Goal: Task Accomplishment & Management: Complete application form

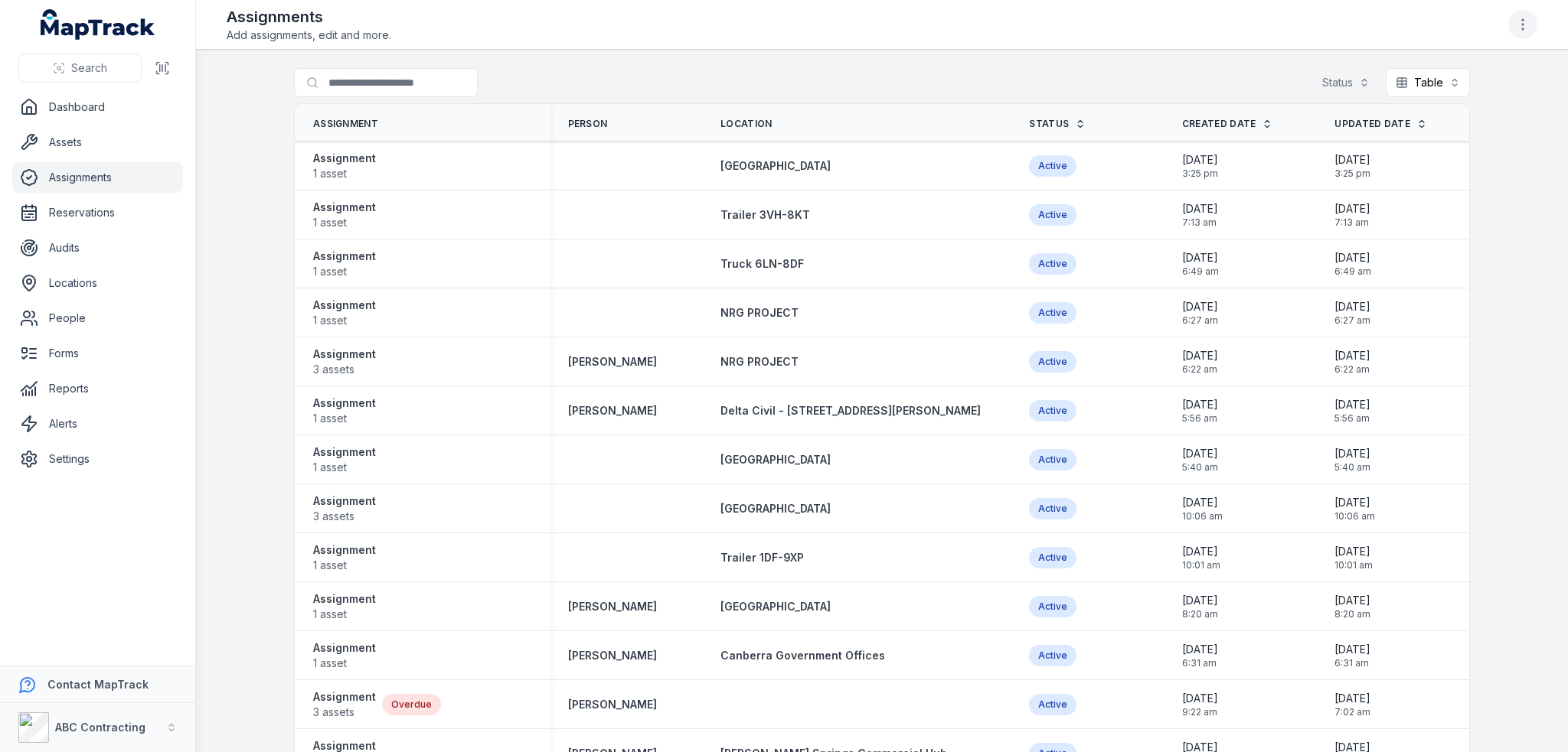
click at [1519, 18] on icon "button" at bounding box center [1522, 24] width 15 height 15
click at [1202, 78] on div "Toggle Navigation Assignments Add assignments, edit and more. Search for assign…" at bounding box center [882, 376] width 1372 height 752
click at [1528, 17] on icon "button" at bounding box center [1522, 24] width 15 height 15
click at [1430, 132] on div "Choose table columns" at bounding box center [1445, 133] width 171 height 28
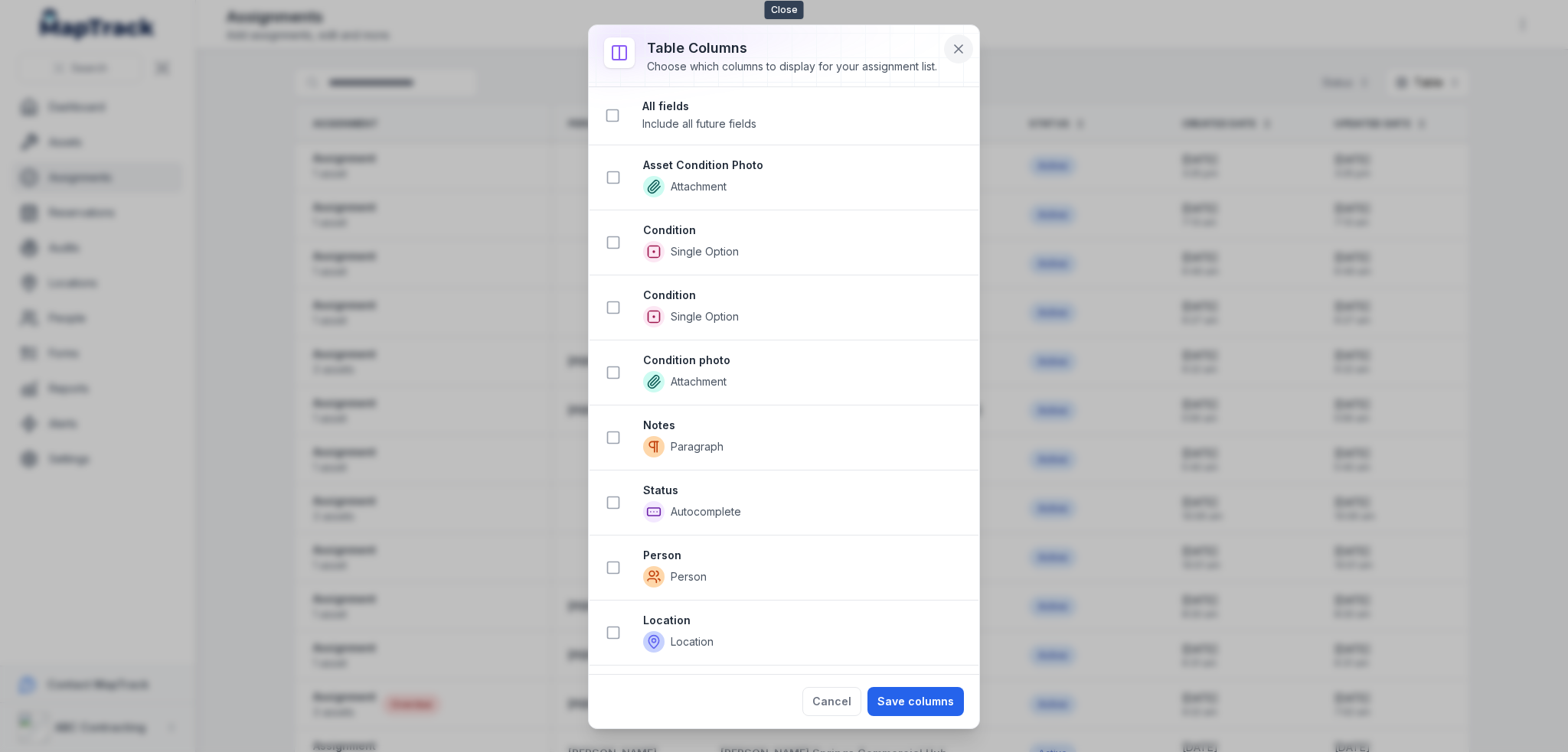
click at [957, 46] on icon at bounding box center [958, 49] width 8 height 8
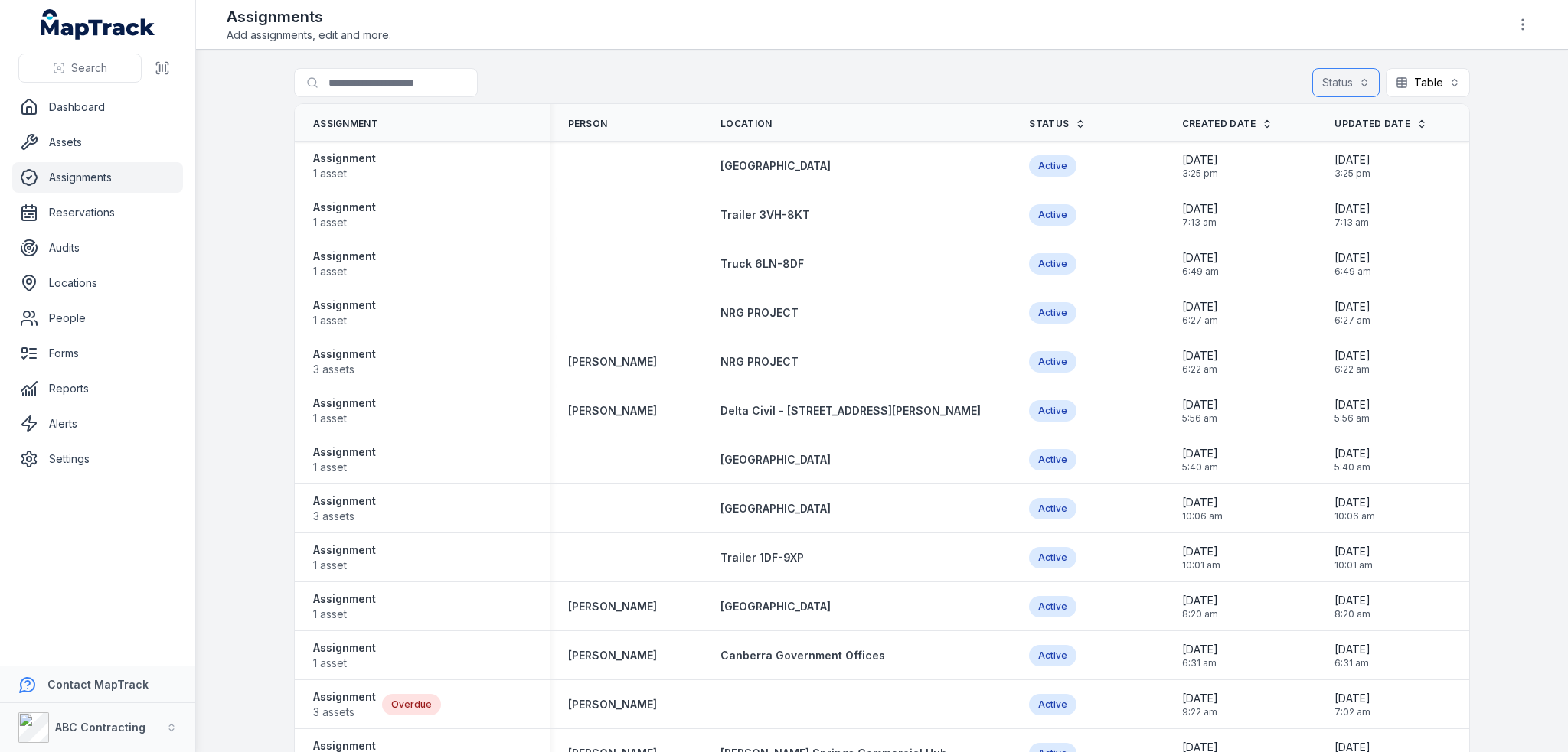
click at [1348, 78] on button "Status" at bounding box center [1345, 82] width 67 height 29
click at [867, 82] on div "Search for assignments Status Table *****" at bounding box center [882, 86] width 1176 height 35
click at [1250, 74] on div "Search for assignments Status Table *****" at bounding box center [882, 86] width 1176 height 35
click at [1345, 75] on button "Status" at bounding box center [1345, 82] width 67 height 29
click at [1283, 178] on div "Overdue" at bounding box center [1296, 178] width 127 height 15
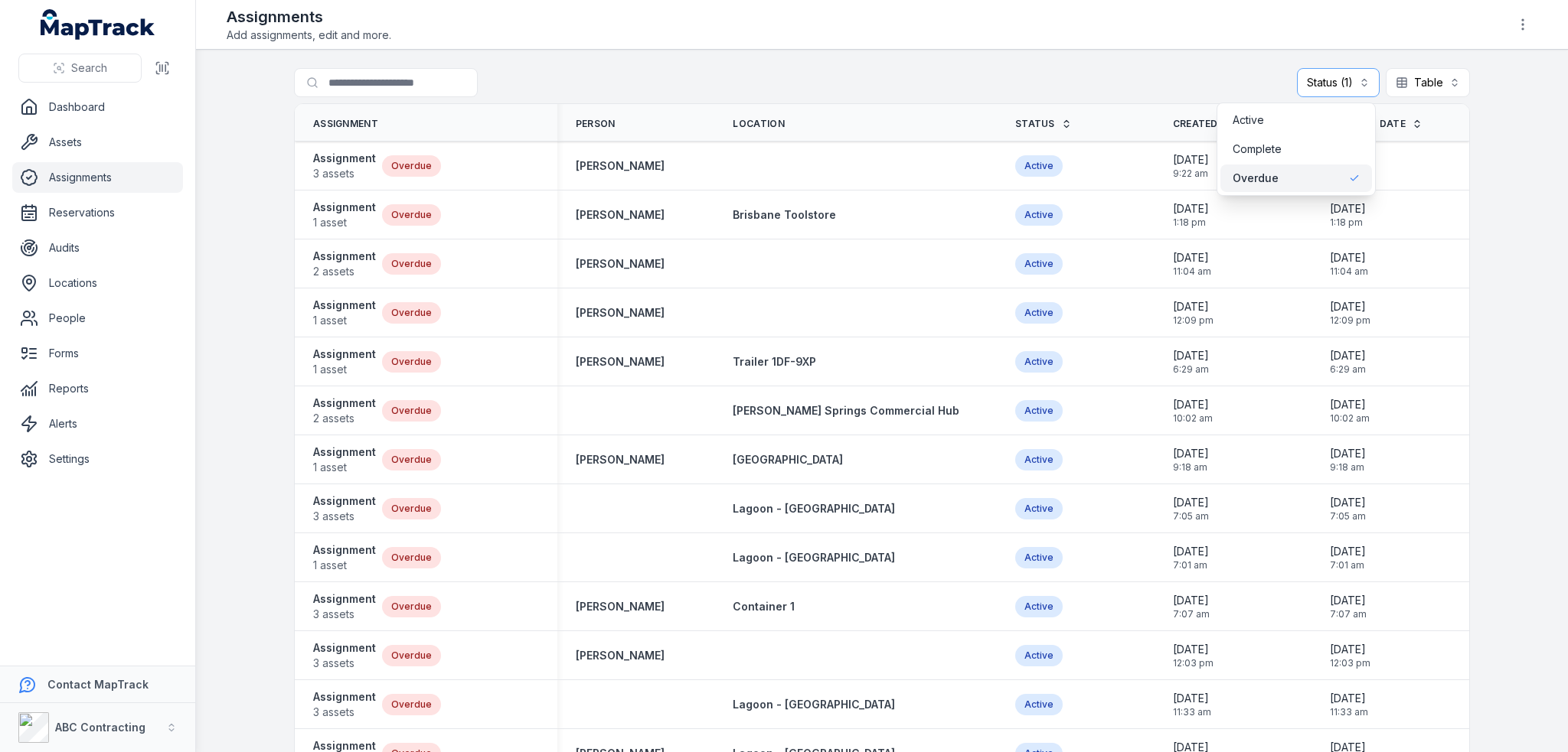
click at [876, 81] on div "Search for assignments Status (1) ******* Table *****" at bounding box center [882, 86] width 1176 height 35
click at [331, 501] on strong "Assignment" at bounding box center [344, 501] width 63 height 15
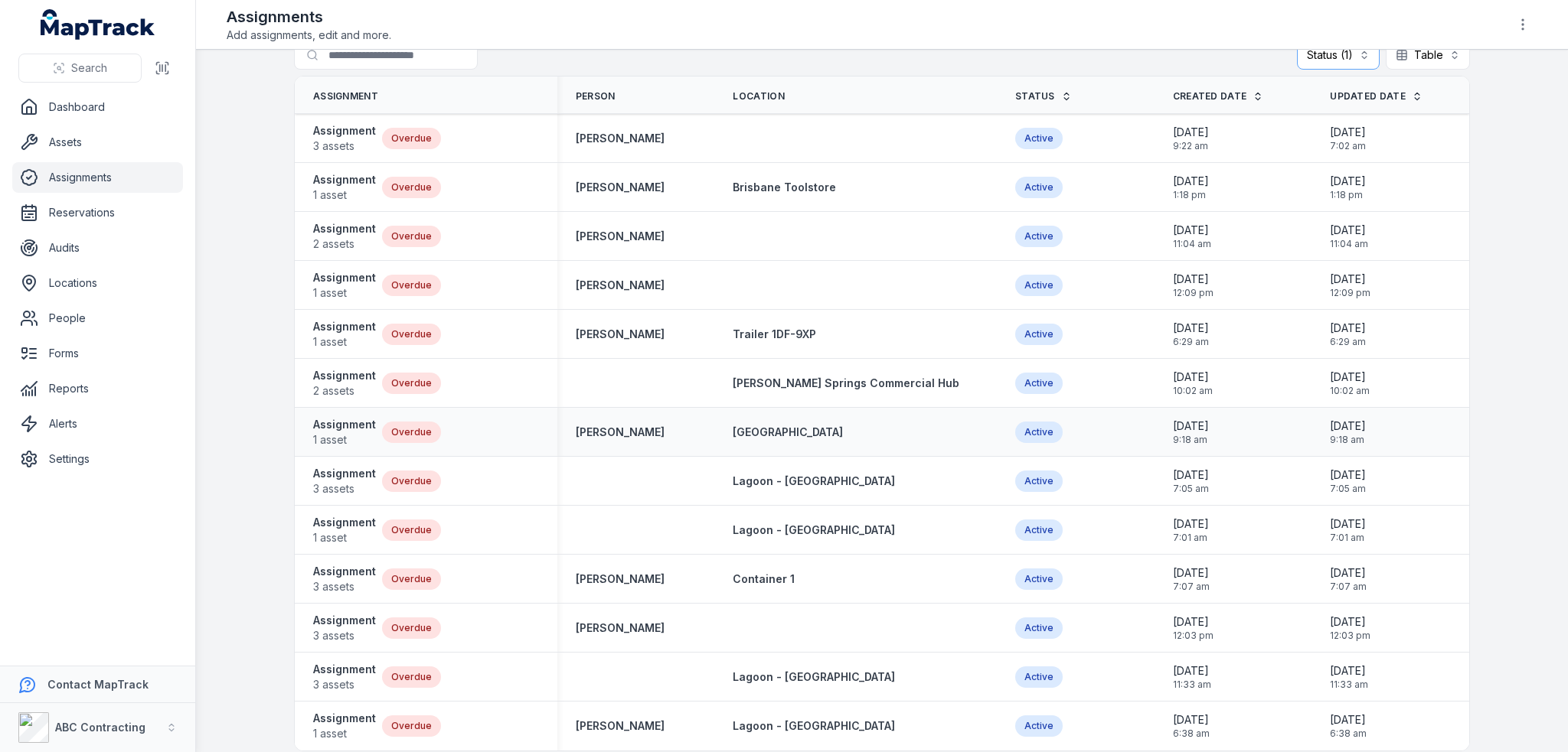
scroll to position [44, 0]
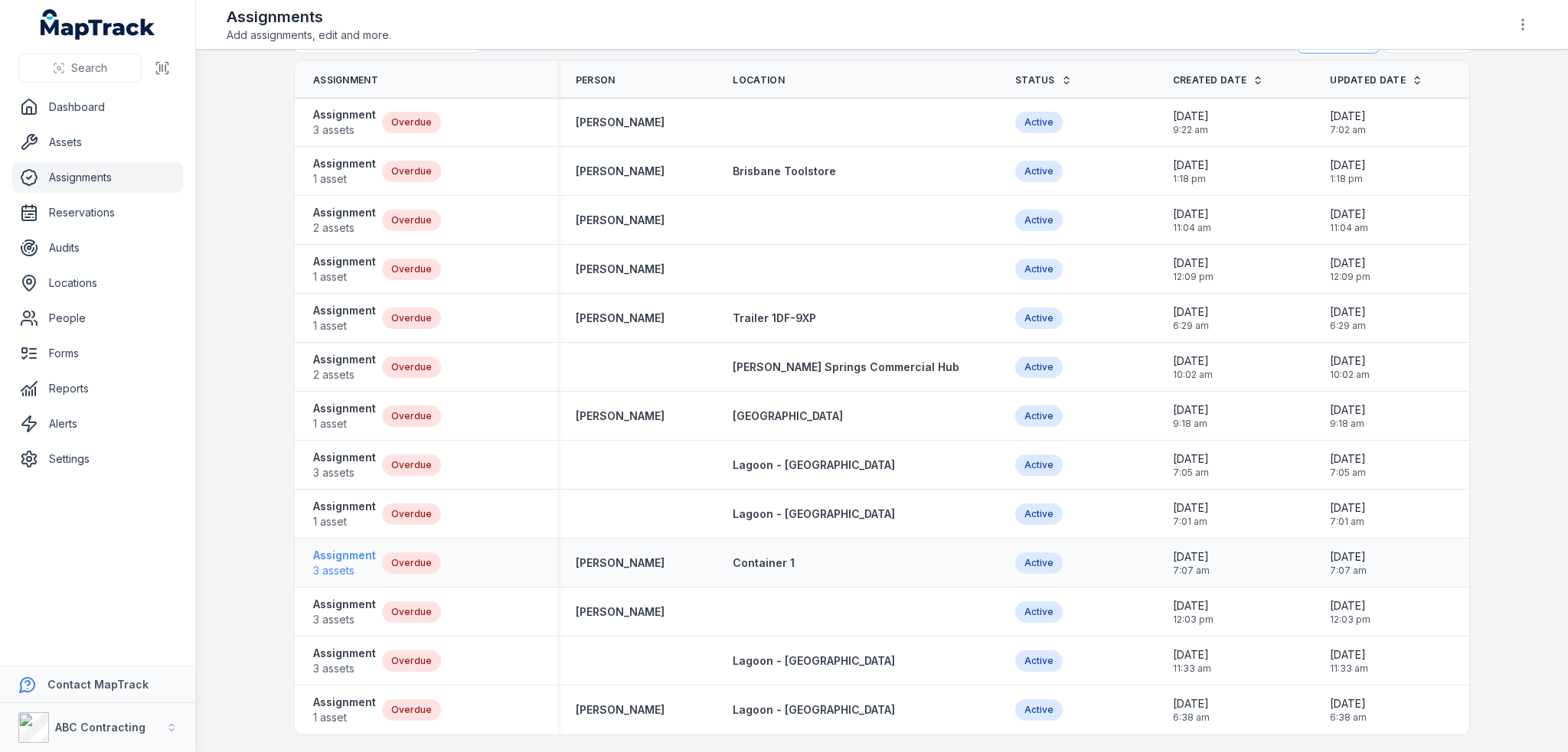
click at [335, 553] on strong "Assignment" at bounding box center [344, 555] width 63 height 15
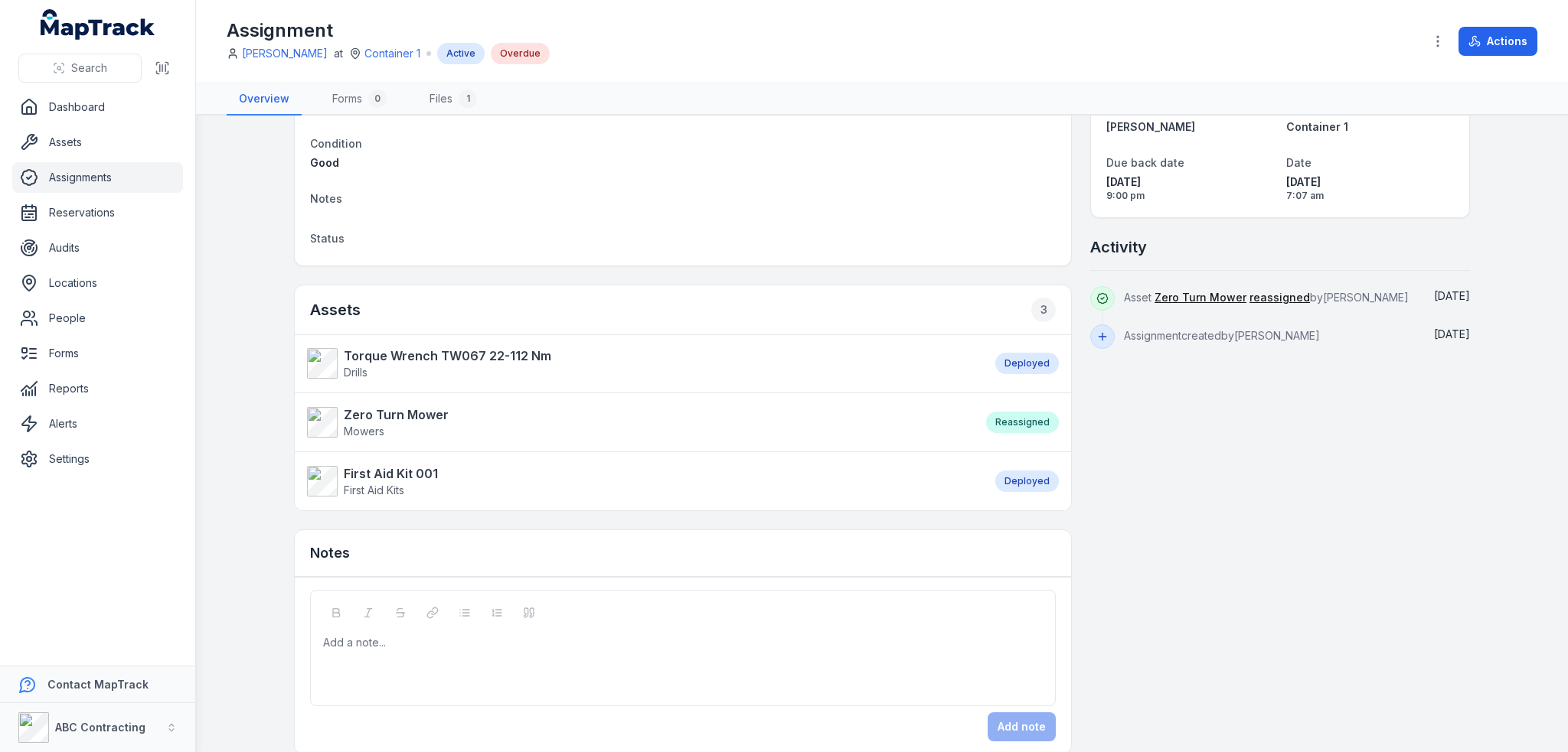
scroll to position [322, 0]
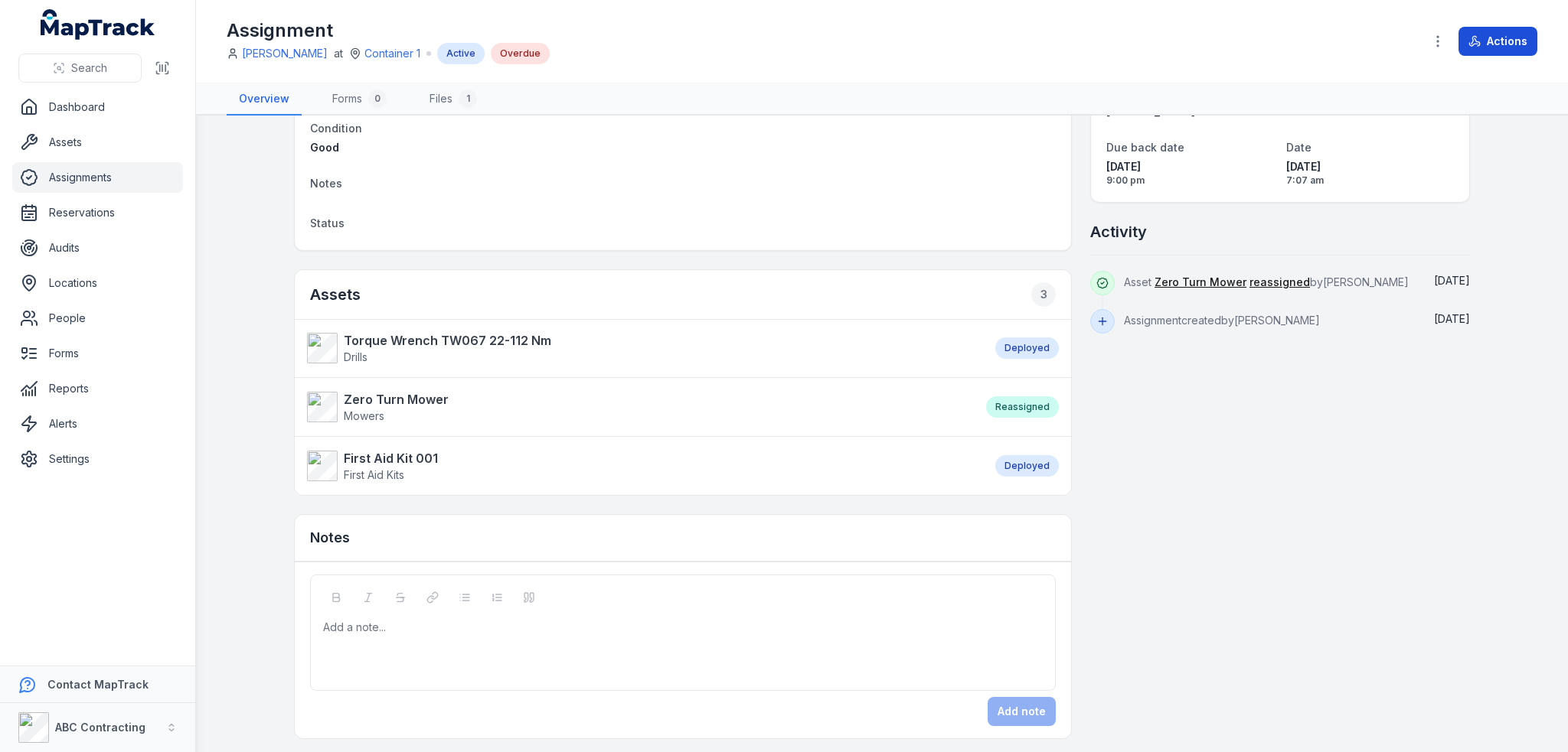
click at [1486, 40] on button "Actions" at bounding box center [1497, 41] width 78 height 29
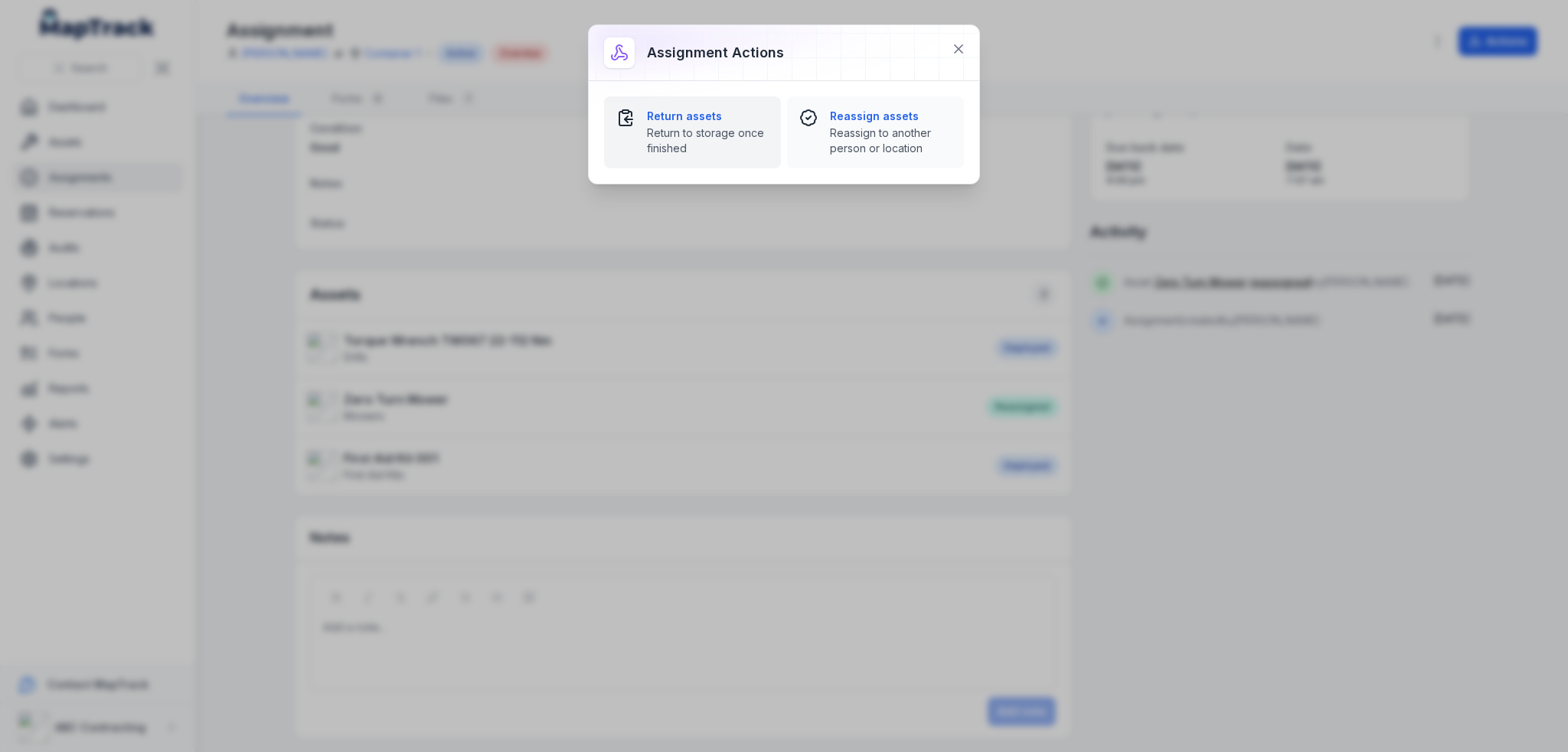
click at [662, 143] on span "Return to storage once finished" at bounding box center [708, 140] width 122 height 31
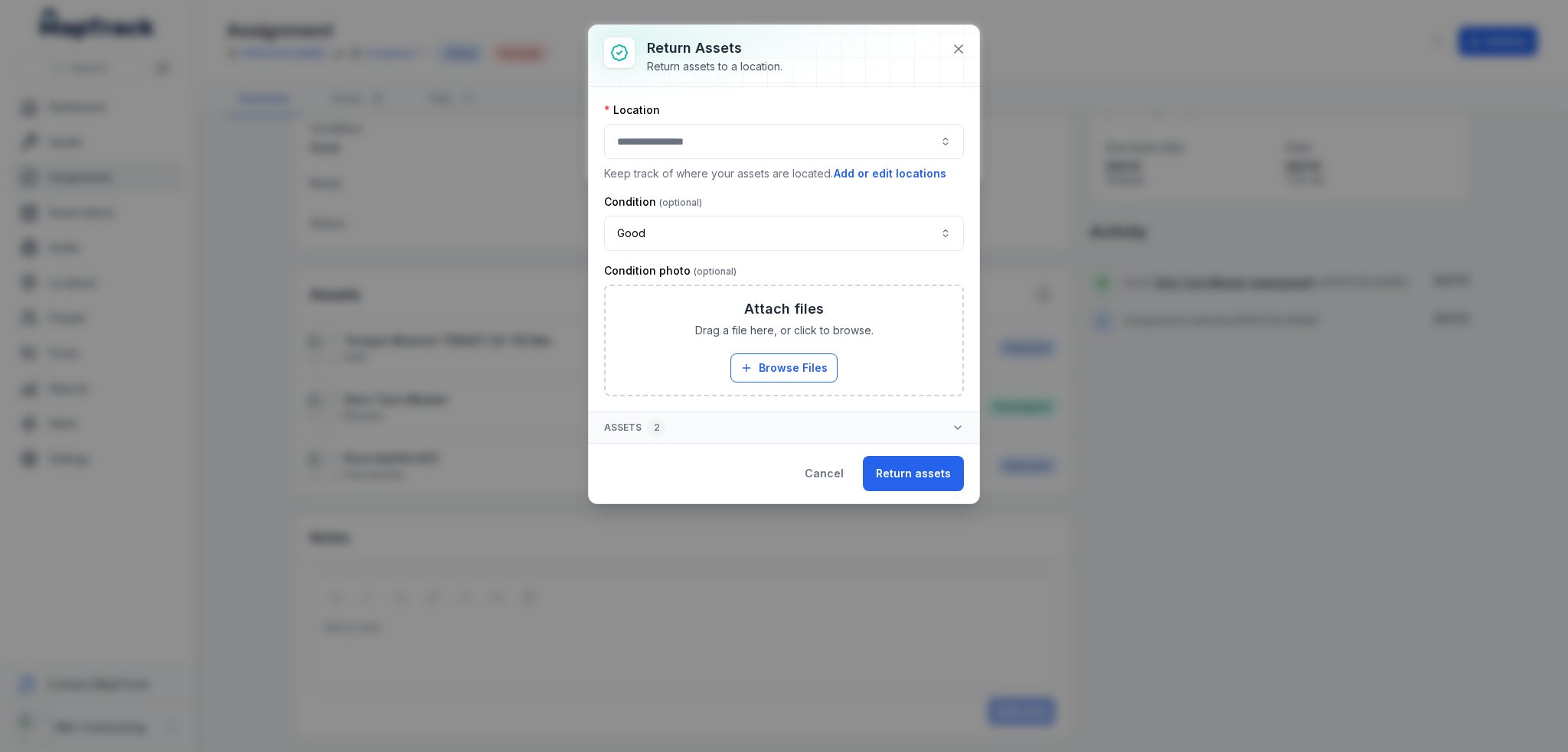
click at [865, 416] on button "Assets 2" at bounding box center [784, 428] width 391 height 31
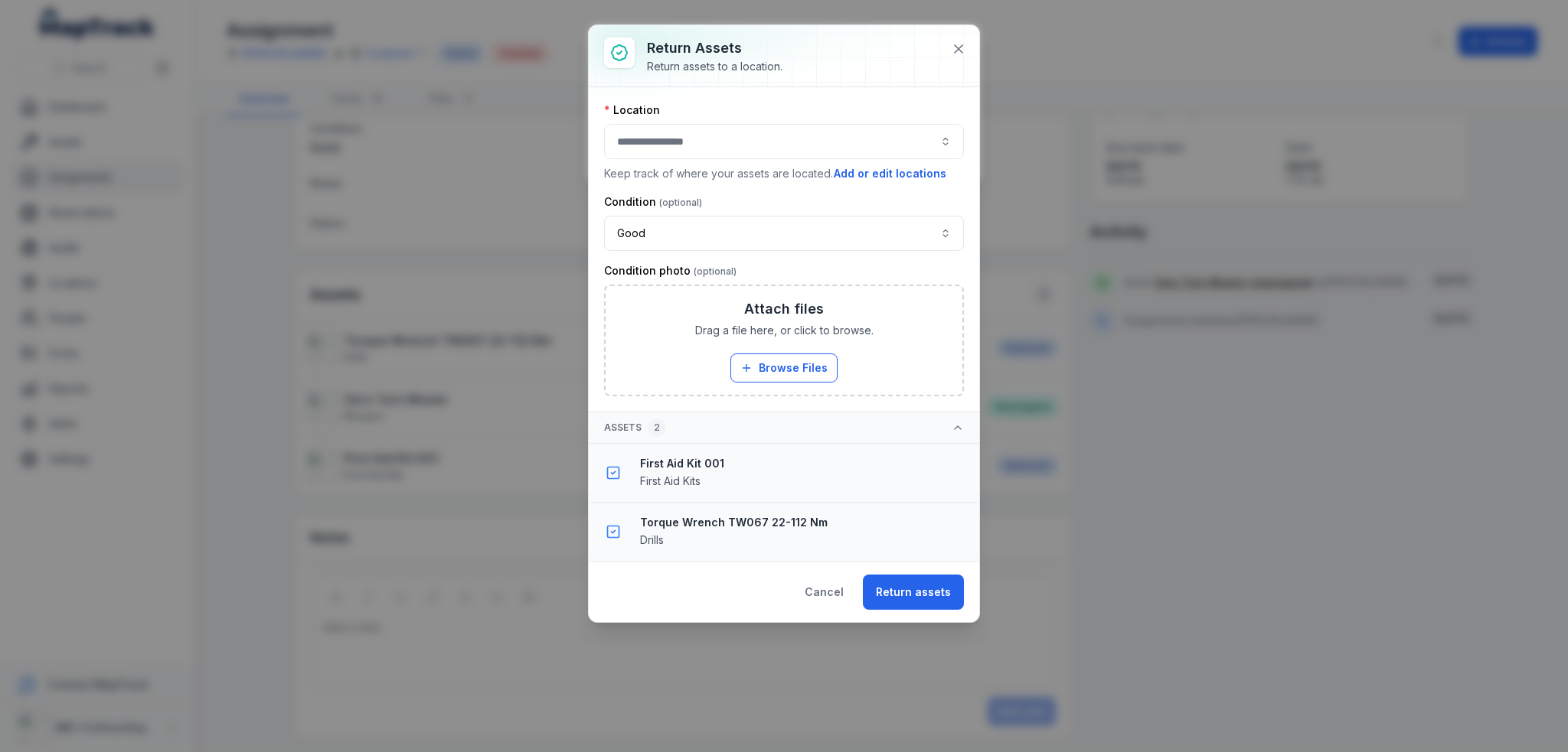
click at [810, 152] on button "button" at bounding box center [784, 141] width 360 height 35
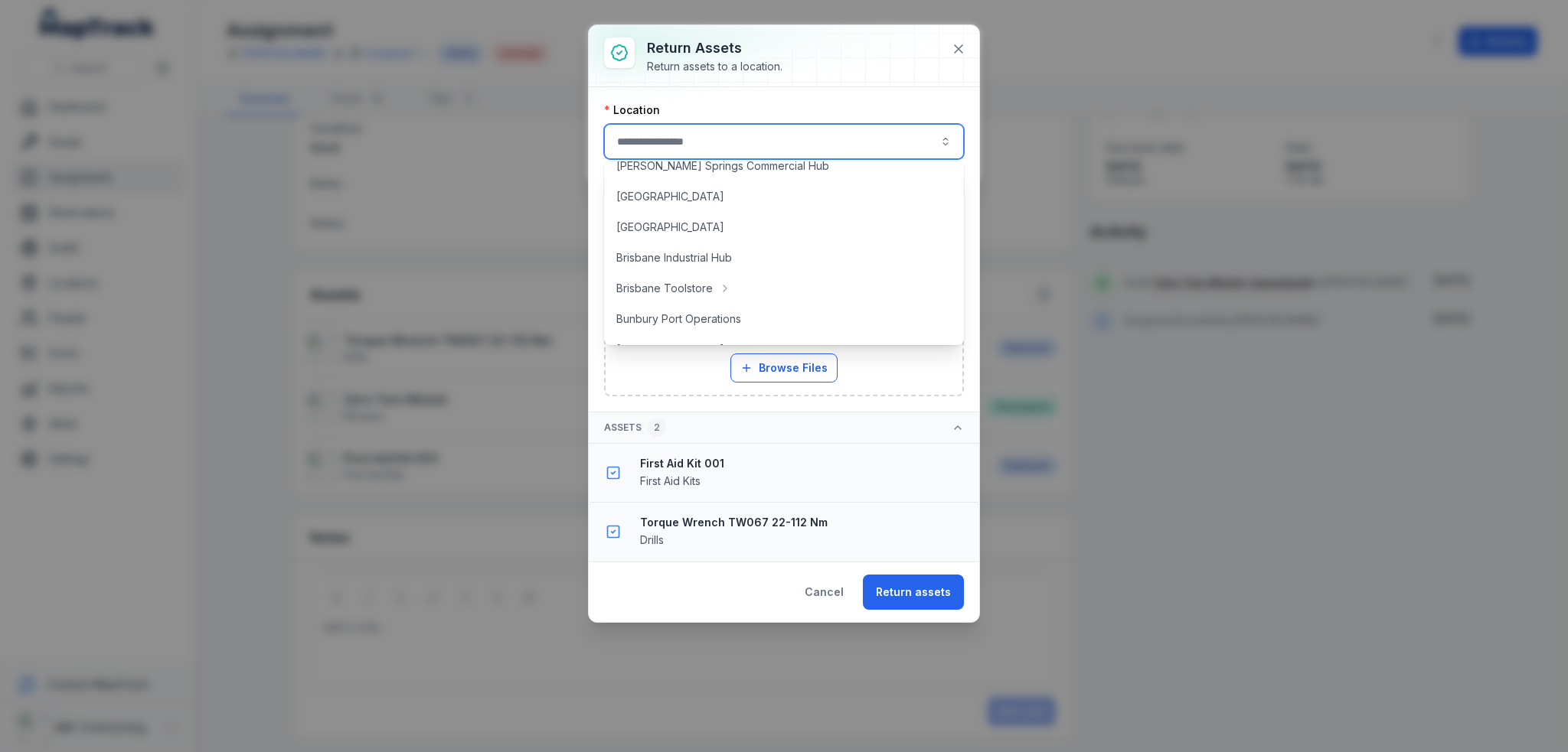
scroll to position [230, 0]
click at [703, 304] on div "A-1-A [PERSON_NAME] Servicing [GEOGRAPHIC_DATA] [GEOGRAPHIC_DATA] [GEOGRAPHIC_D…" at bounding box center [784, 254] width 360 height 184
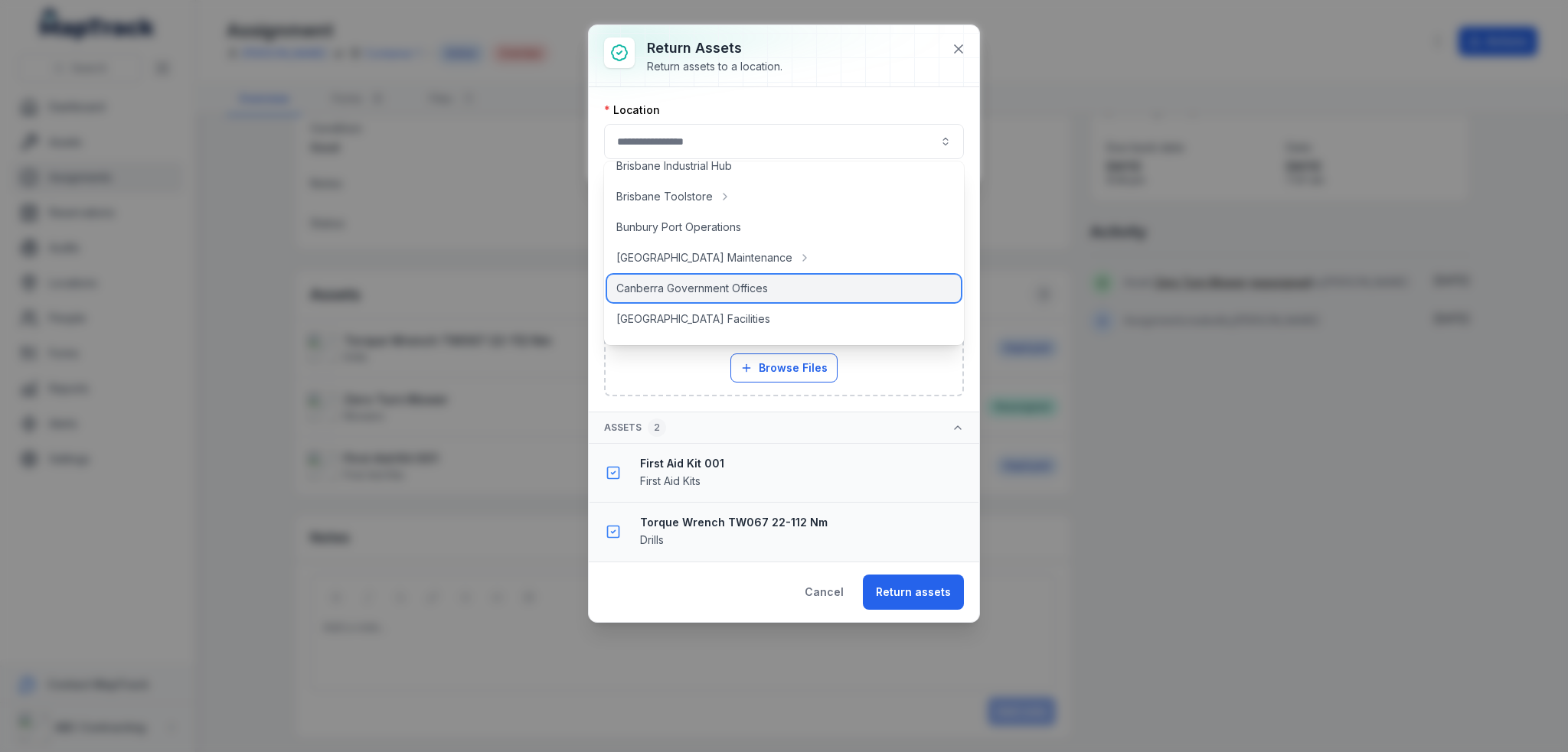
click at [710, 288] on span "Canberra Government Offices" at bounding box center [691, 288] width 151 height 15
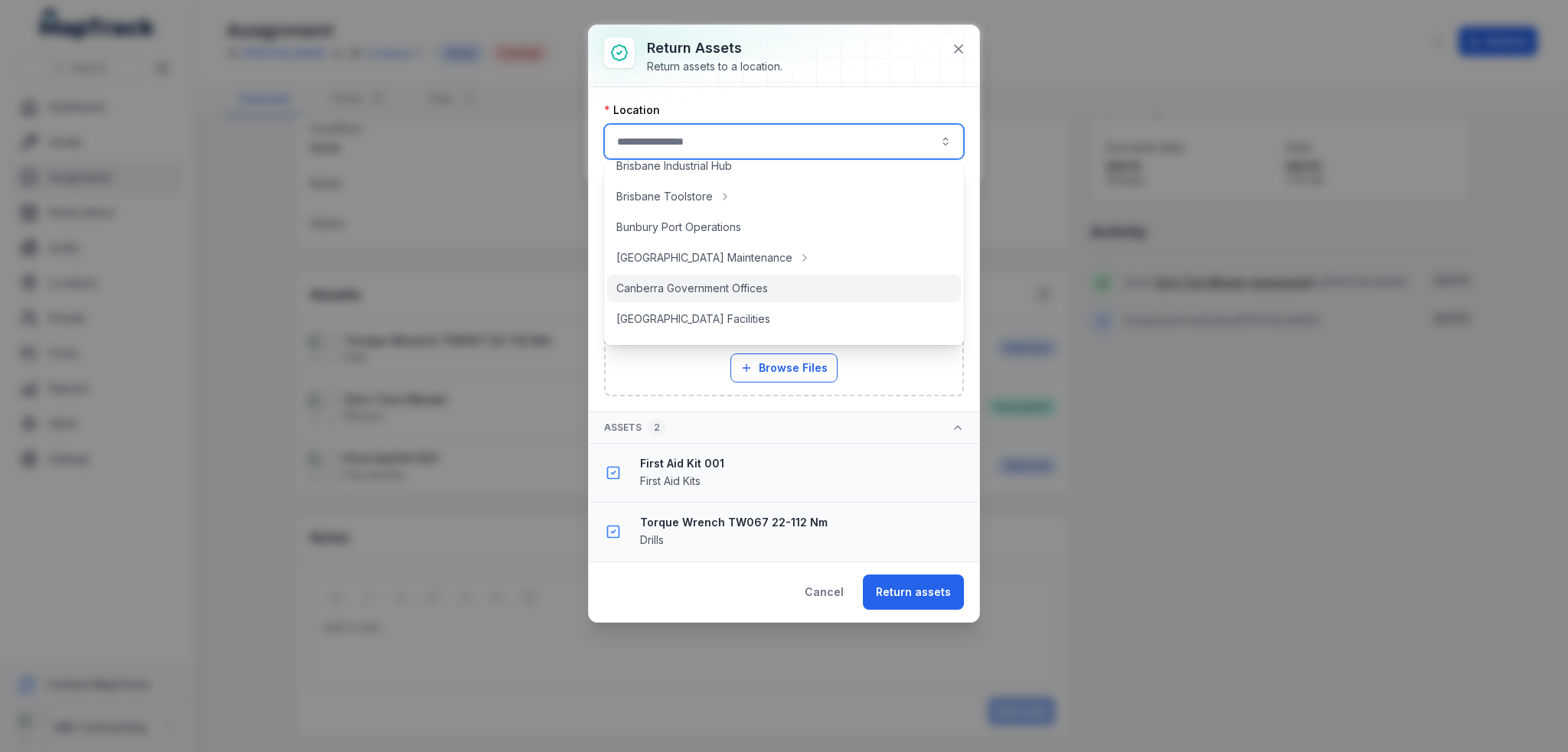
type input "**********"
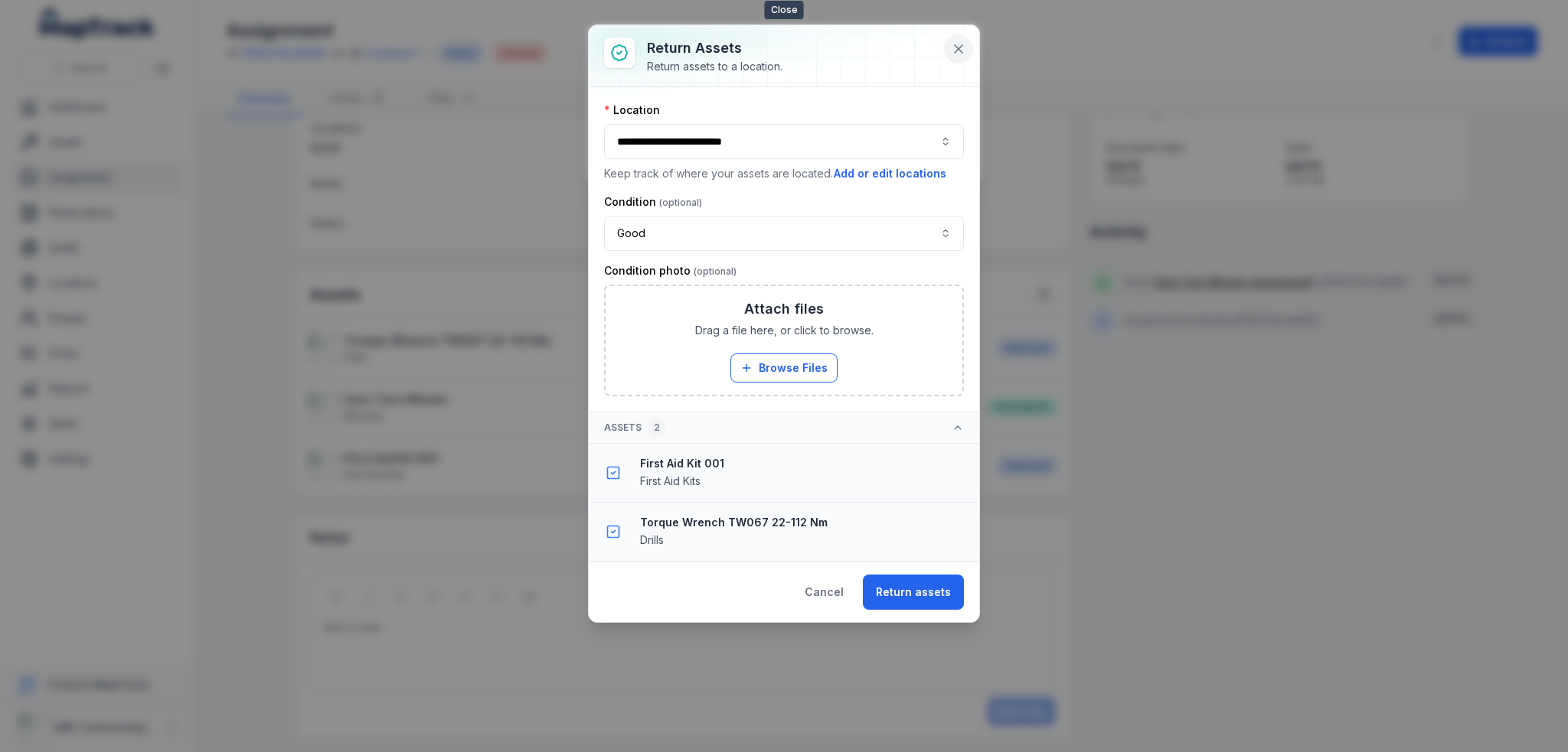
click at [968, 44] on button at bounding box center [958, 48] width 29 height 29
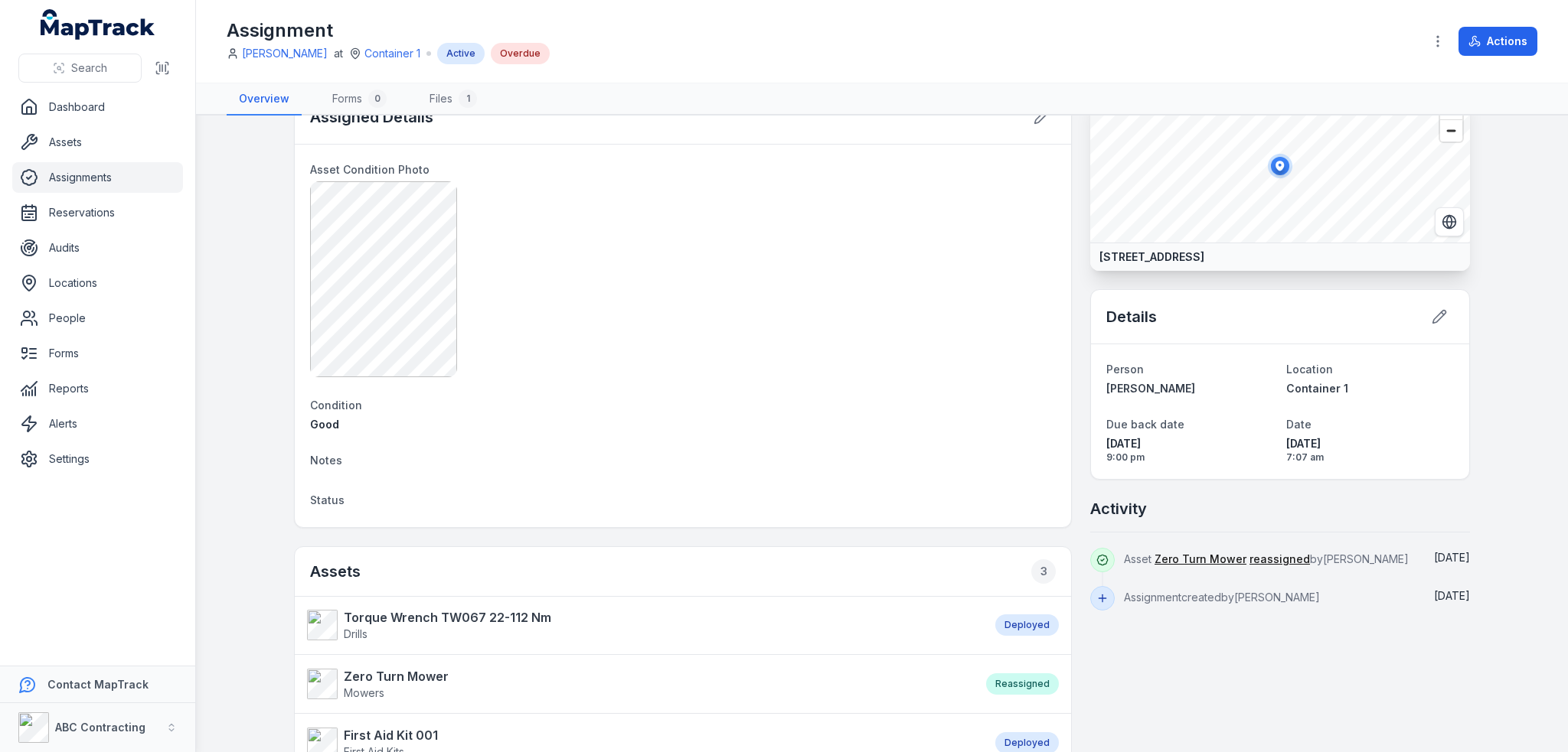
scroll to position [0, 0]
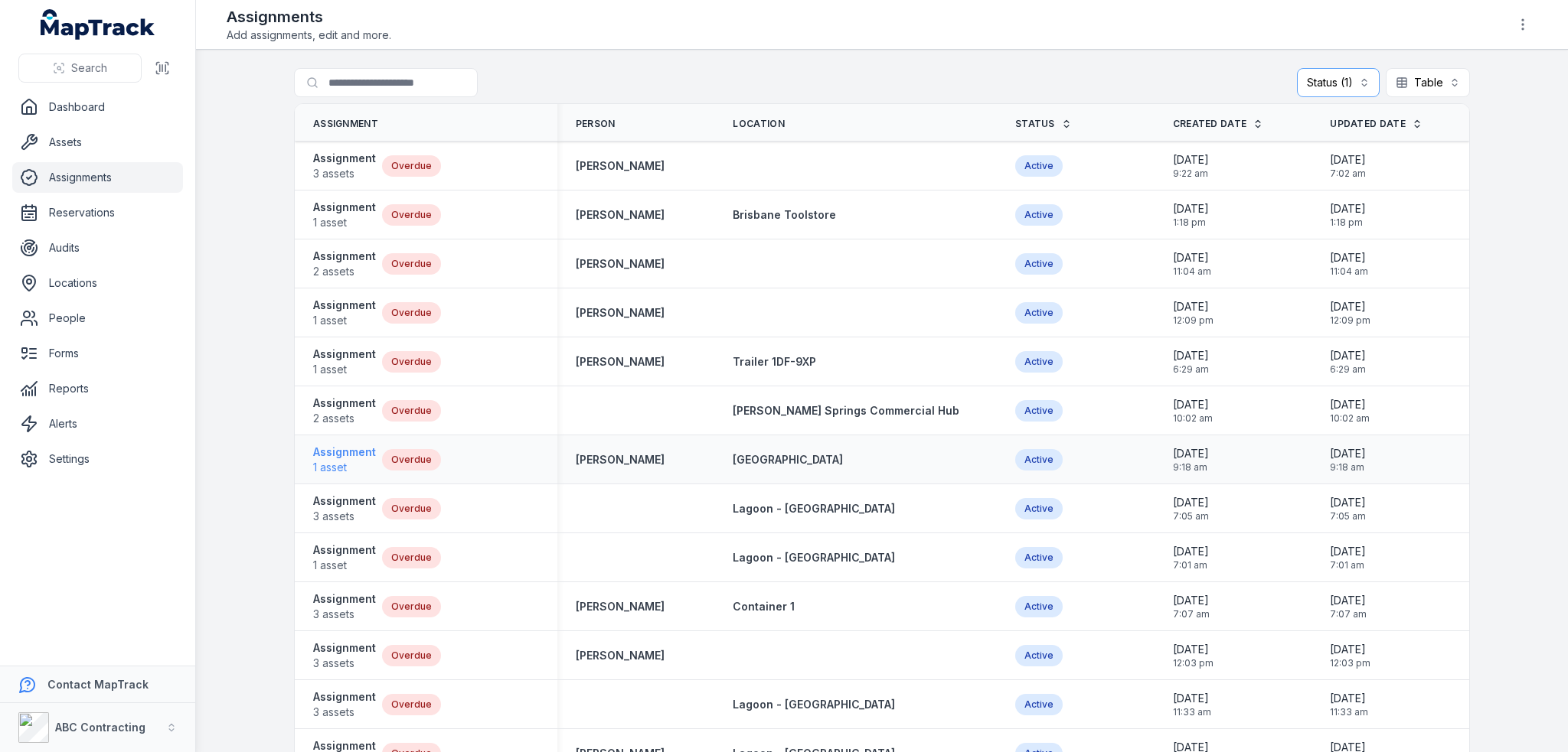
click at [340, 457] on strong "Assignment" at bounding box center [344, 452] width 63 height 15
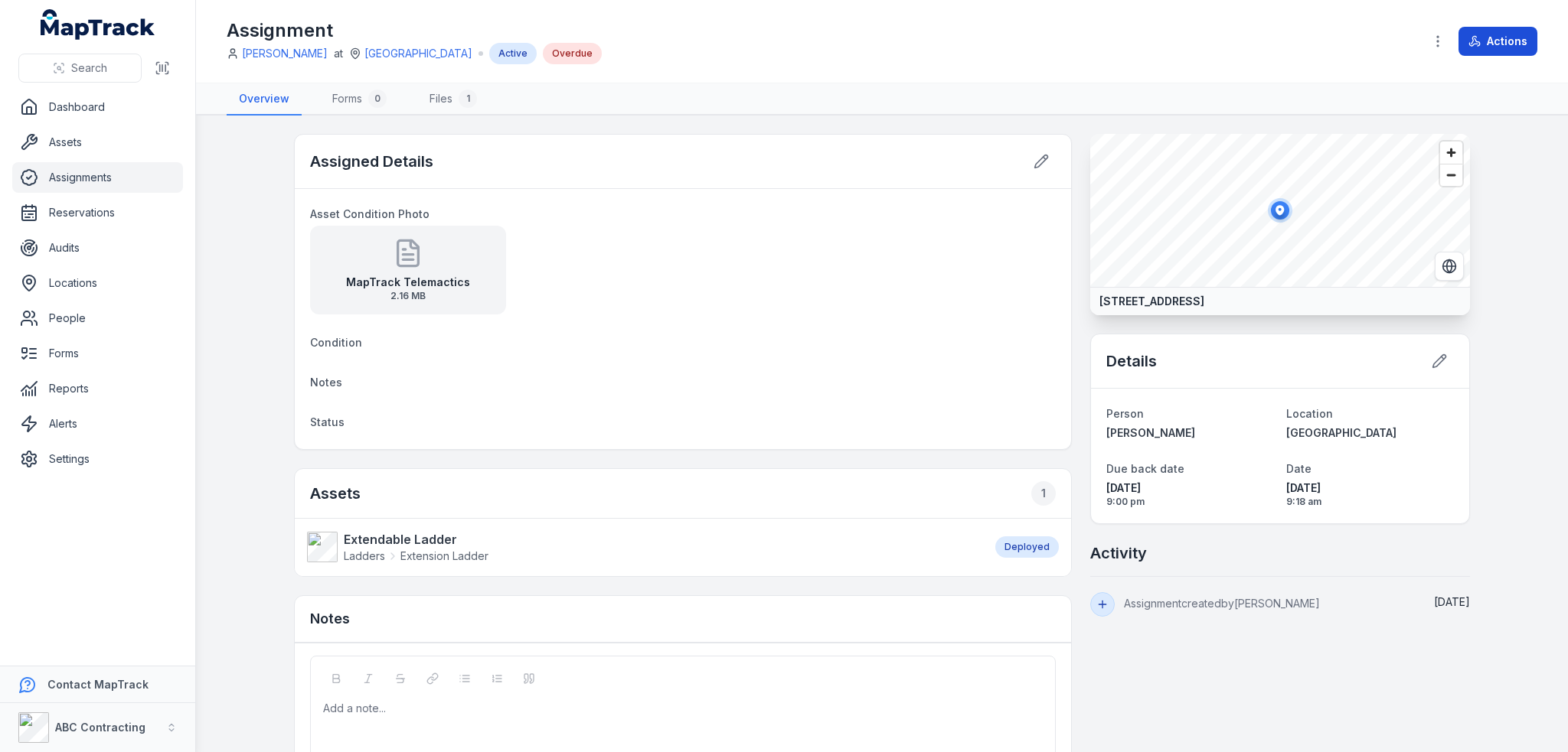
click at [1513, 30] on button "Actions" at bounding box center [1497, 41] width 78 height 29
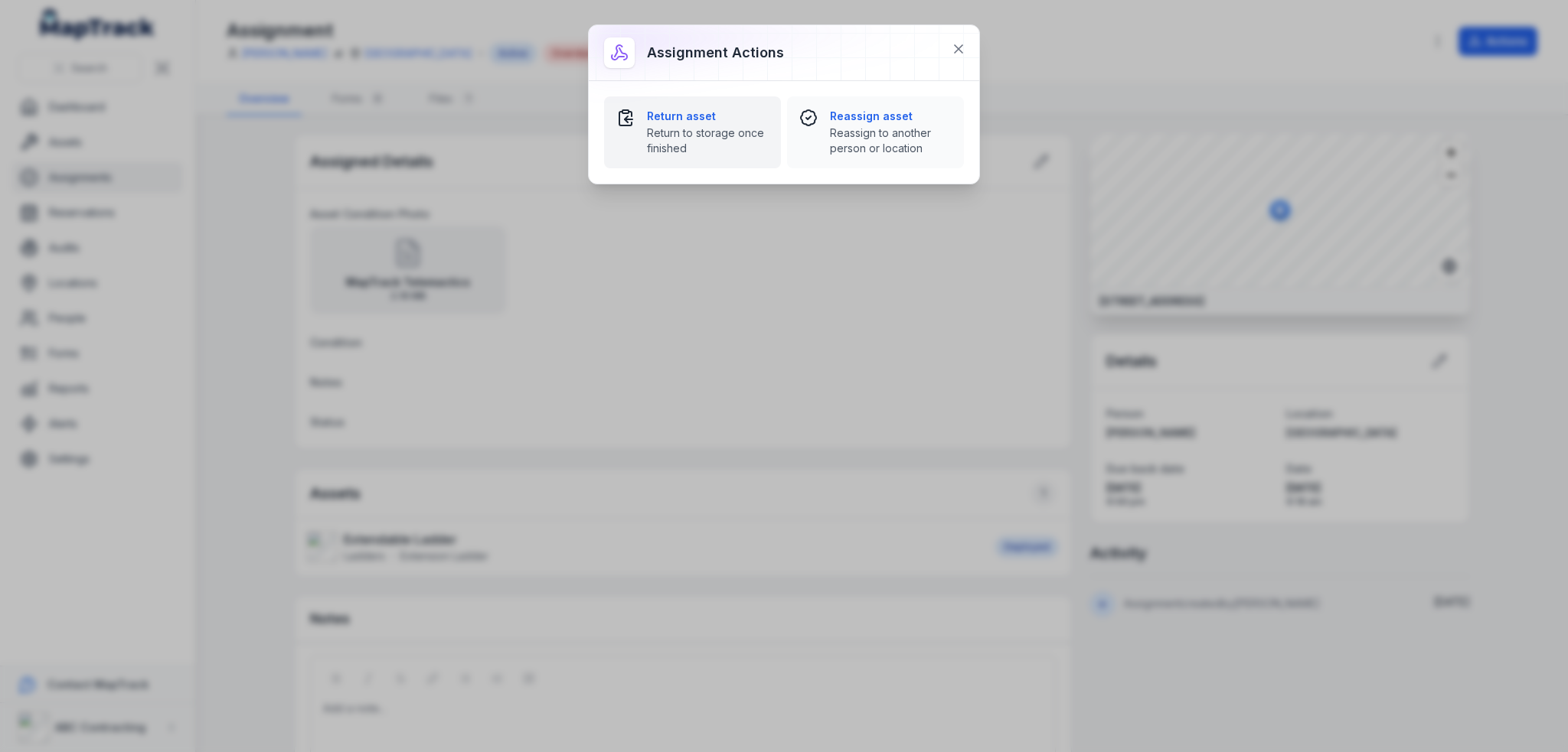
click at [707, 131] on span "Return to storage once finished" at bounding box center [708, 140] width 122 height 31
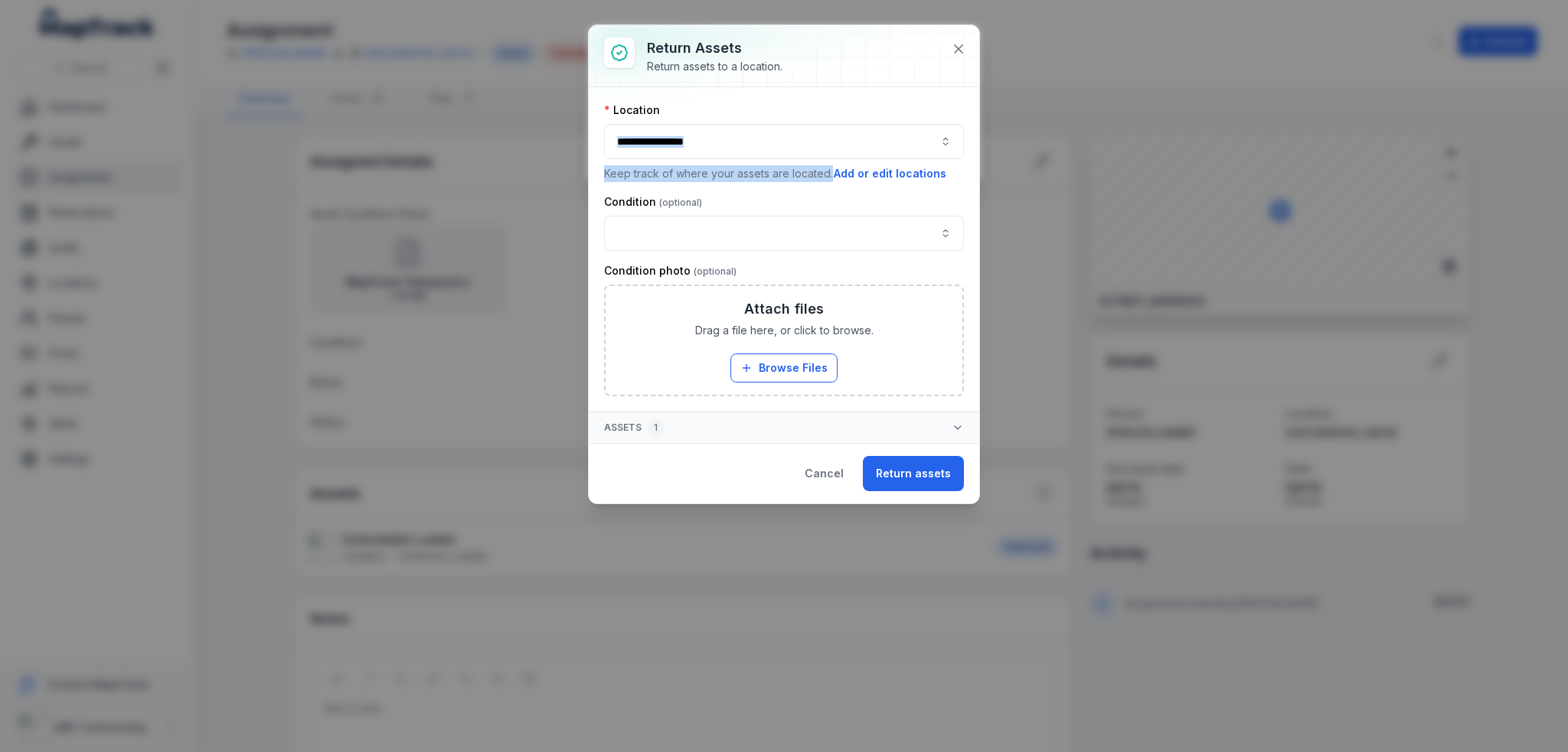
drag, startPoint x: 831, startPoint y: 171, endPoint x: 585, endPoint y: 158, distance: 246.3
click at [585, 158] on div "Return assets Return assets to a location. Location Keep track of where your as…" at bounding box center [784, 376] width 1568 height 752
click at [759, 202] on div "Condition" at bounding box center [784, 201] width 360 height 15
click at [832, 236] on button "button" at bounding box center [784, 233] width 360 height 35
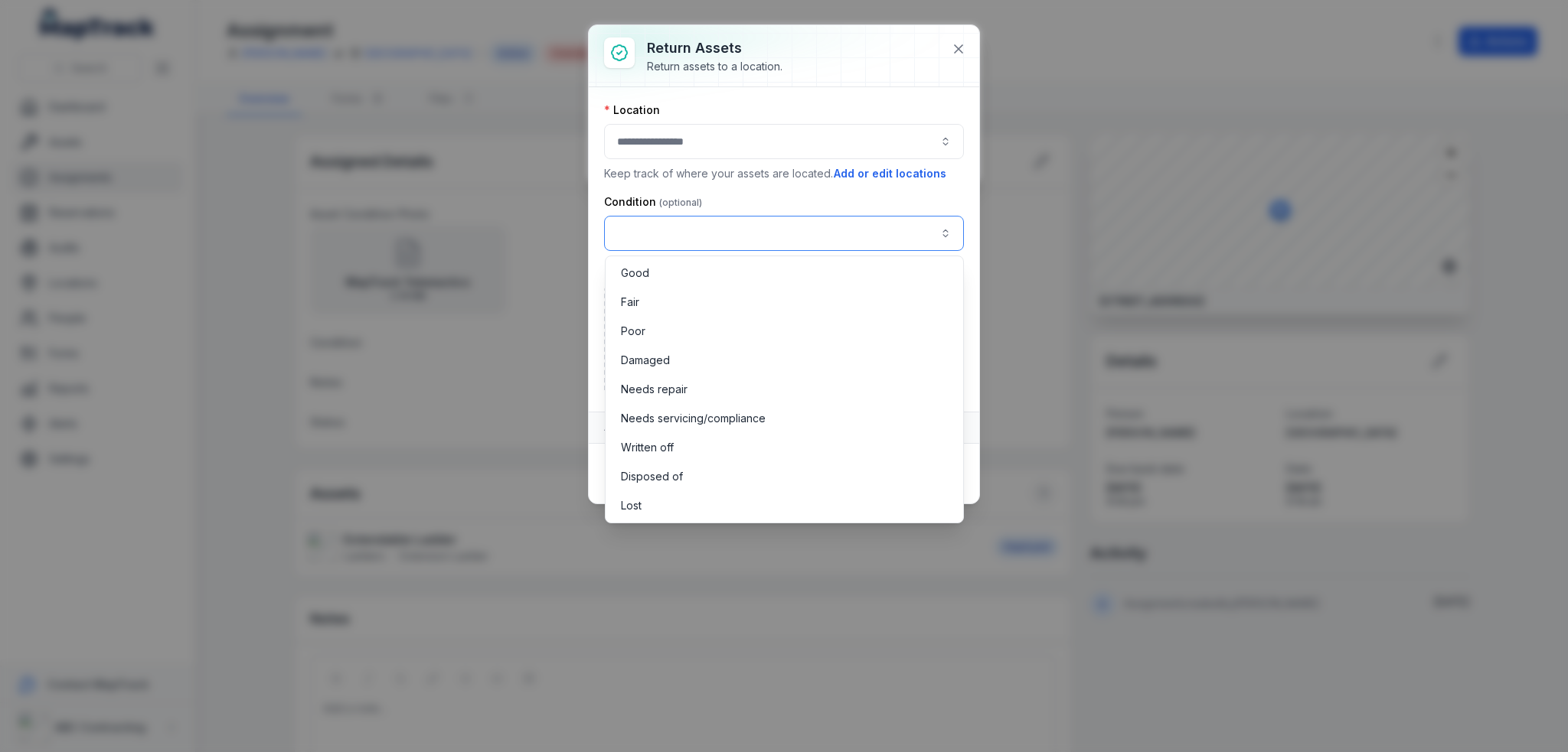
click at [828, 238] on button "button" at bounding box center [784, 233] width 360 height 35
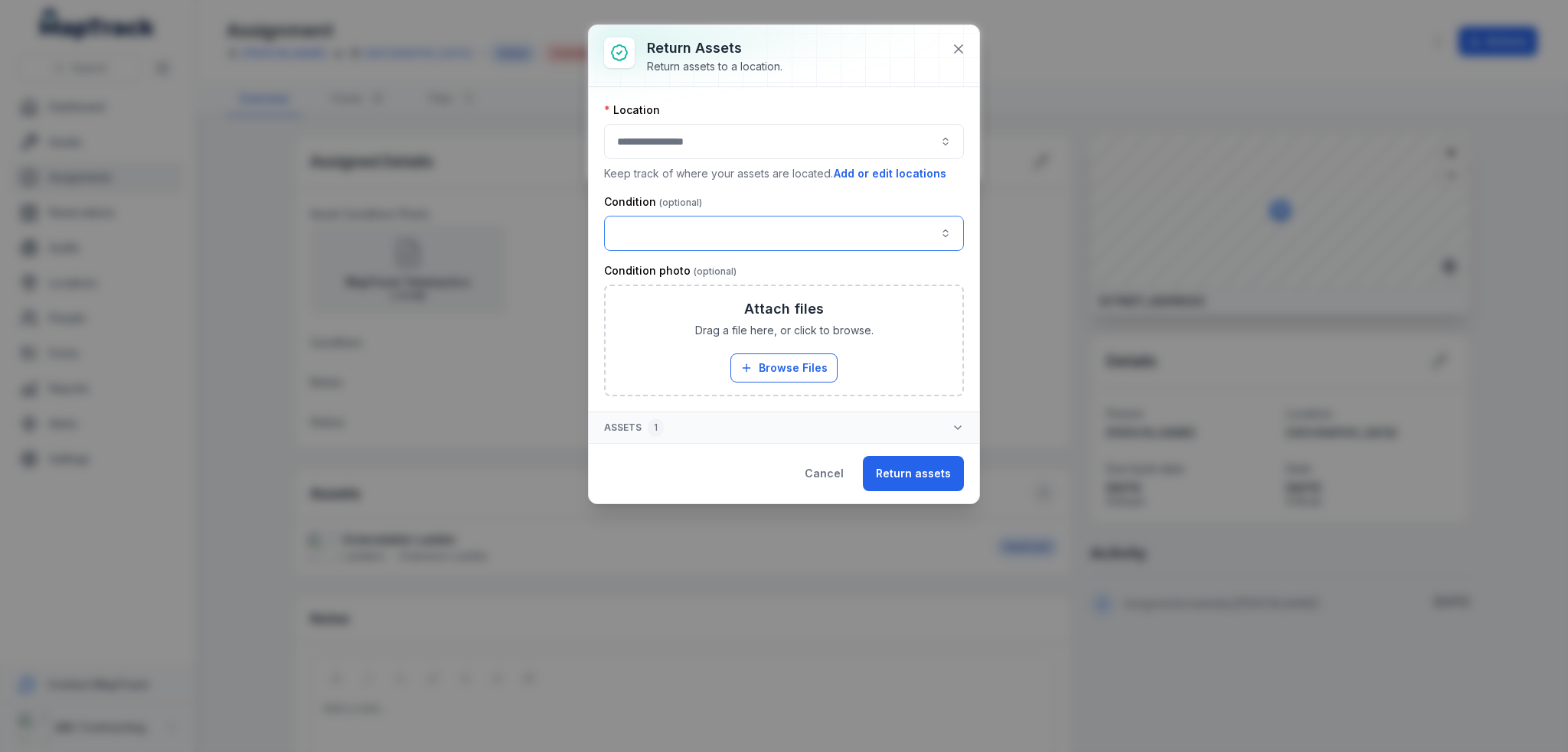
click at [715, 146] on button "button" at bounding box center [784, 141] width 360 height 35
click at [790, 97] on div "Location Keep track of where your assets are located. Add or edit locations Con…" at bounding box center [784, 265] width 391 height 356
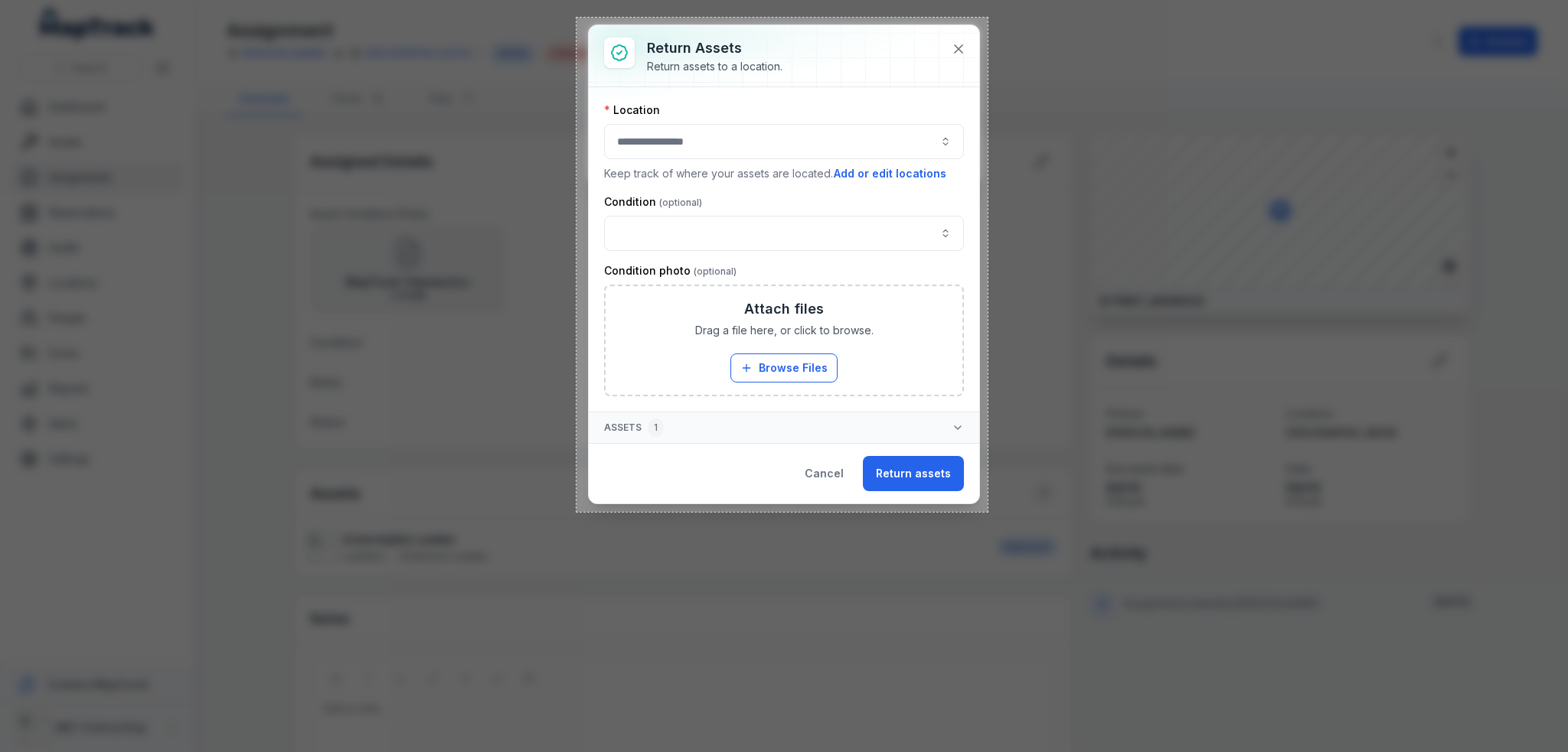
drag, startPoint x: 576, startPoint y: 17, endPoint x: 988, endPoint y: 512, distance: 644.0
click at [988, 512] on div "537 X 646" at bounding box center [784, 376] width 1568 height 752
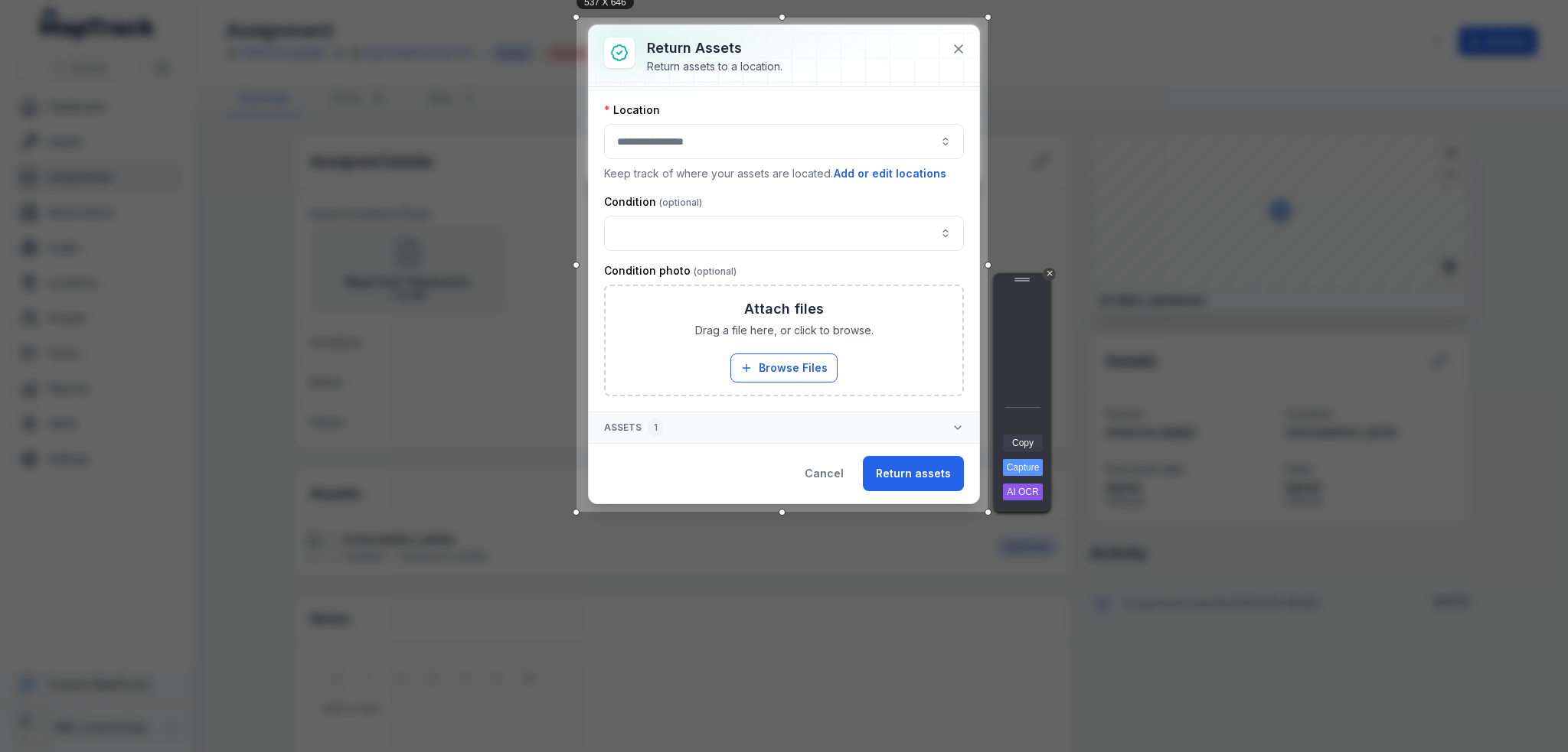
click at [1030, 445] on link "Copy" at bounding box center [1023, 443] width 40 height 17
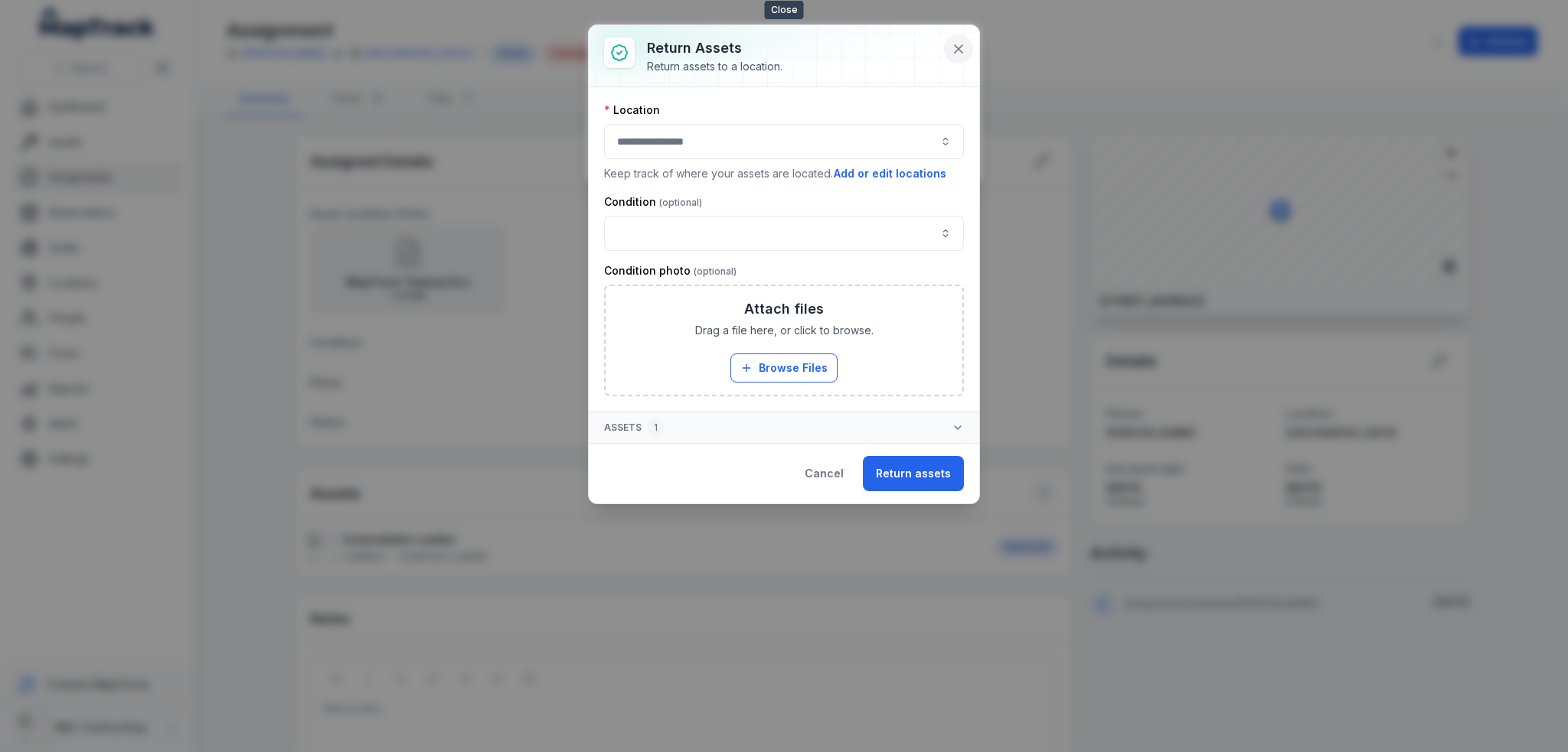
click at [961, 60] on button at bounding box center [958, 48] width 29 height 29
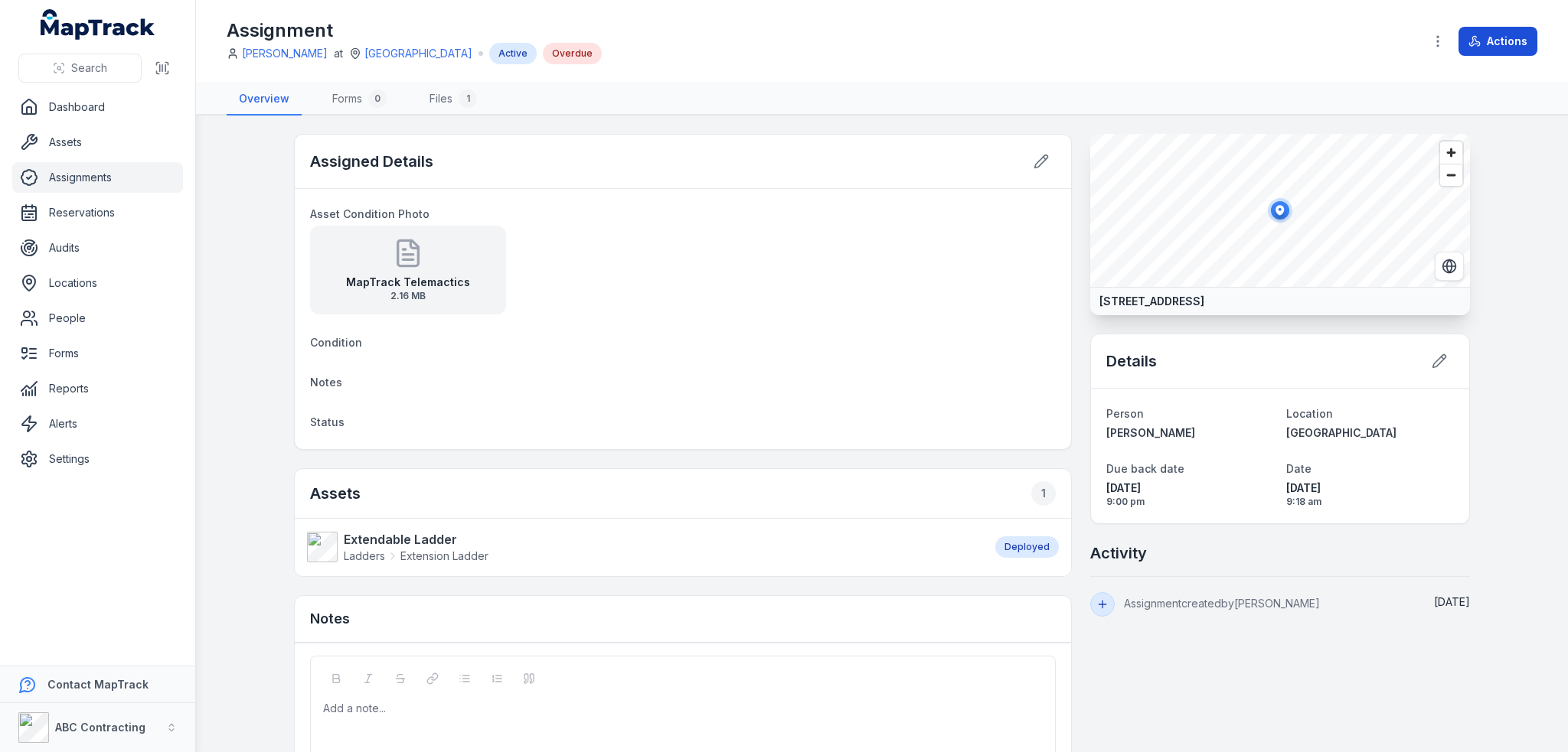
click at [1495, 52] on button "Actions" at bounding box center [1497, 41] width 78 height 29
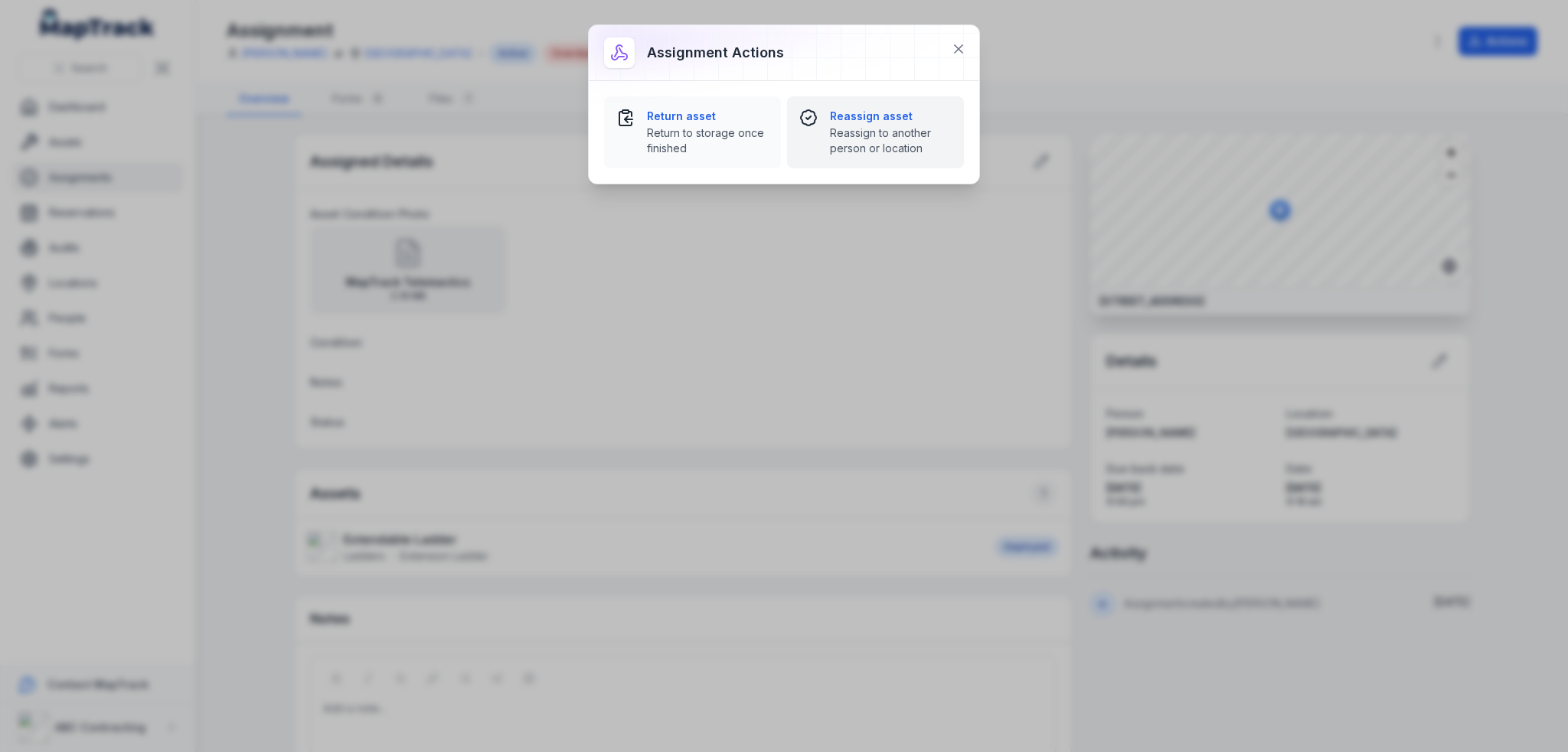
click at [866, 152] on span "Reassign to another person or location" at bounding box center [891, 140] width 122 height 31
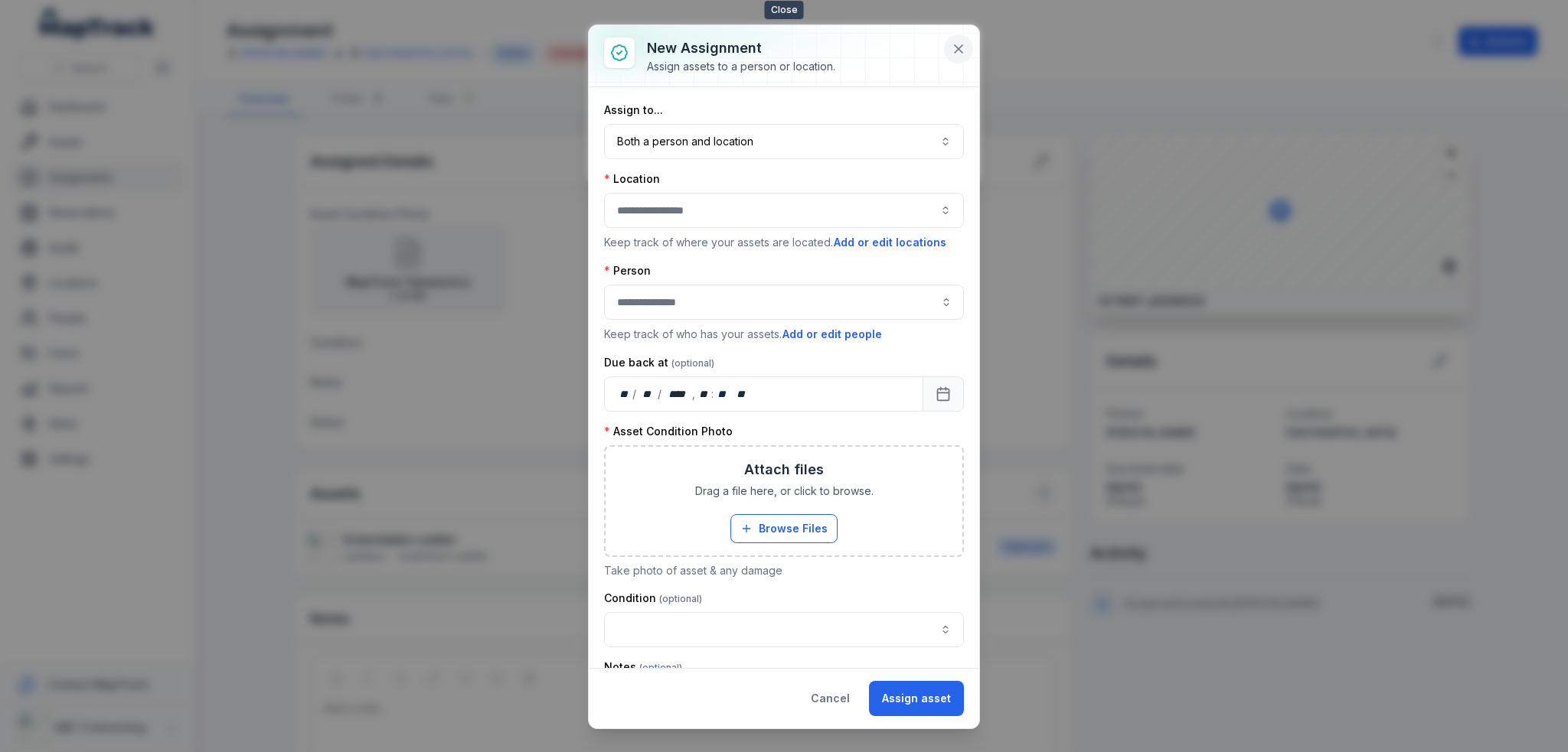
click at [962, 42] on icon at bounding box center [958, 48] width 15 height 15
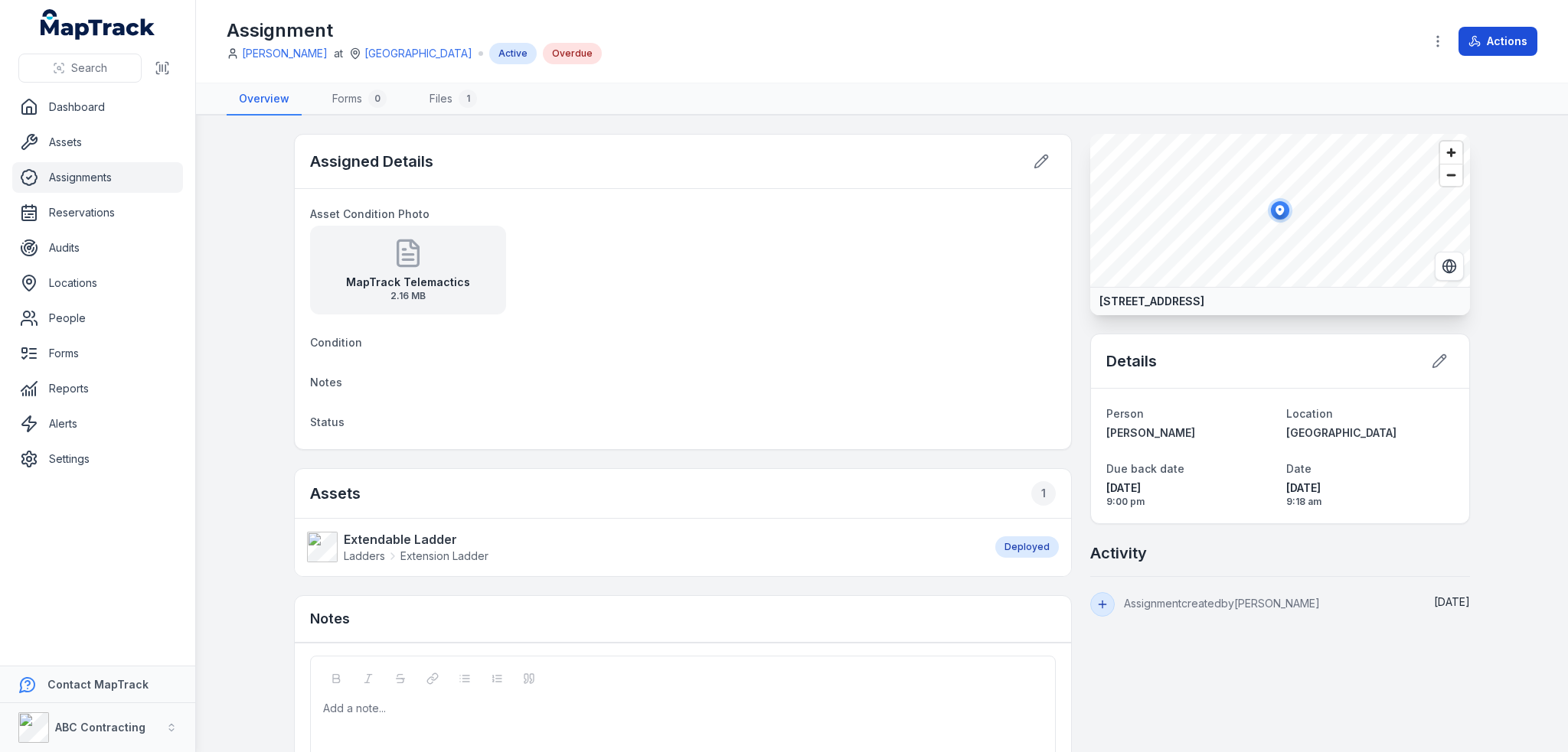
click at [1486, 46] on button "Actions" at bounding box center [1497, 41] width 78 height 29
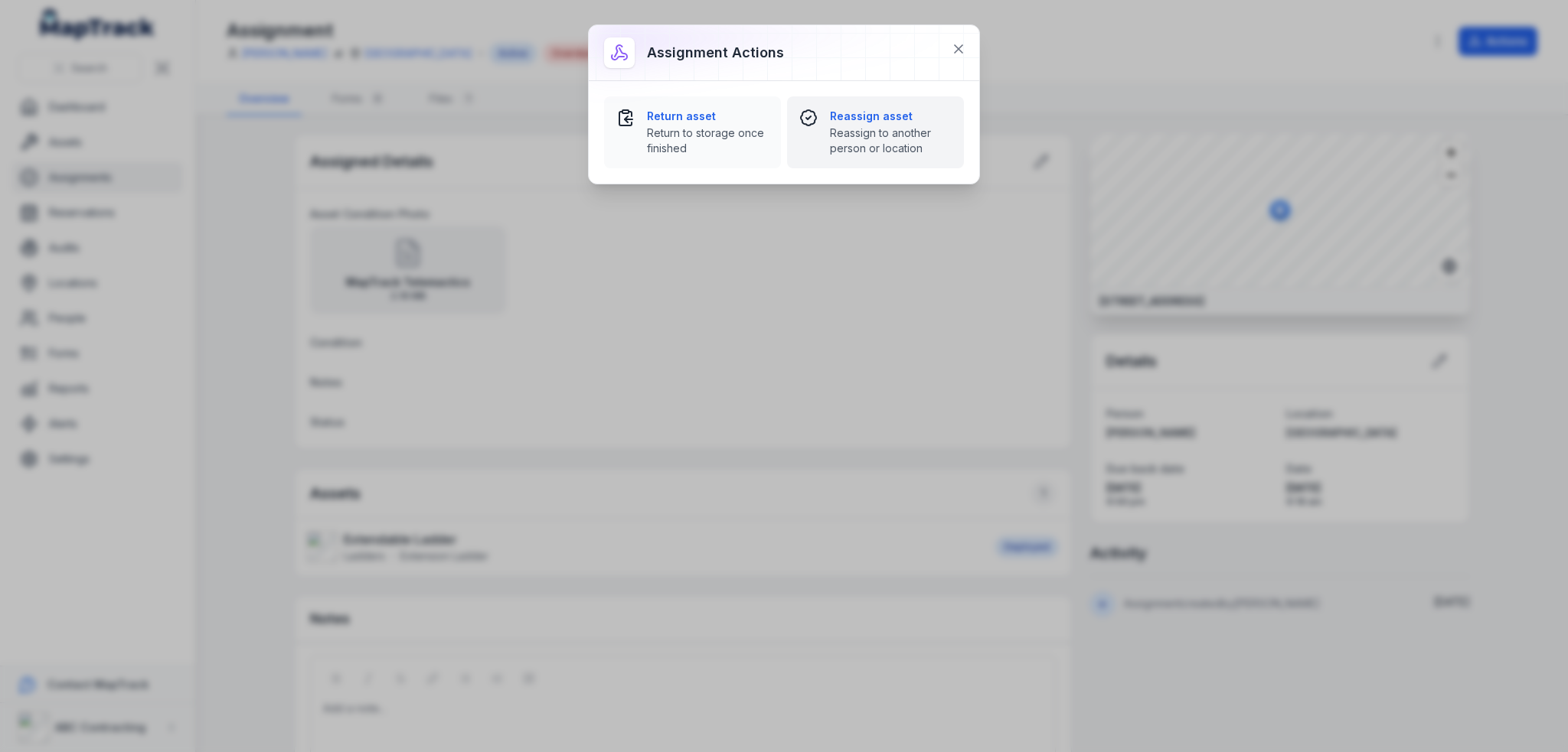
click at [889, 116] on strong "Reassign asset" at bounding box center [891, 116] width 122 height 15
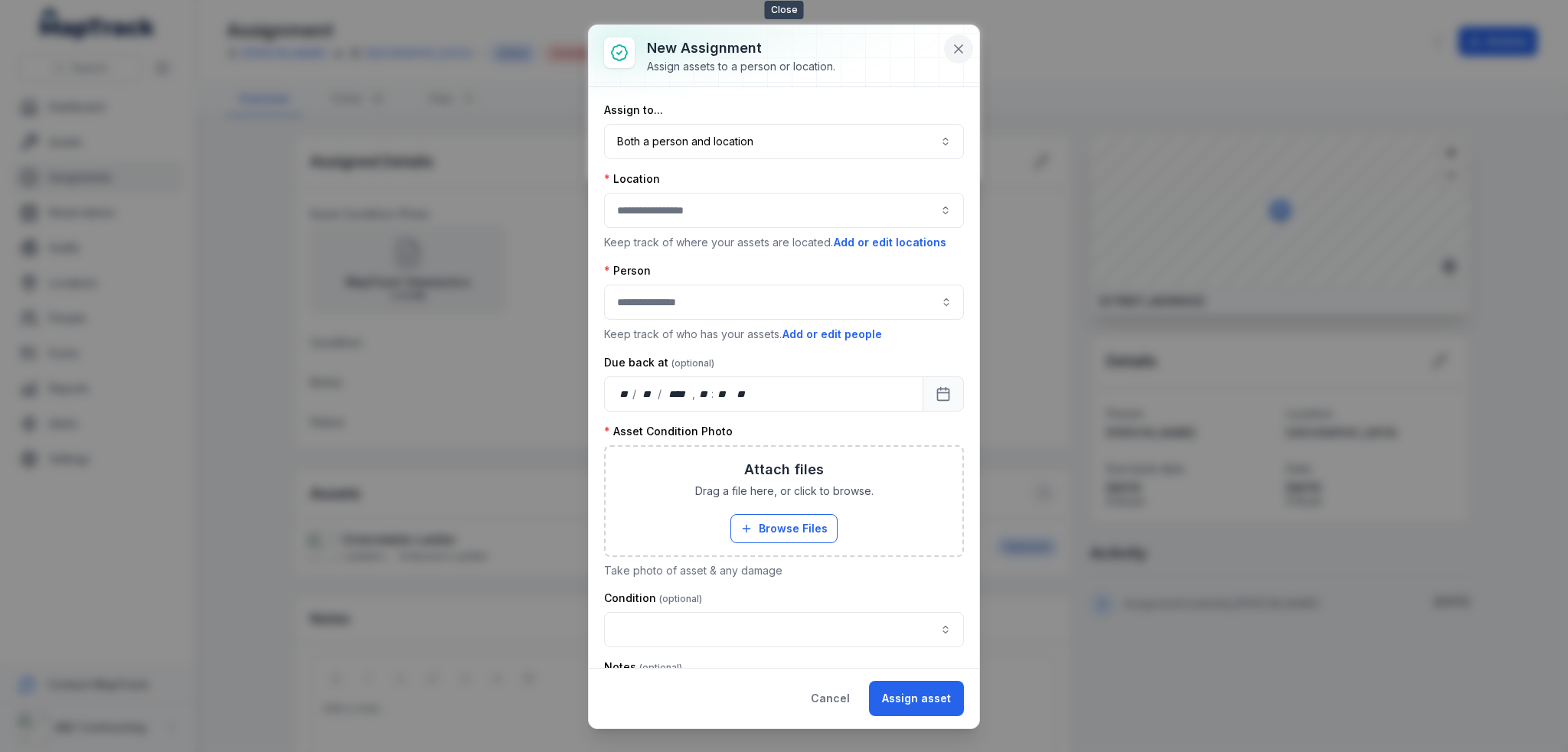
click at [949, 52] on button at bounding box center [958, 48] width 29 height 29
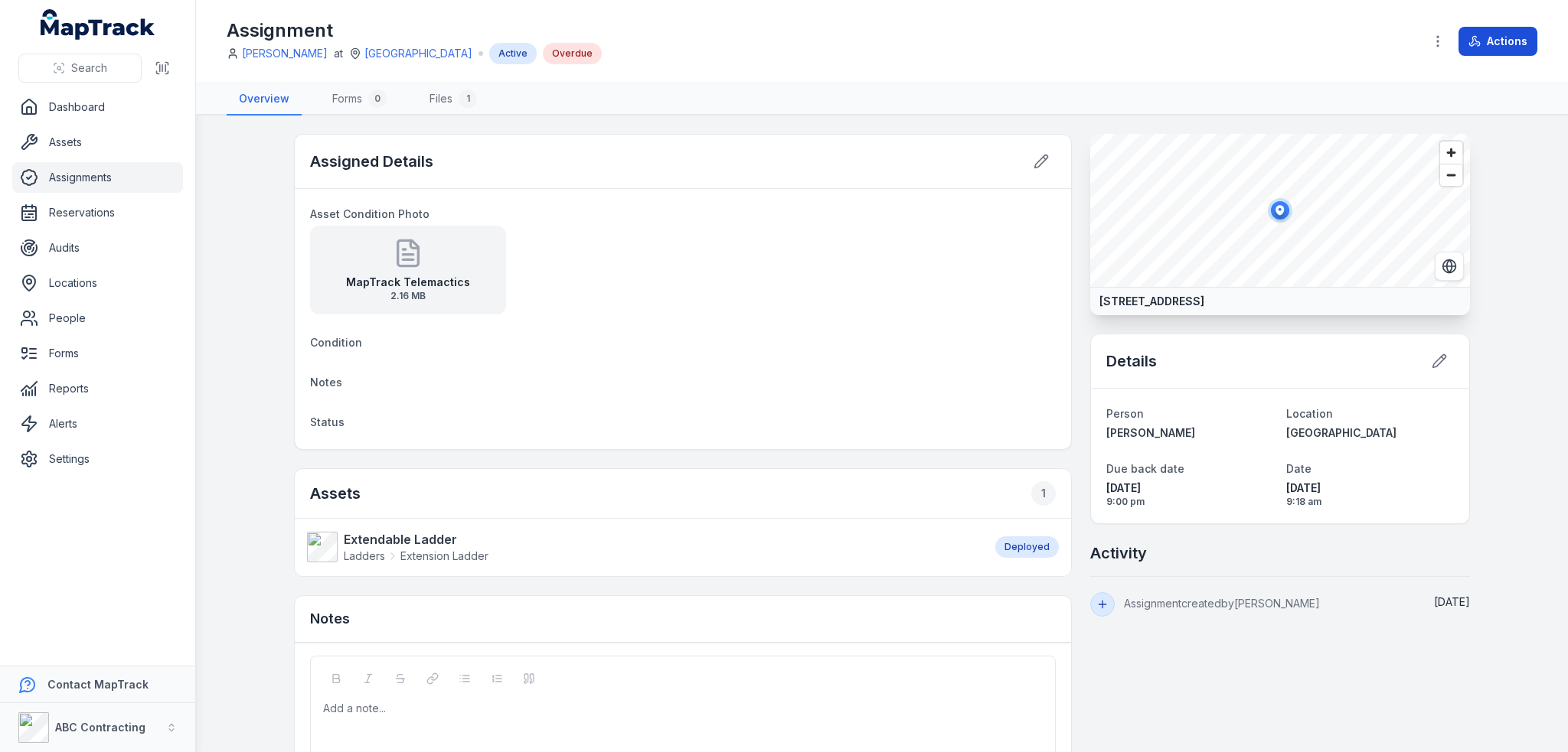
click at [1506, 37] on button "Actions" at bounding box center [1497, 41] width 78 height 29
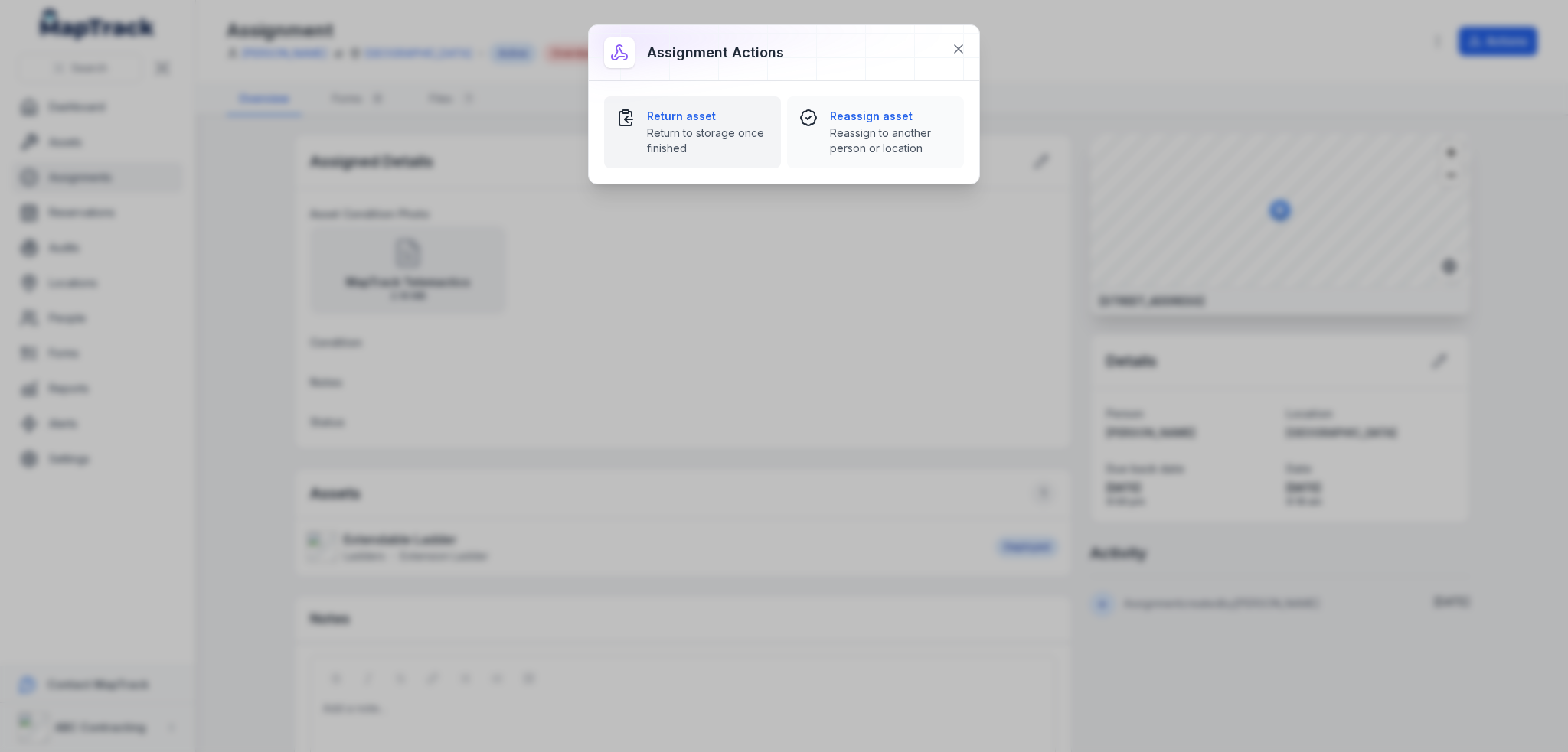
click at [703, 146] on span "Return to storage once finished" at bounding box center [708, 140] width 122 height 31
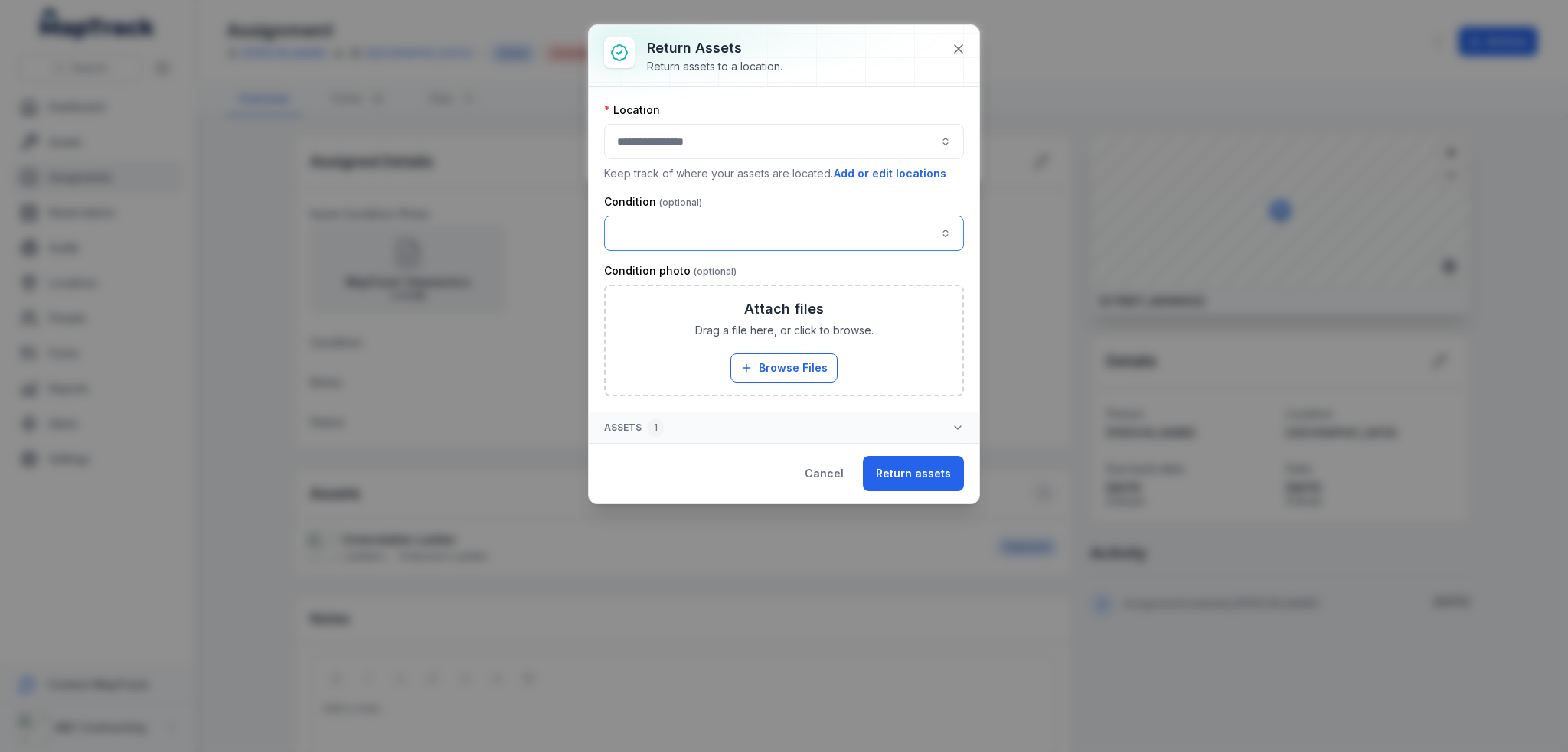
click at [686, 235] on button "button" at bounding box center [784, 233] width 360 height 35
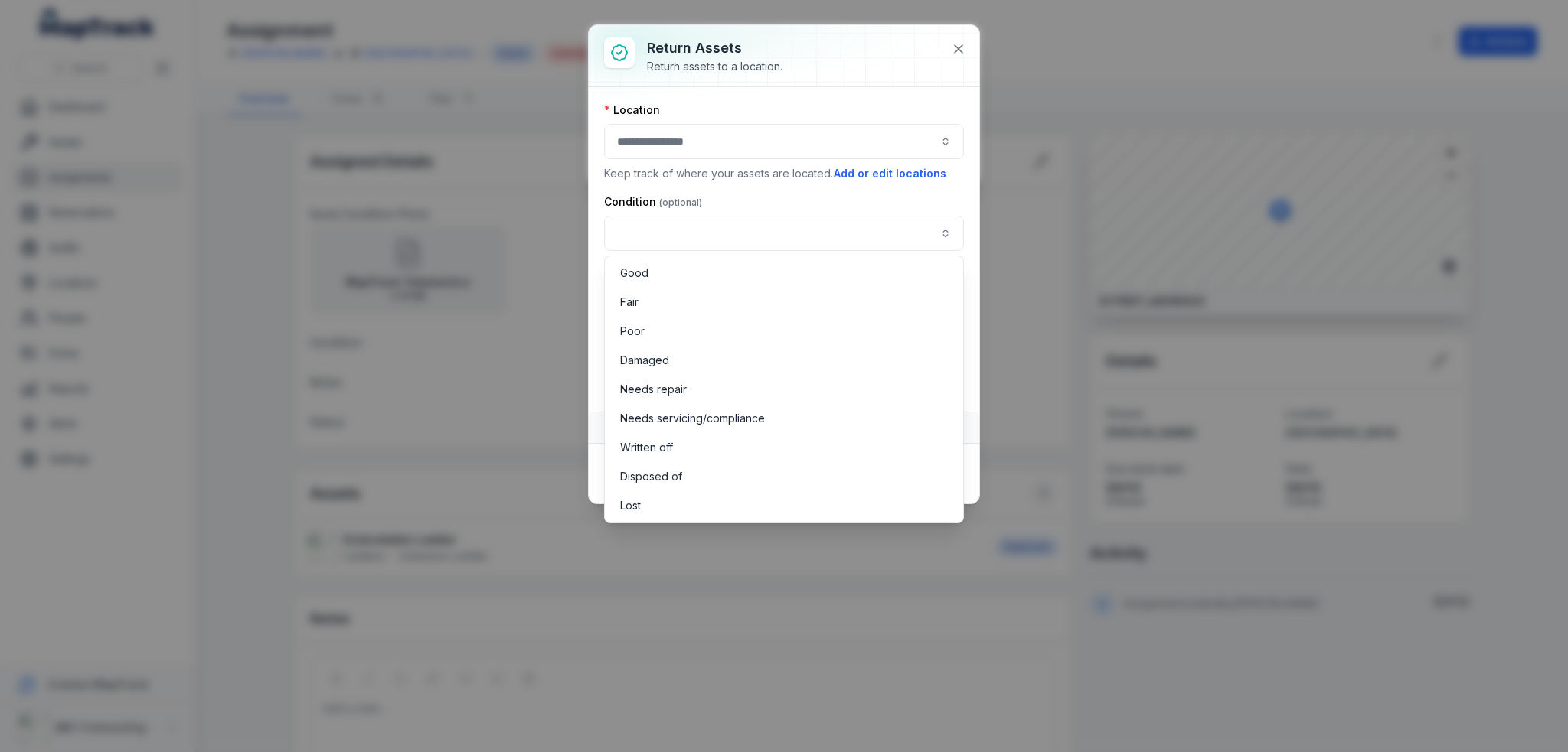
click at [591, 203] on div "Location Keep track of where your assets are located. Add or edit locations Con…" at bounding box center [784, 265] width 391 height 356
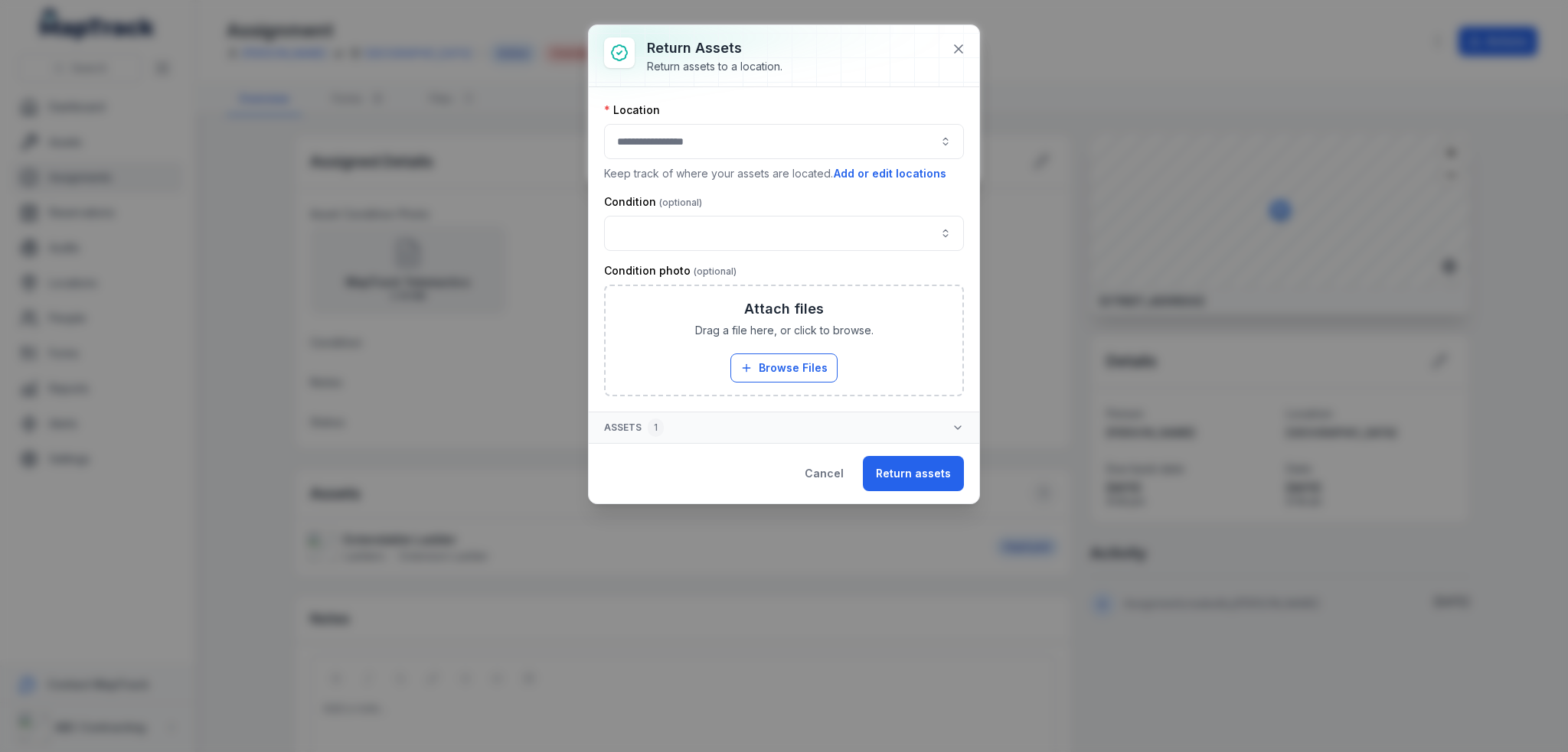
click at [669, 414] on button "Assets 1" at bounding box center [784, 428] width 391 height 31
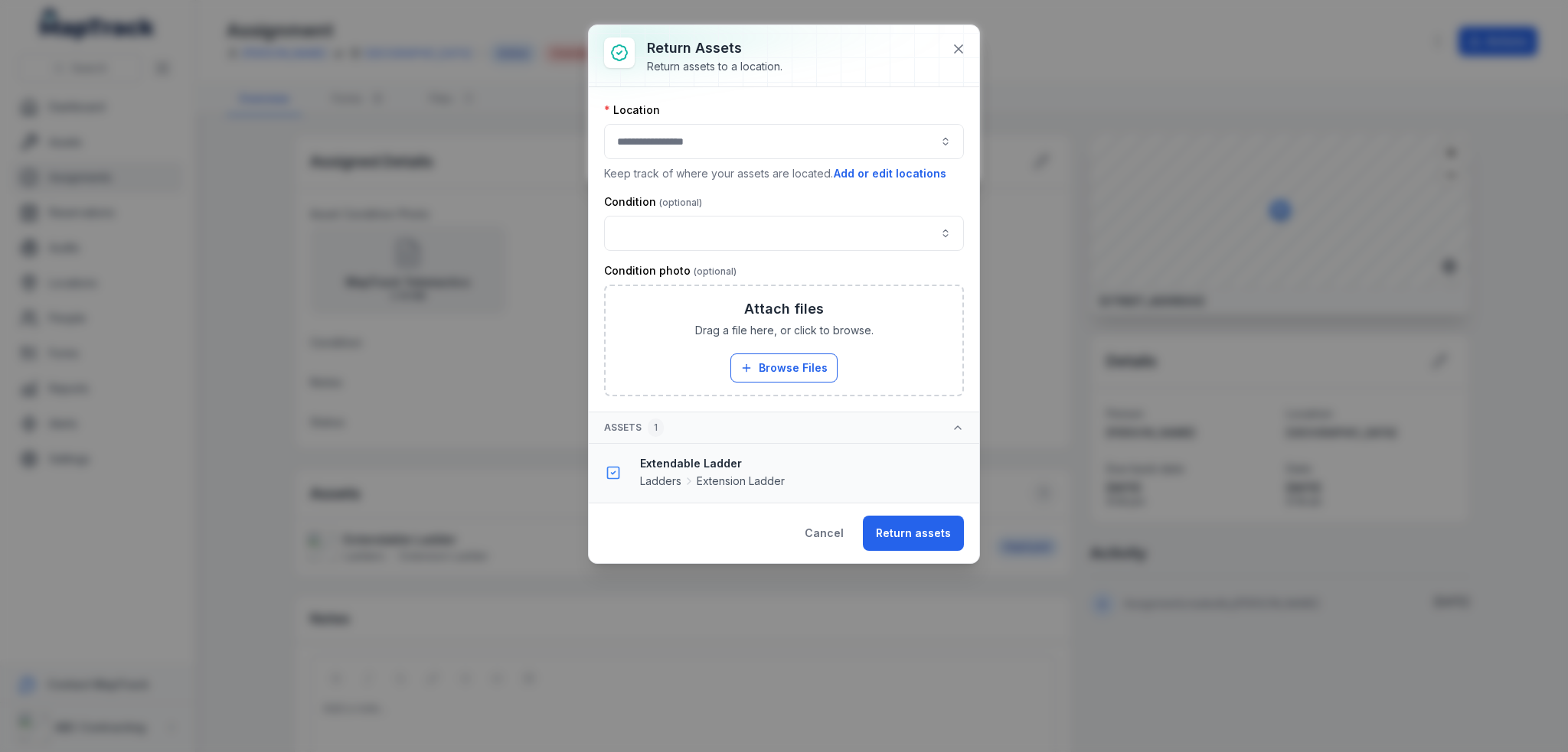
click at [669, 414] on button "Assets 1" at bounding box center [784, 429] width 391 height 32
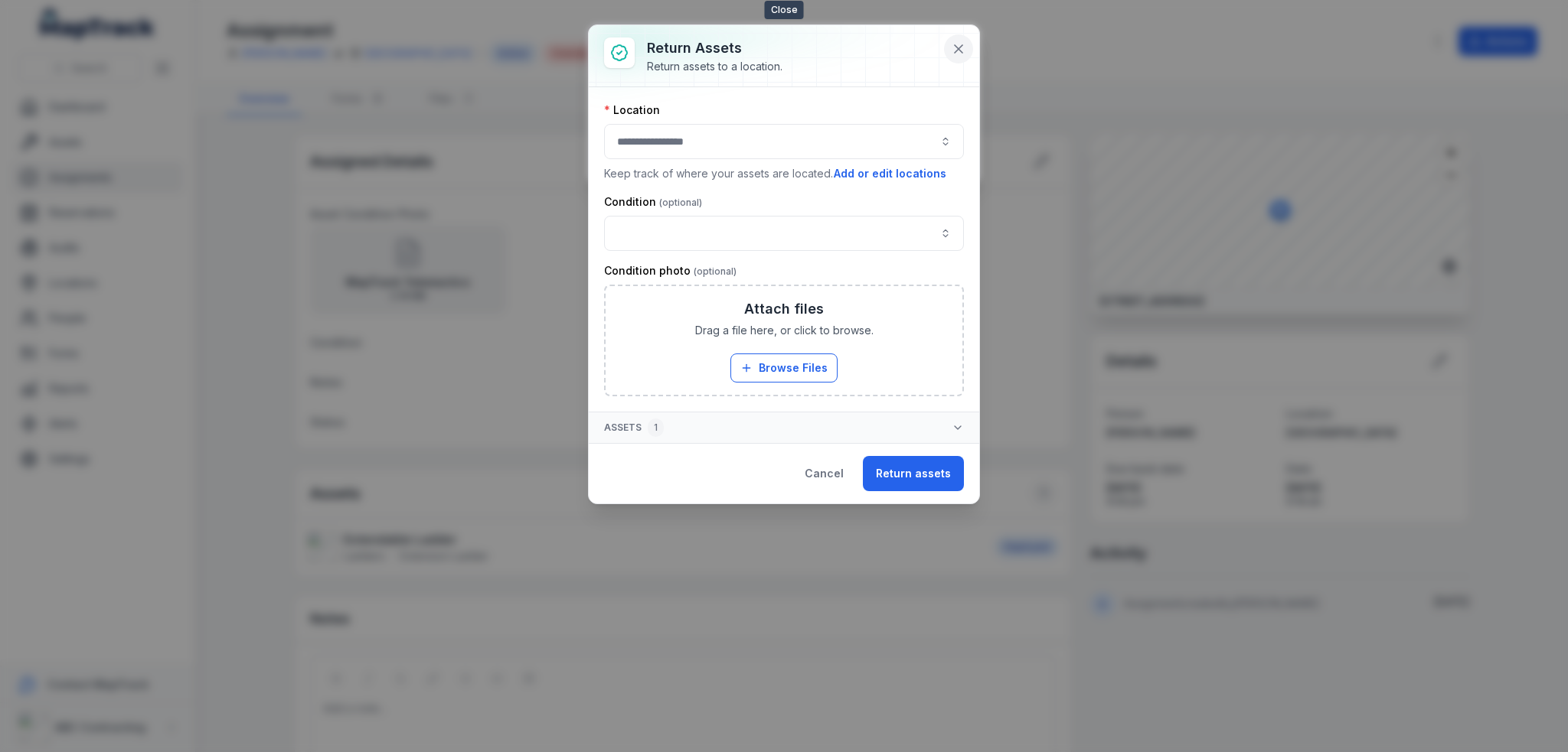
click at [952, 47] on icon at bounding box center [958, 48] width 15 height 15
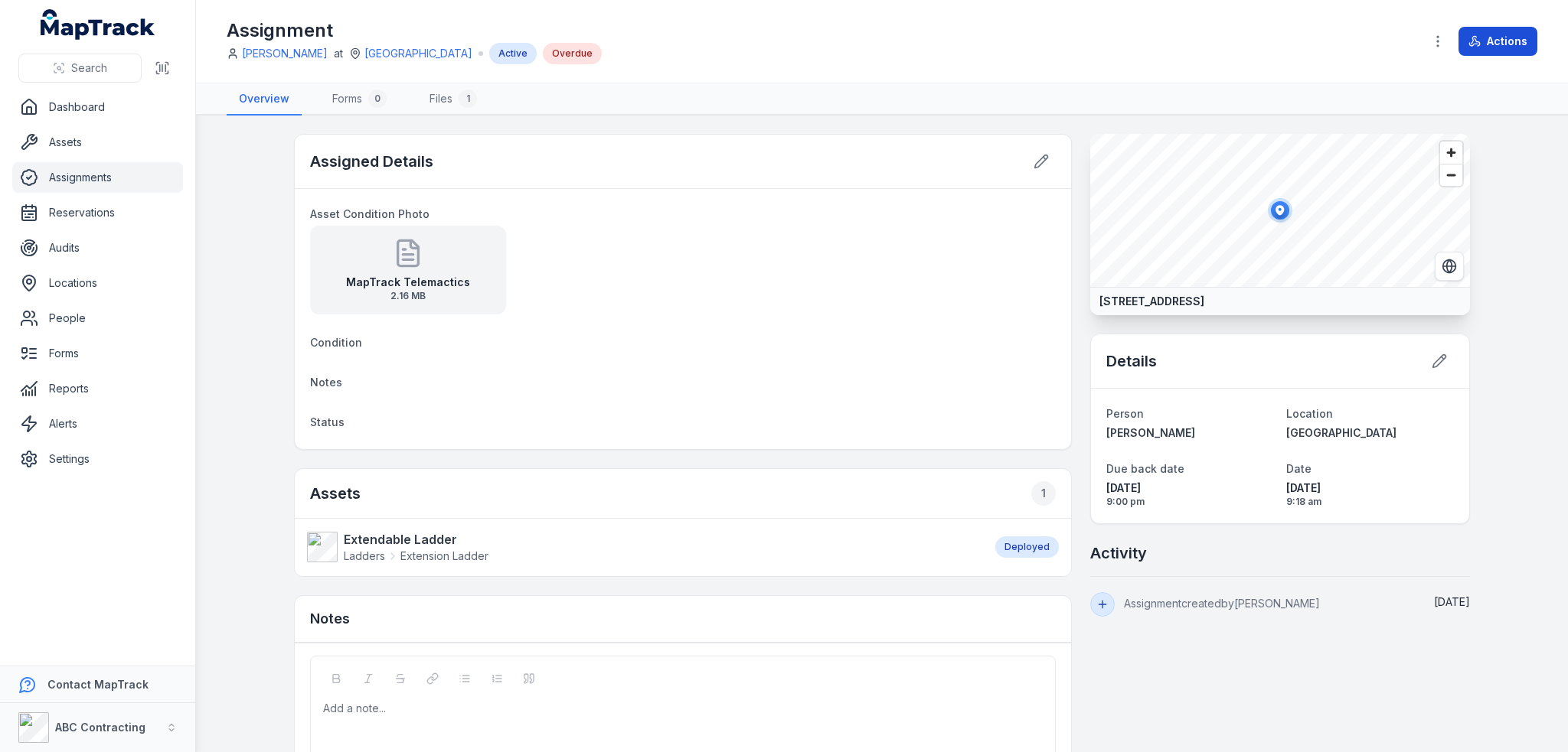
click at [1489, 43] on button "Actions" at bounding box center [1497, 41] width 78 height 29
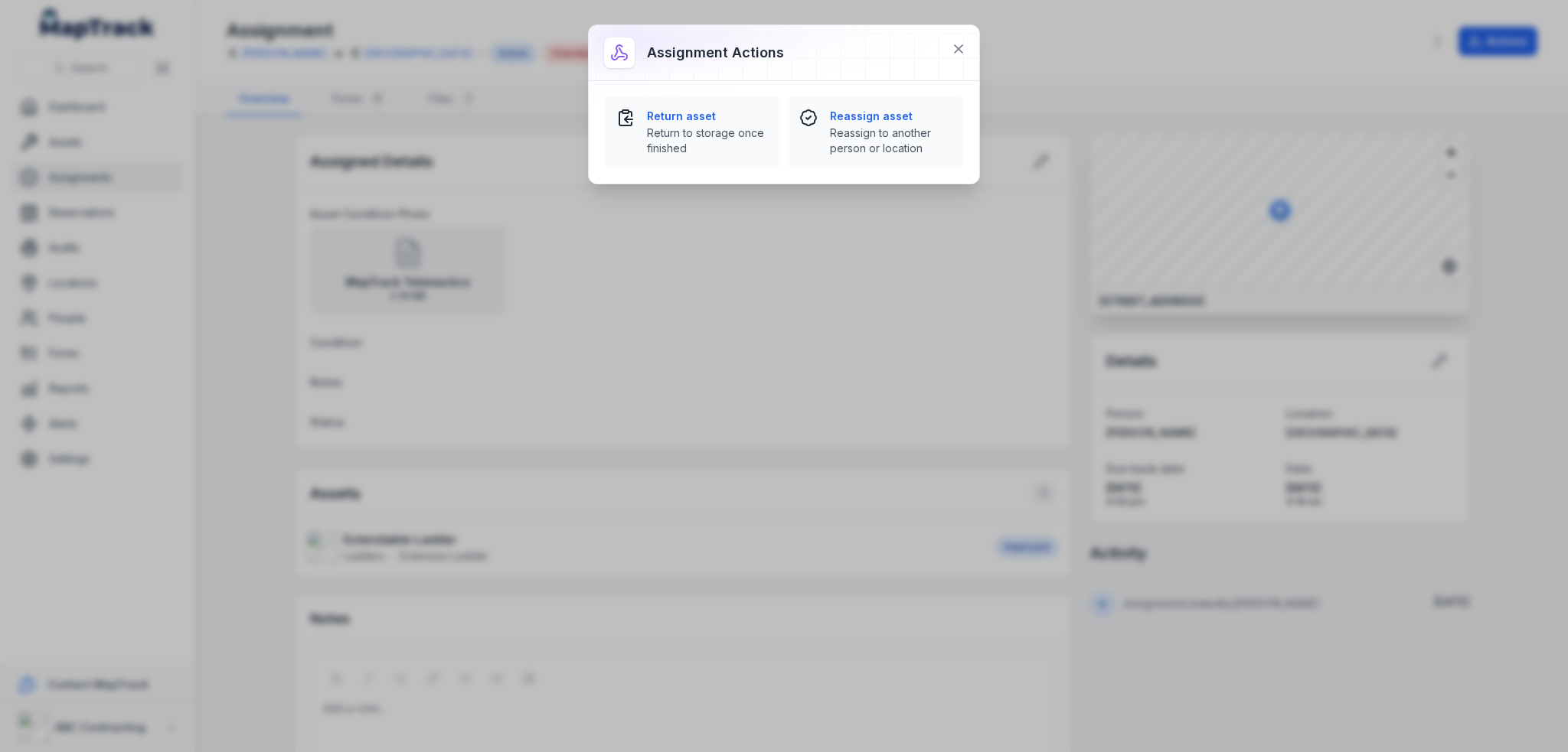
drag, startPoint x: 1065, startPoint y: 121, endPoint x: 1045, endPoint y: 103, distance: 26.9
click at [1065, 121] on div "Assignment actions Return asset Return to storage once finished Reassign asset …" at bounding box center [784, 376] width 1568 height 752
click at [966, 52] on icon at bounding box center [958, 48] width 15 height 15
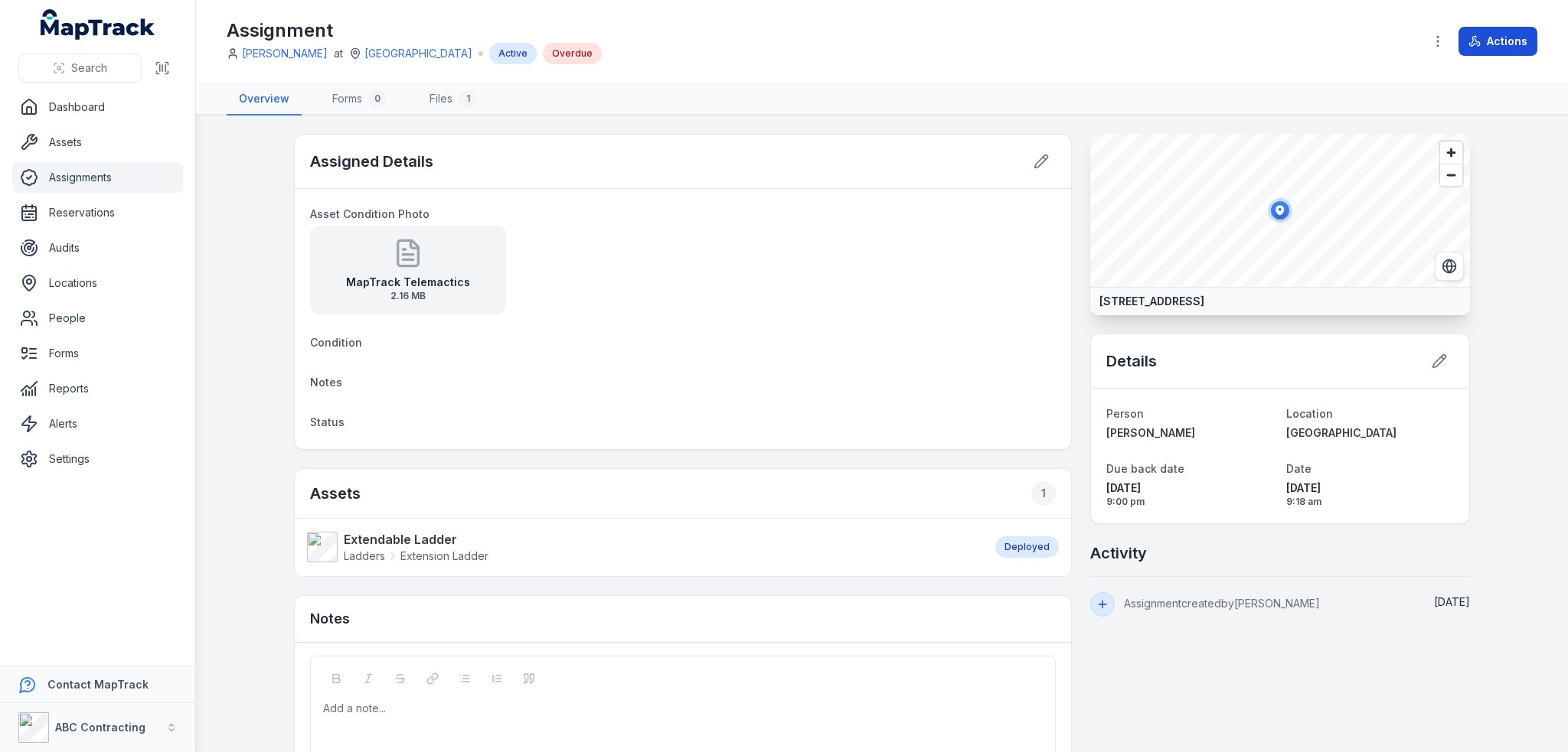
click at [1501, 44] on button "Actions" at bounding box center [1497, 41] width 78 height 29
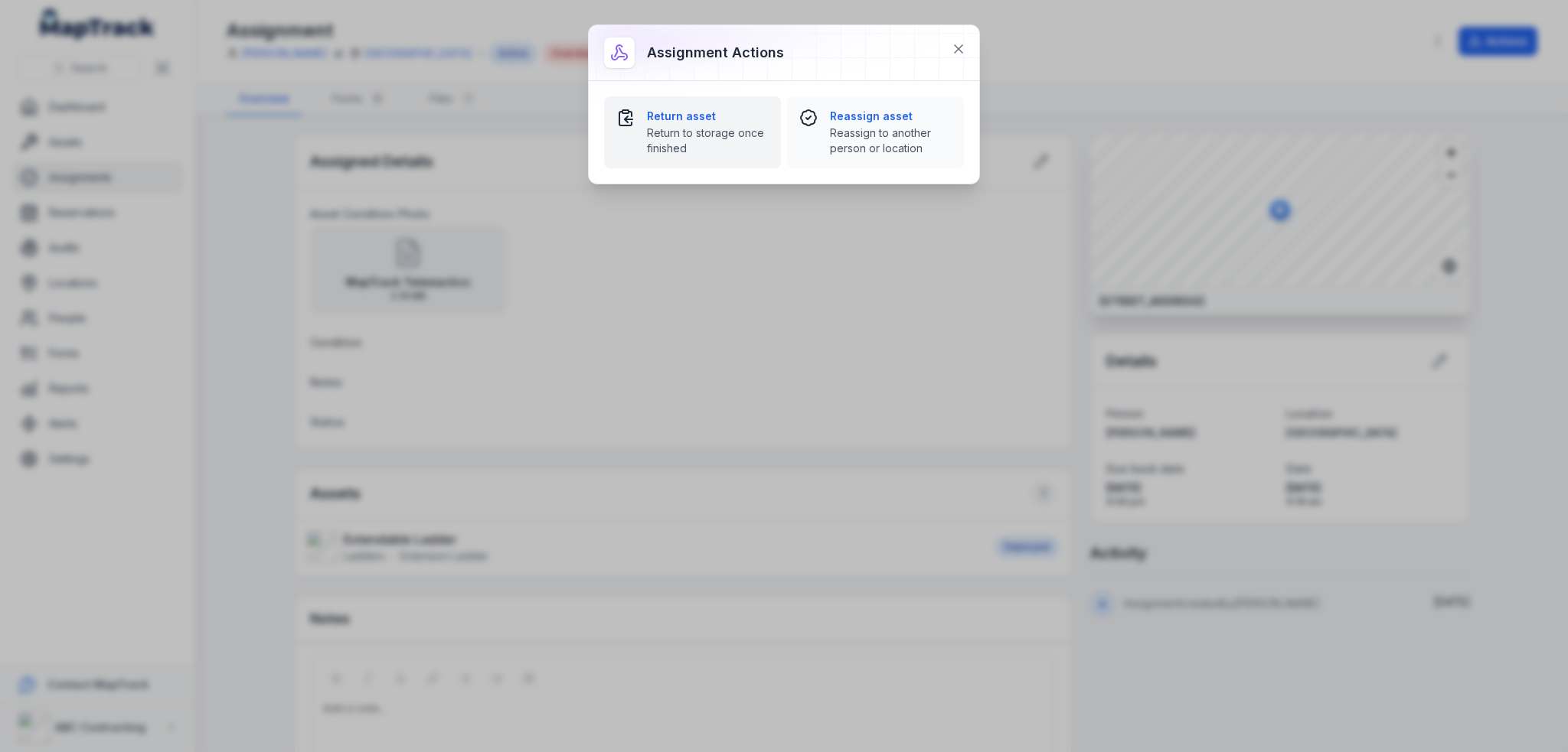
click at [699, 165] on button "Return asset Return to storage once finished" at bounding box center [692, 132] width 177 height 72
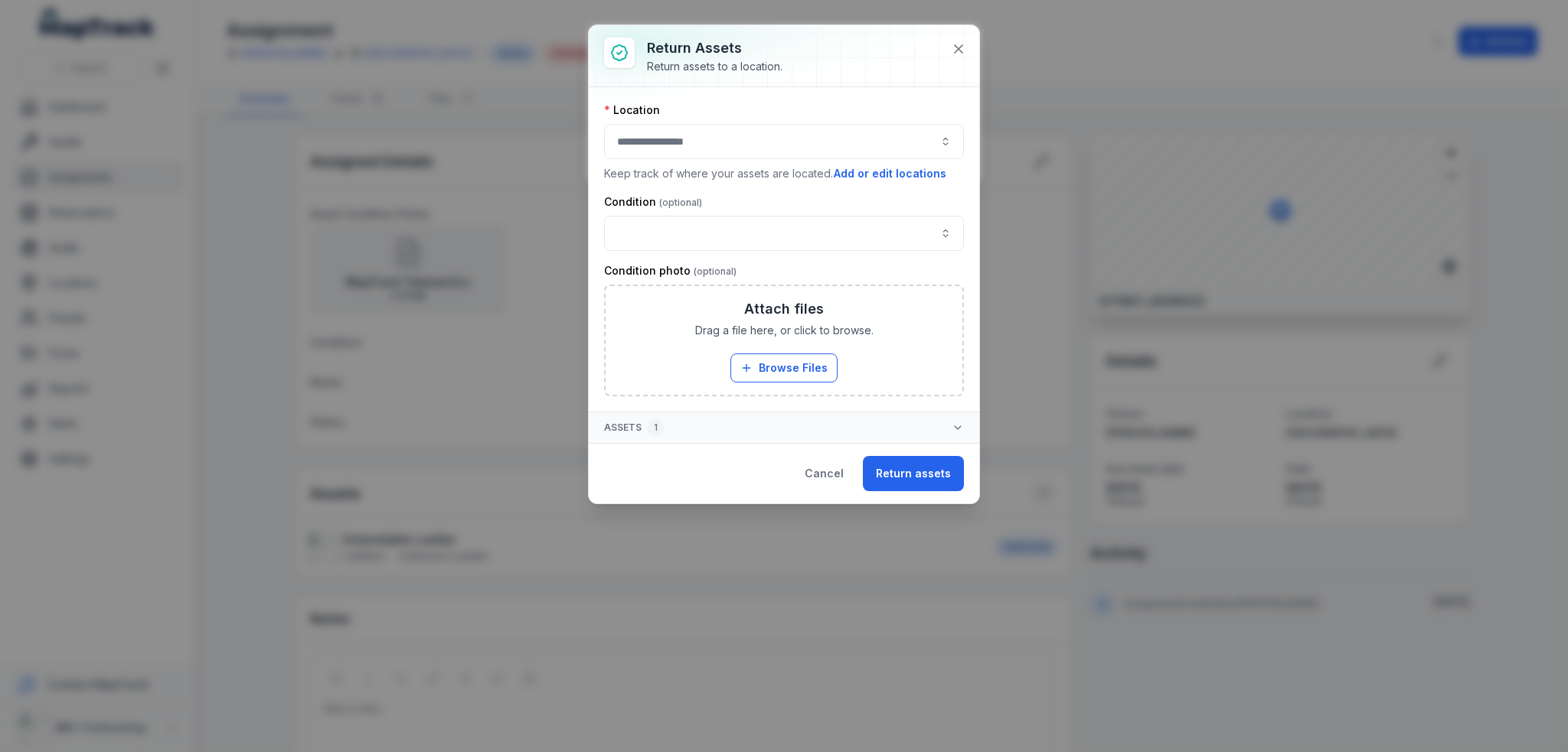
click at [767, 346] on div "Attach files Drag a file here, or click to browse. Browse Files Take Photos" at bounding box center [784, 340] width 357 height 109
click at [834, 429] on button "Assets 1" at bounding box center [784, 428] width 391 height 31
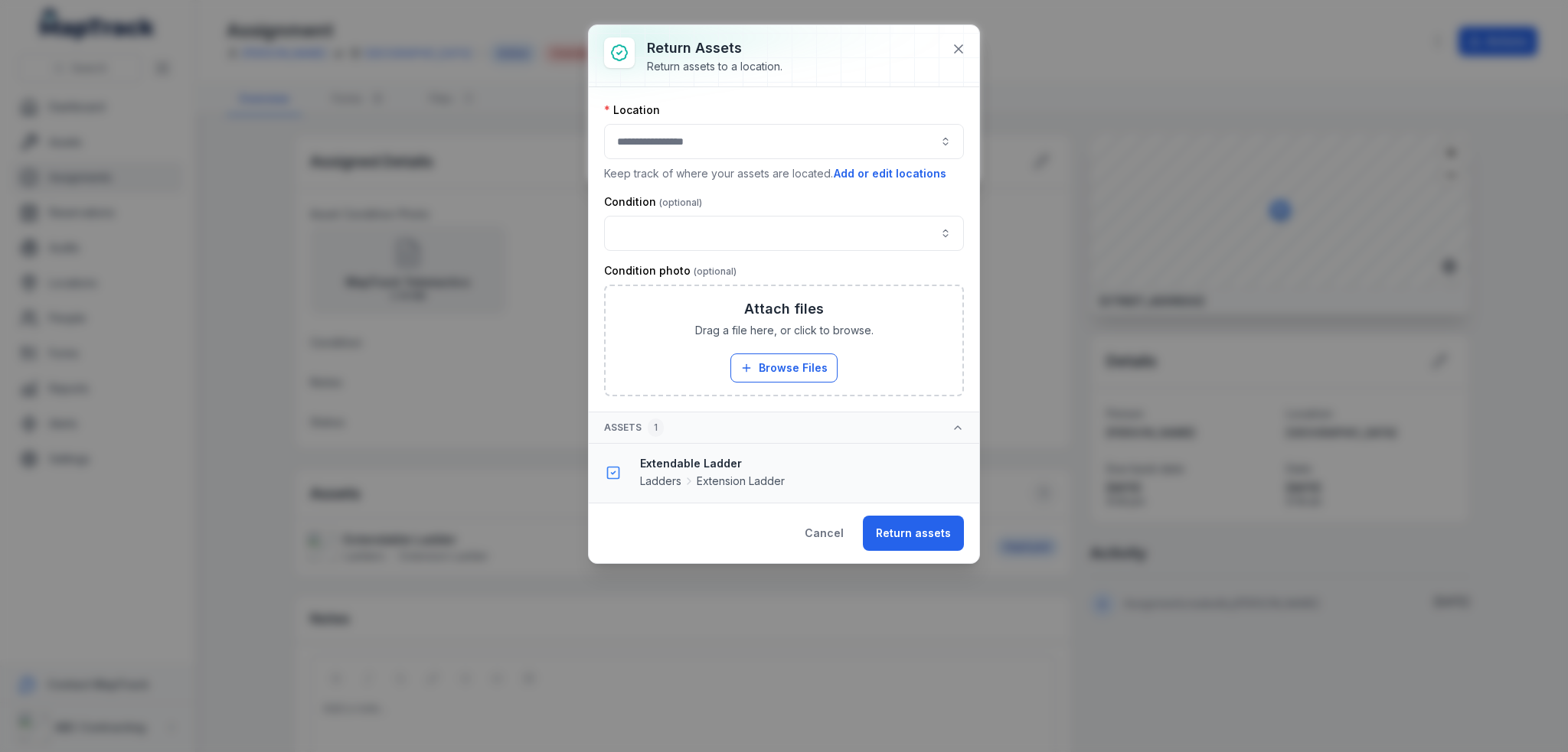
click at [836, 428] on button "Assets 1" at bounding box center [784, 429] width 391 height 32
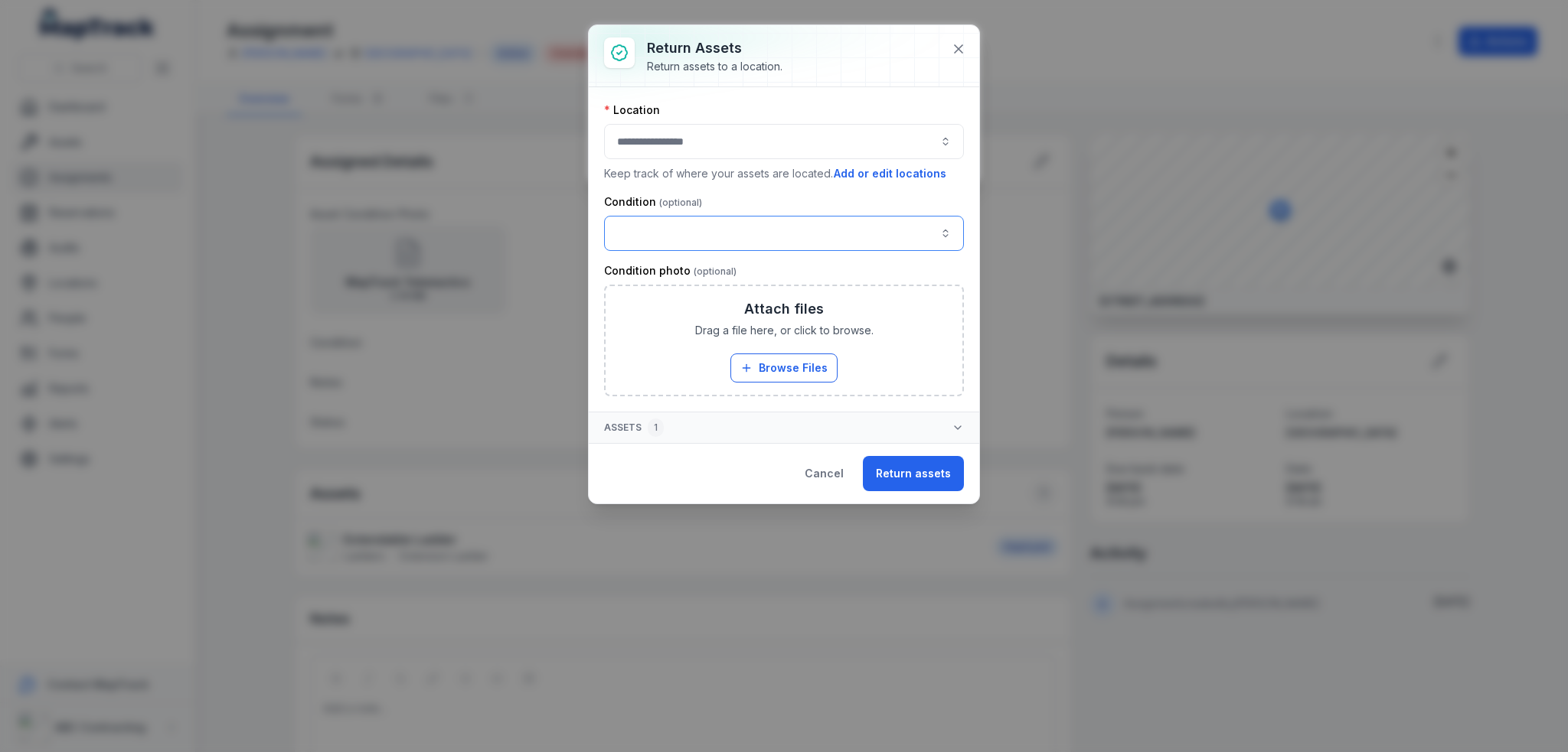
click at [793, 232] on button "button" at bounding box center [784, 233] width 360 height 35
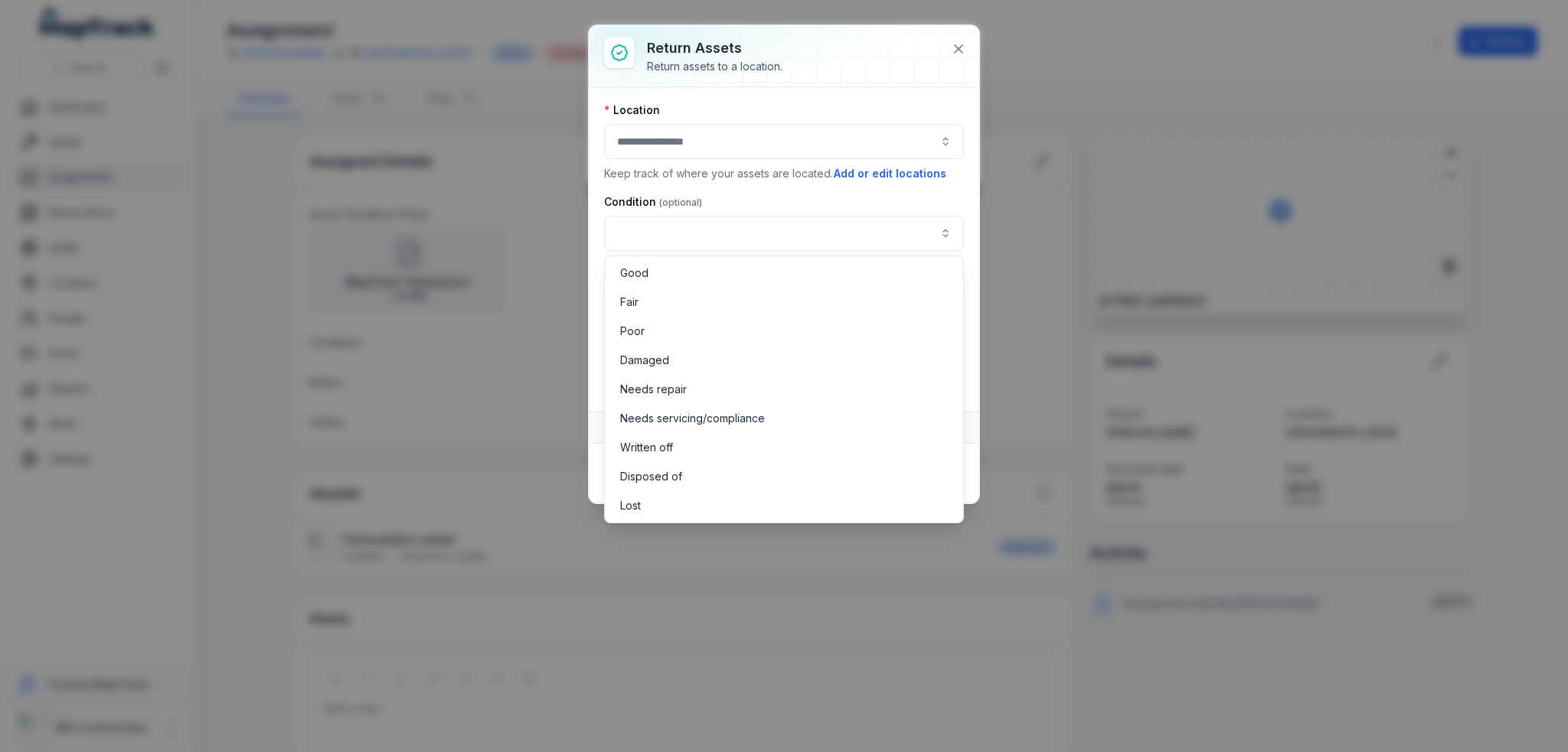
click at [862, 54] on div "Return assets Return assets to a location. Location Keep track of where your as…" at bounding box center [784, 265] width 391 height 479
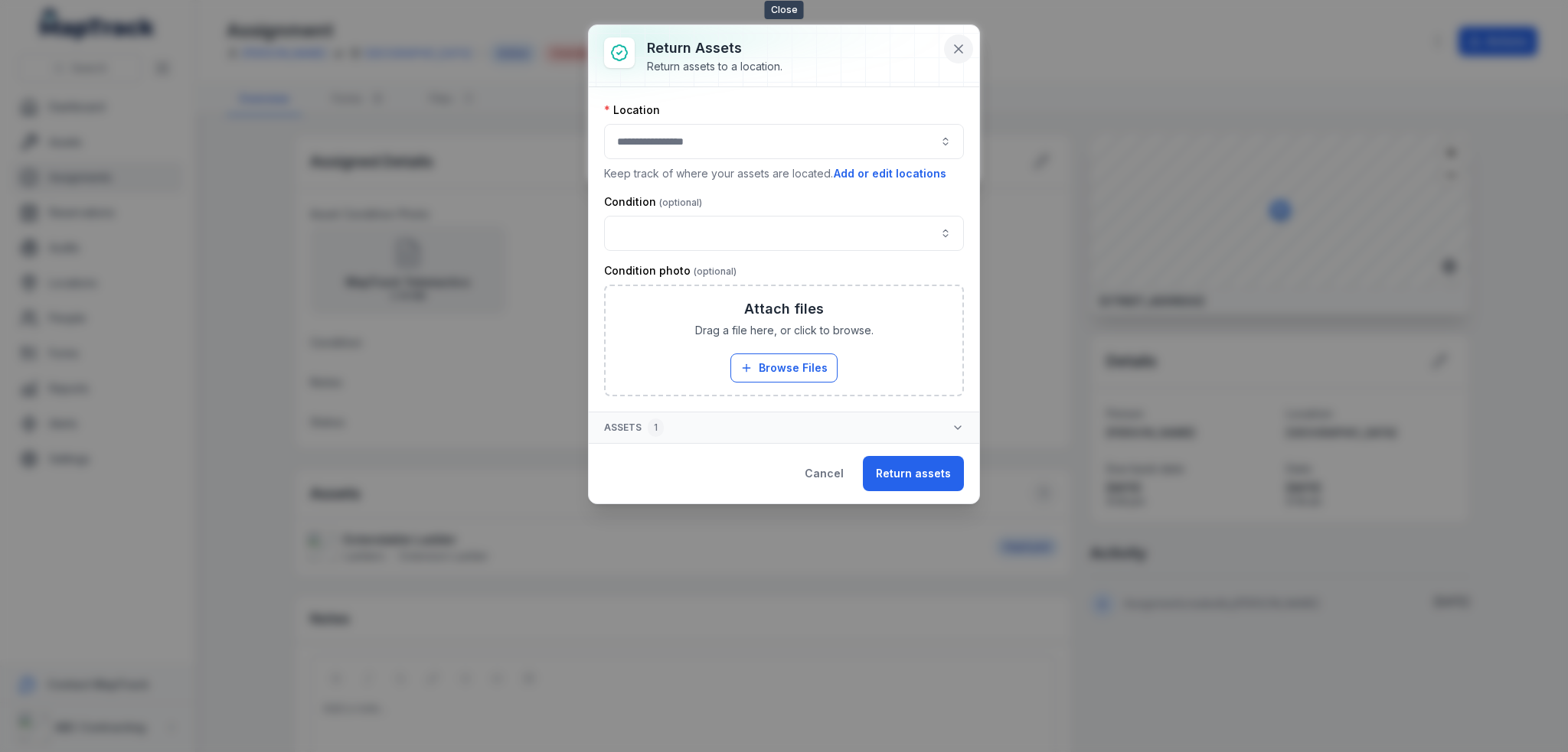
click at [958, 51] on icon at bounding box center [958, 48] width 15 height 15
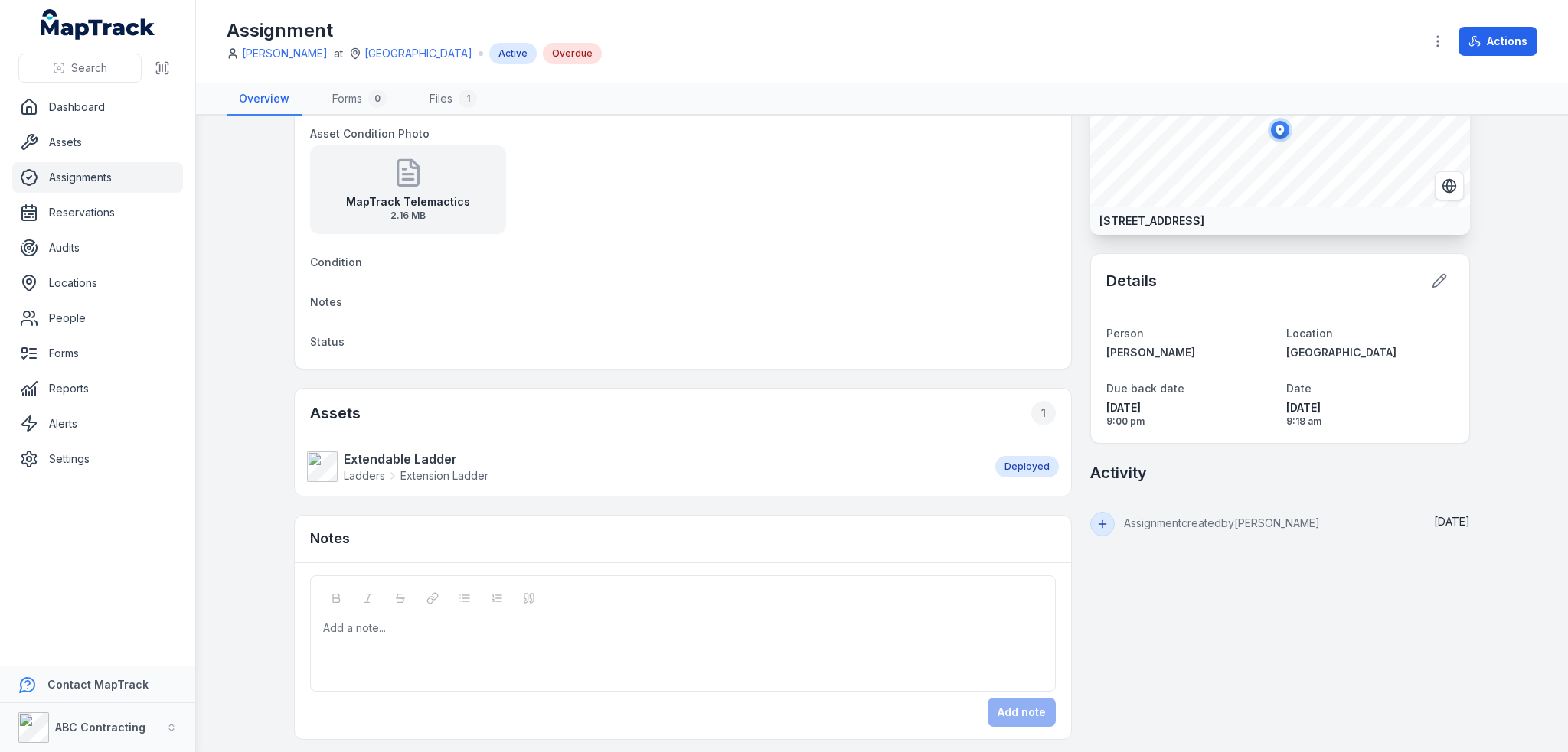
scroll to position [82, 0]
click at [78, 146] on link "Assets" at bounding box center [97, 142] width 170 height 31
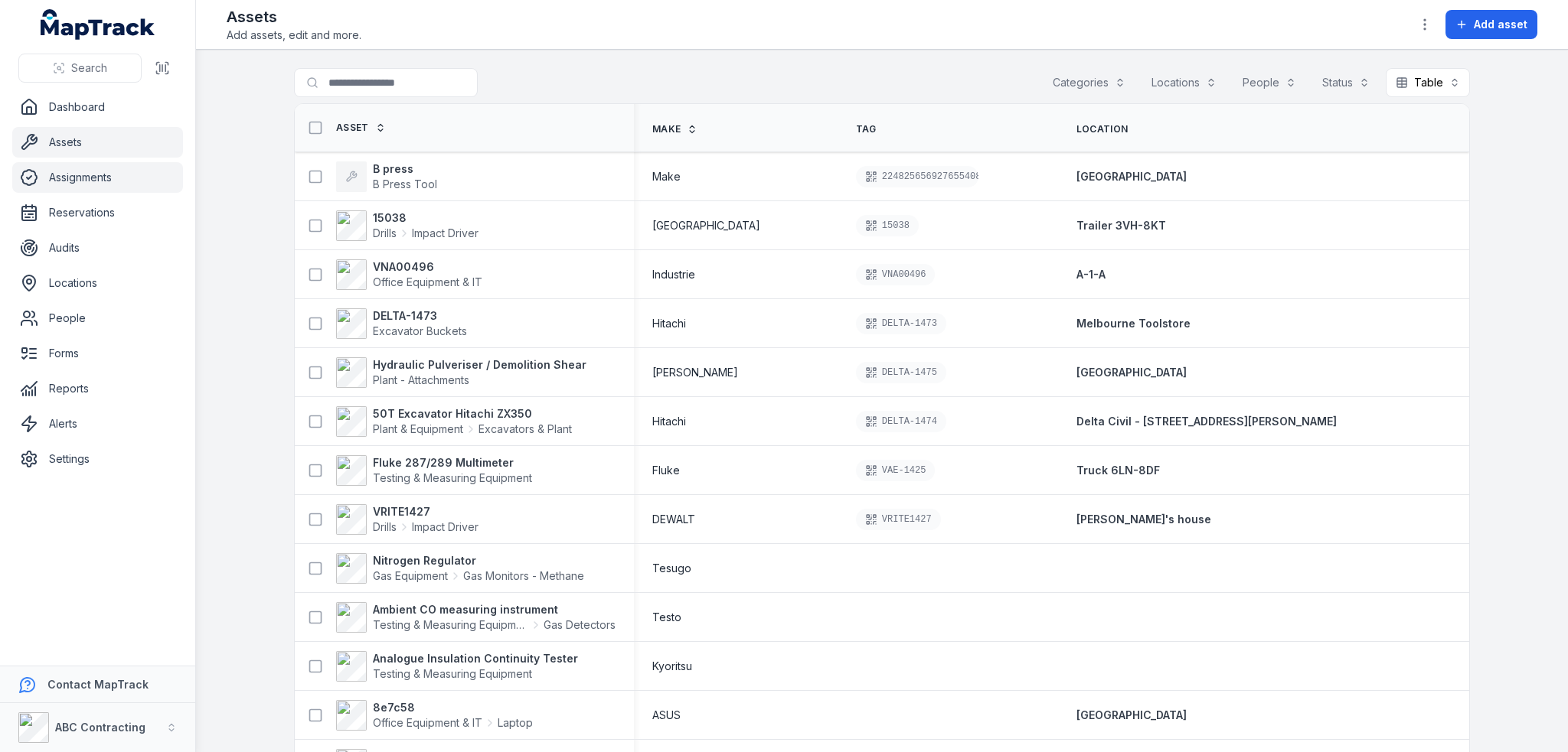
click at [86, 178] on link "Assignments" at bounding box center [97, 178] width 170 height 31
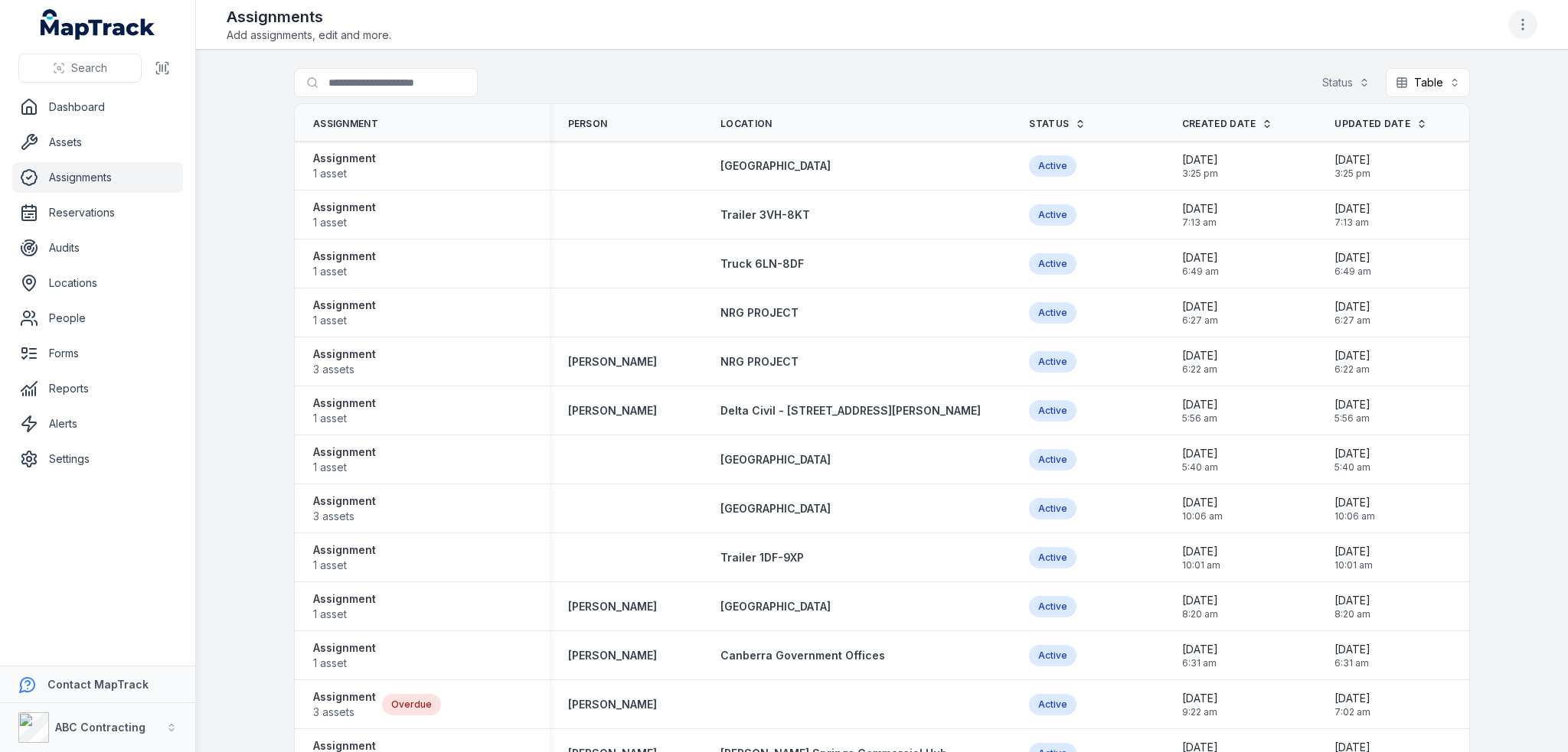
click at [1509, 24] on button "button" at bounding box center [1522, 25] width 29 height 29
click at [1038, 70] on div "Toggle Navigation Assignments Add assignments, edit and more. Search for assign…" at bounding box center [882, 376] width 1372 height 752
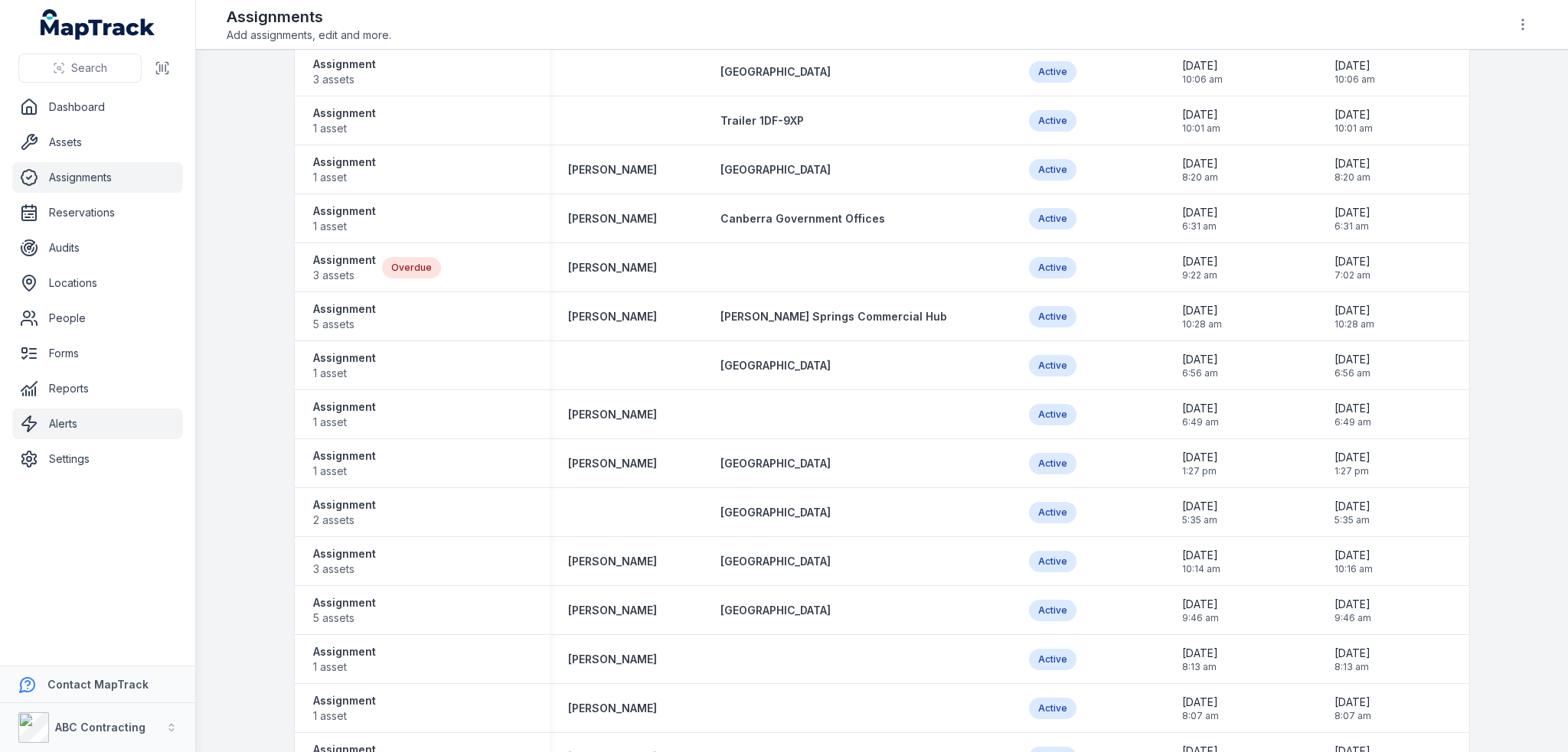
scroll to position [459, 0]
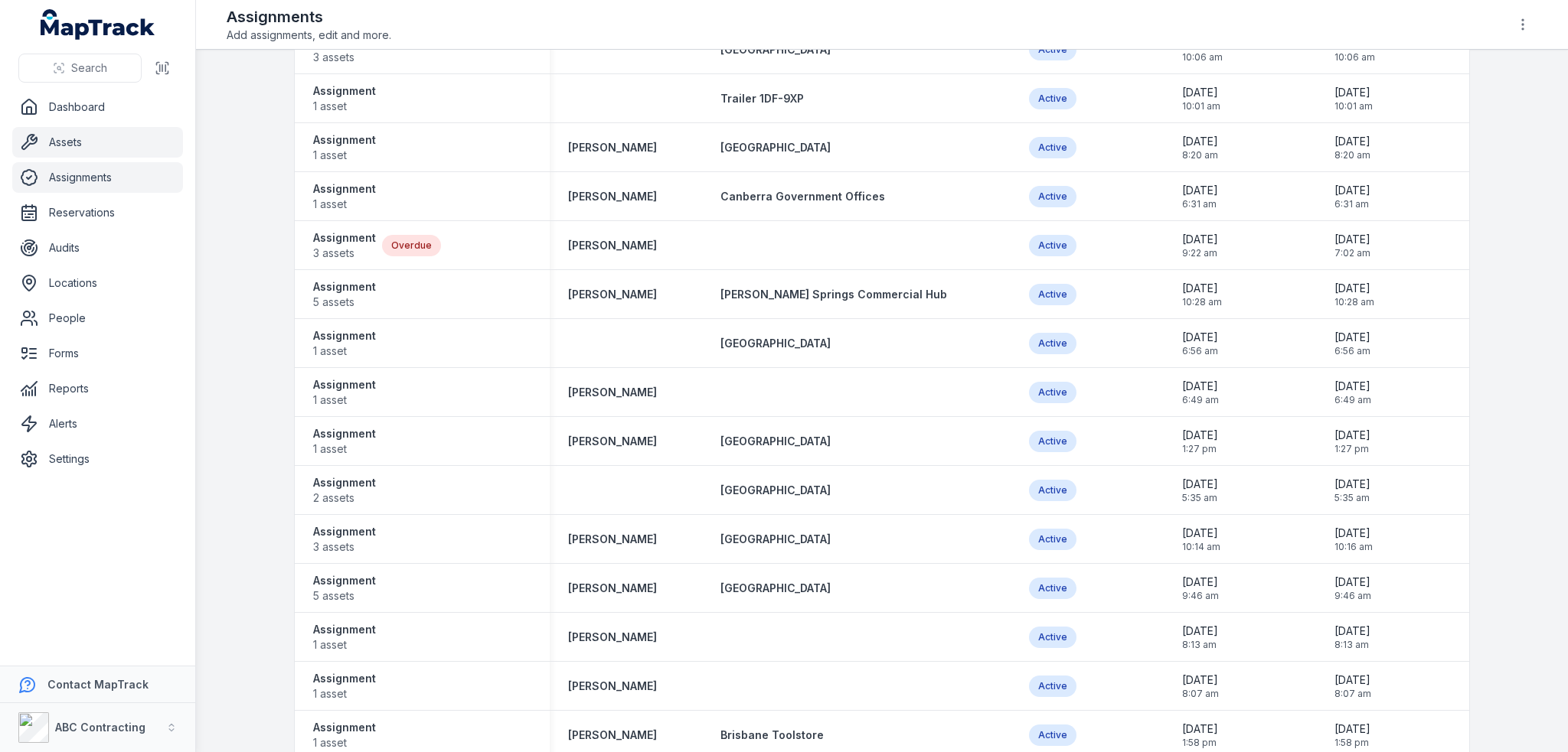
click at [61, 151] on link "Assets" at bounding box center [97, 142] width 170 height 31
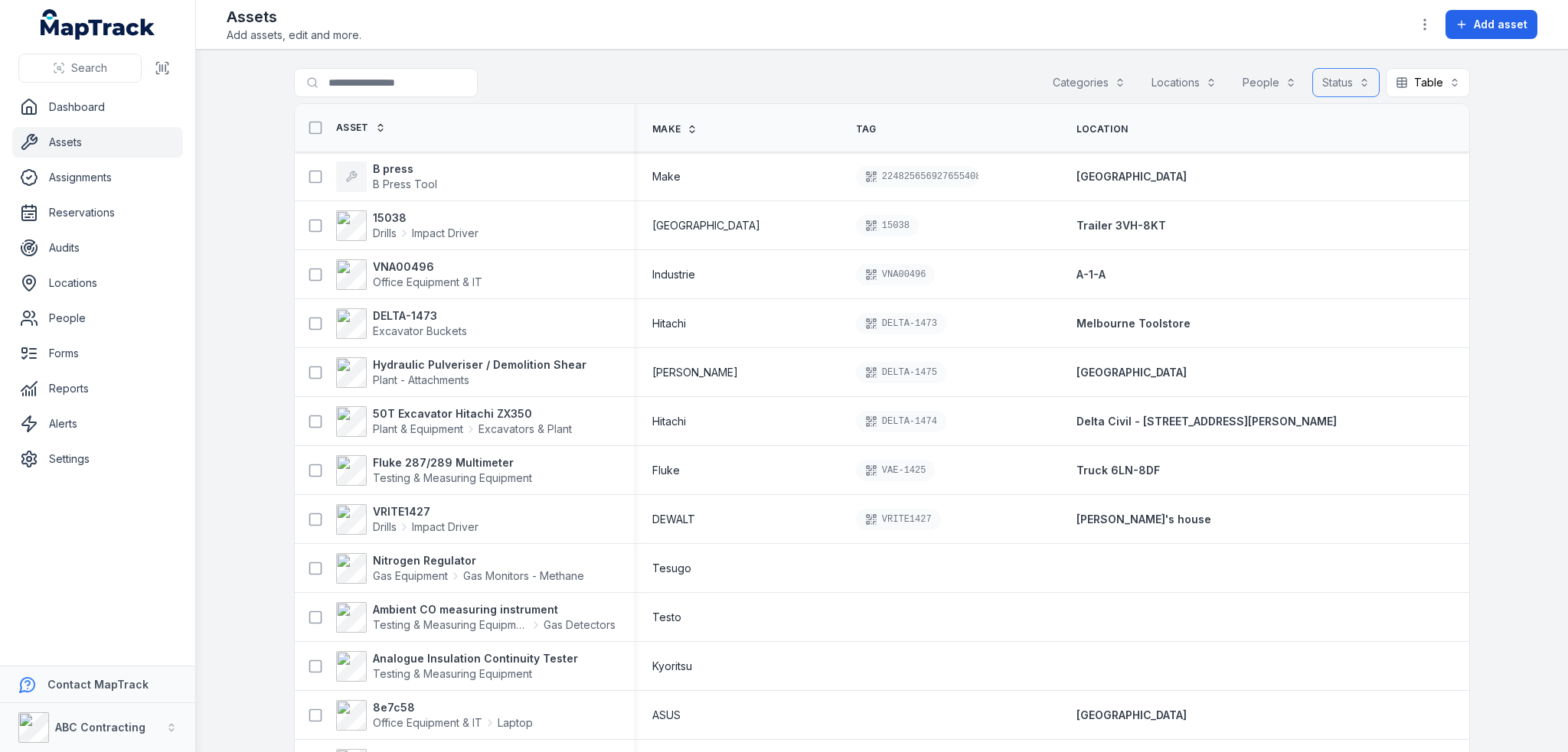
click at [1332, 86] on button "Status" at bounding box center [1345, 82] width 67 height 29
click at [1253, 128] on span "Available" at bounding box center [1255, 120] width 45 height 15
click at [783, 69] on div "Search for assets Categories Locations People Status (1) ********* Table *****" at bounding box center [882, 86] width 1176 height 35
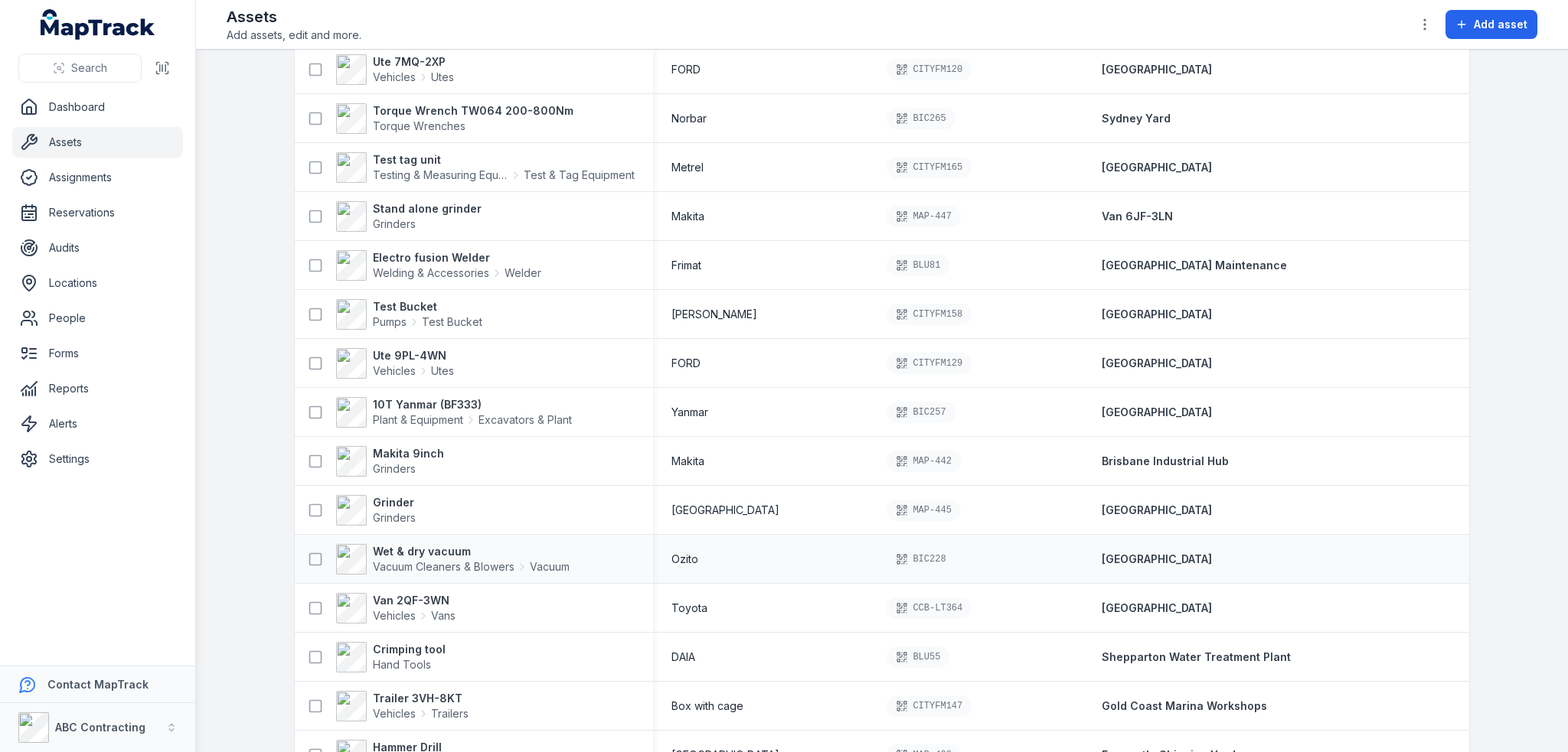
scroll to position [689, 0]
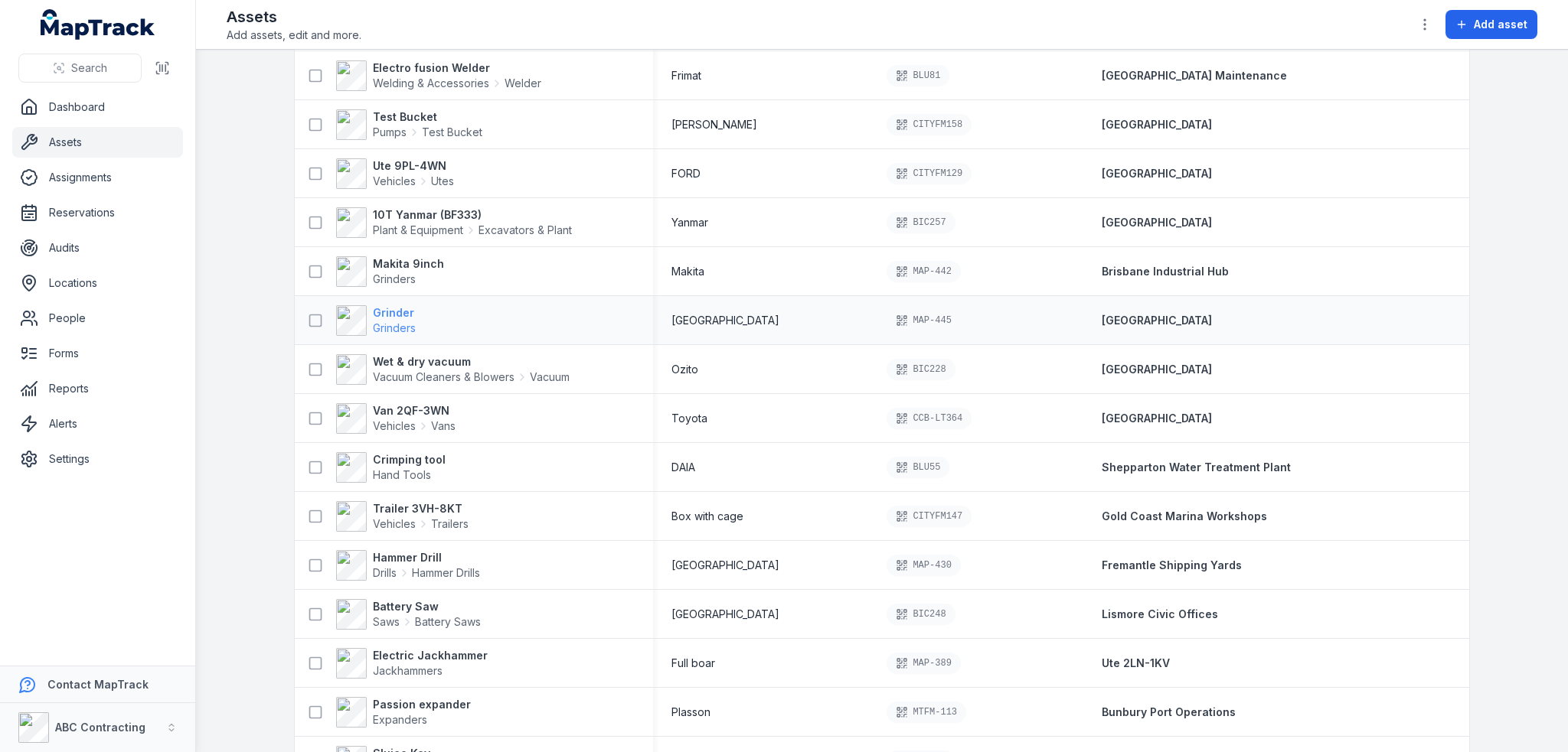
click at [380, 317] on strong "Grinder" at bounding box center [394, 312] width 43 height 15
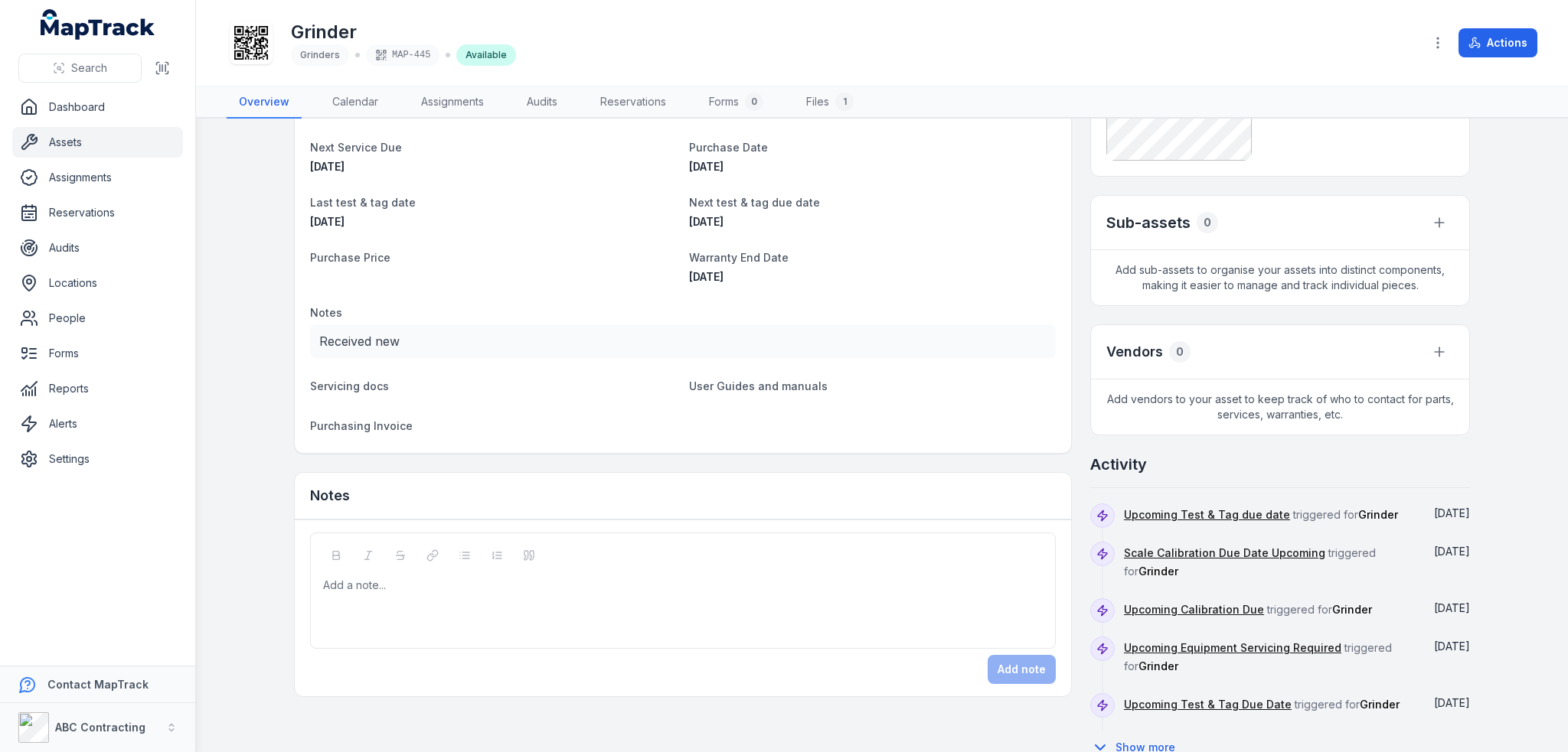
scroll to position [261, 0]
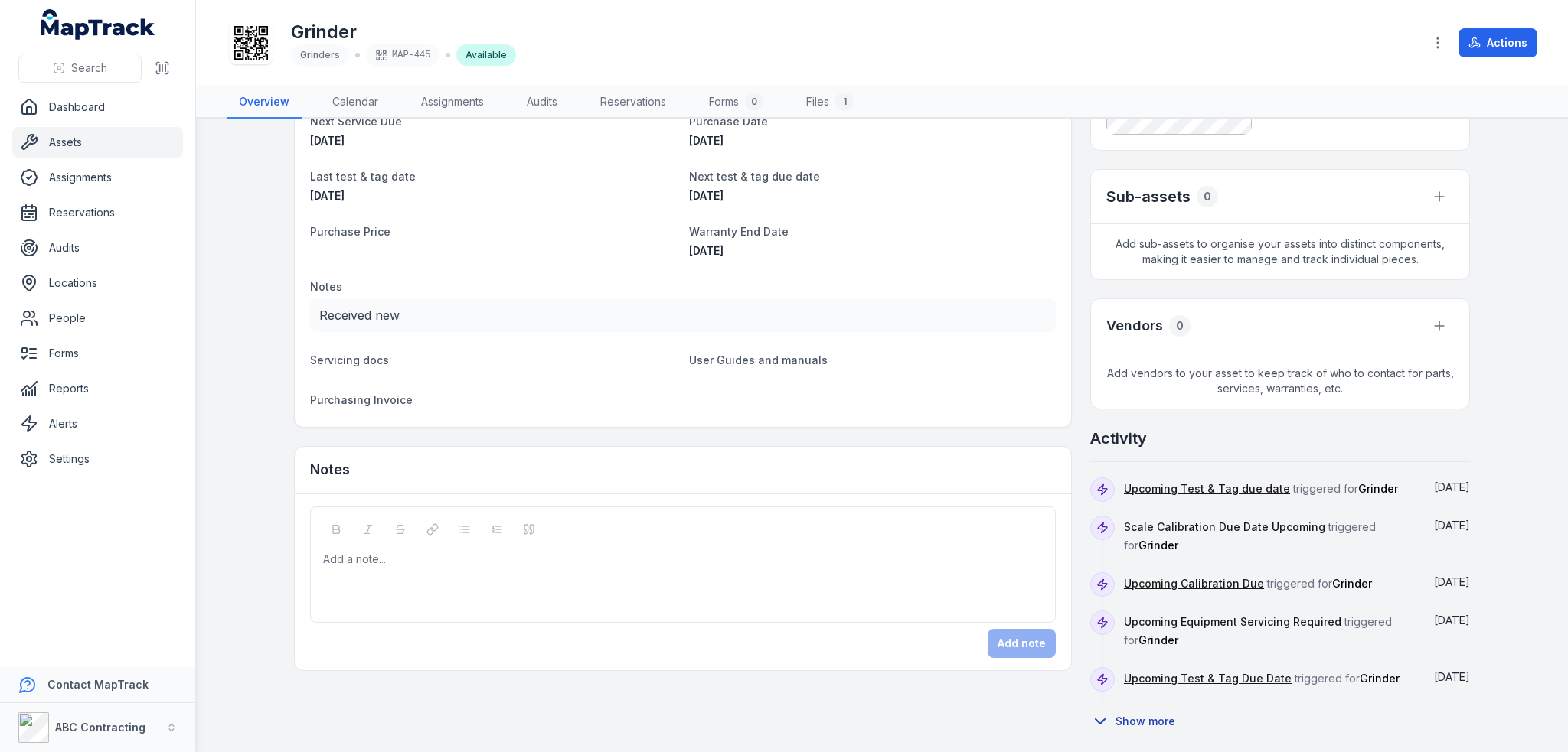
click at [1139, 714] on button "Show more" at bounding box center [1138, 721] width 95 height 32
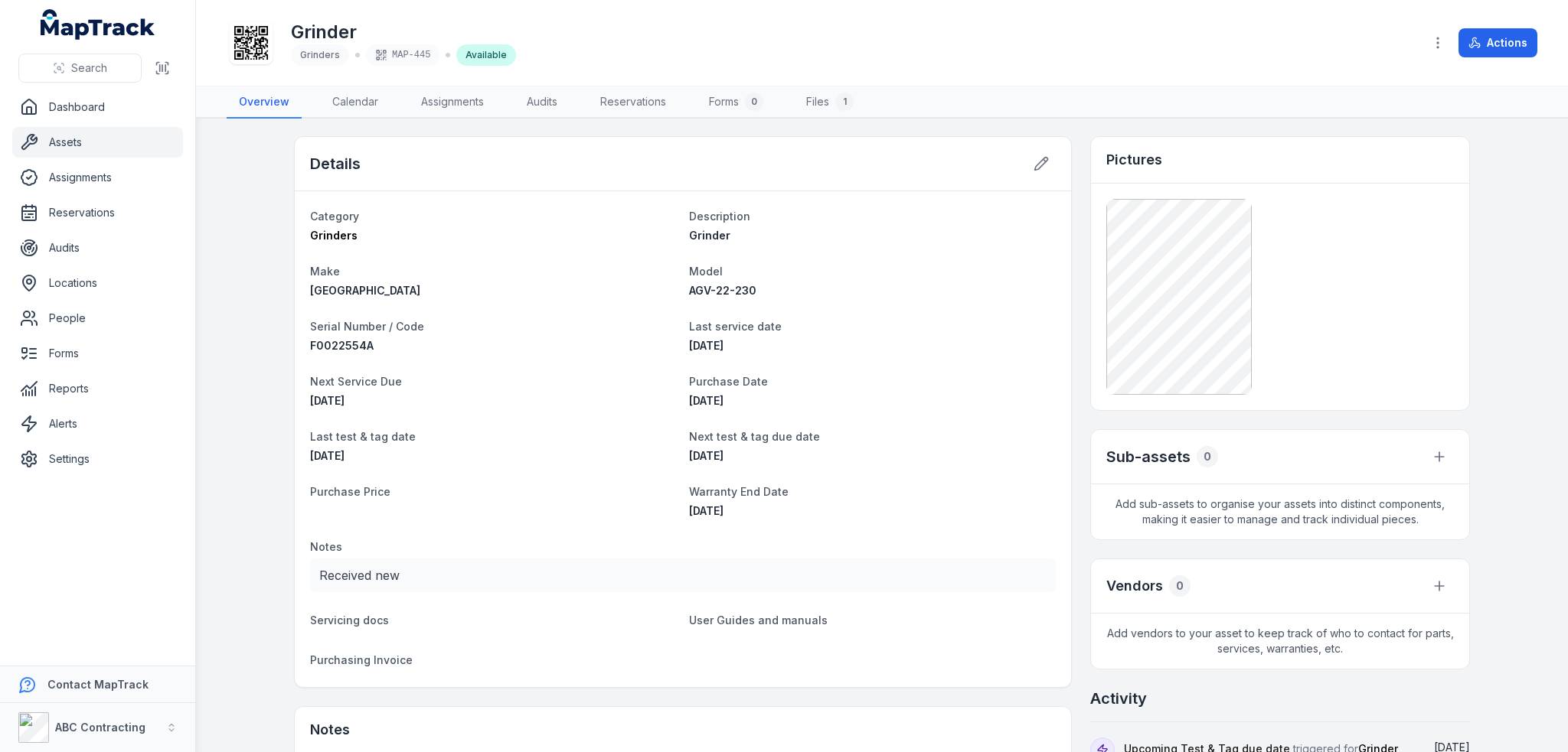
scroll to position [0, 0]
click at [1516, 49] on button "Actions" at bounding box center [1497, 43] width 78 height 29
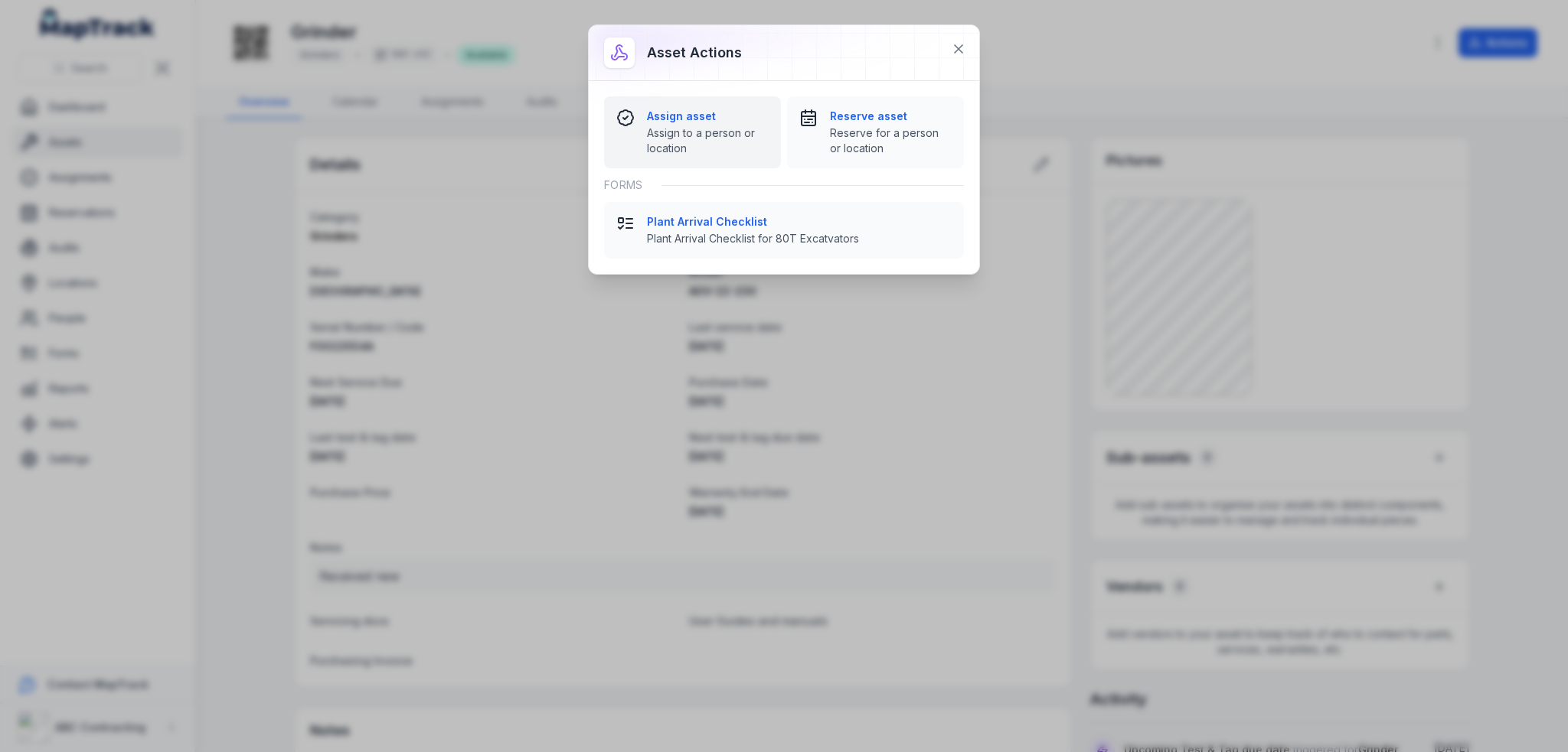
click at [748, 132] on span "Assign to a person or location" at bounding box center [708, 140] width 122 height 31
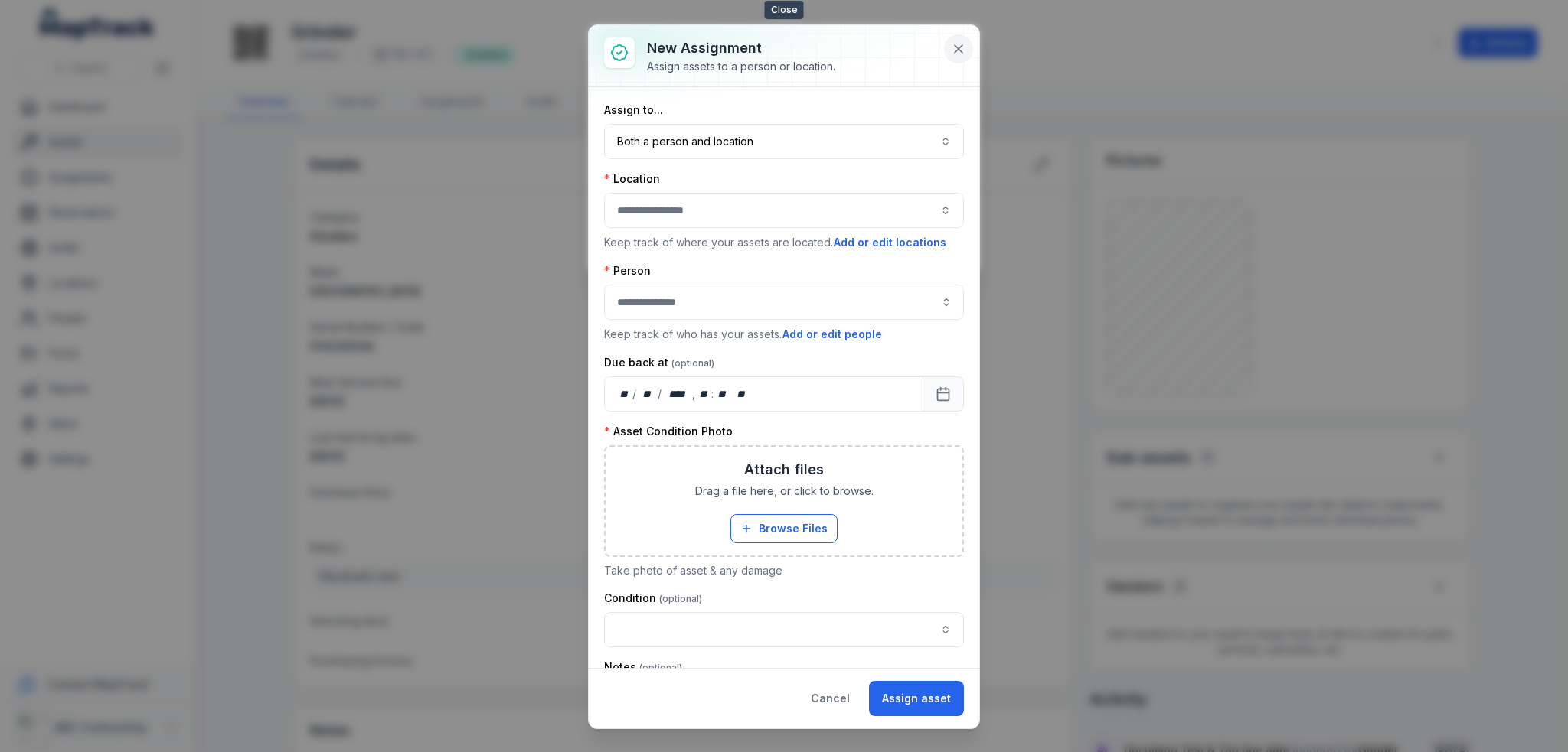
click at [955, 52] on icon at bounding box center [958, 49] width 8 height 8
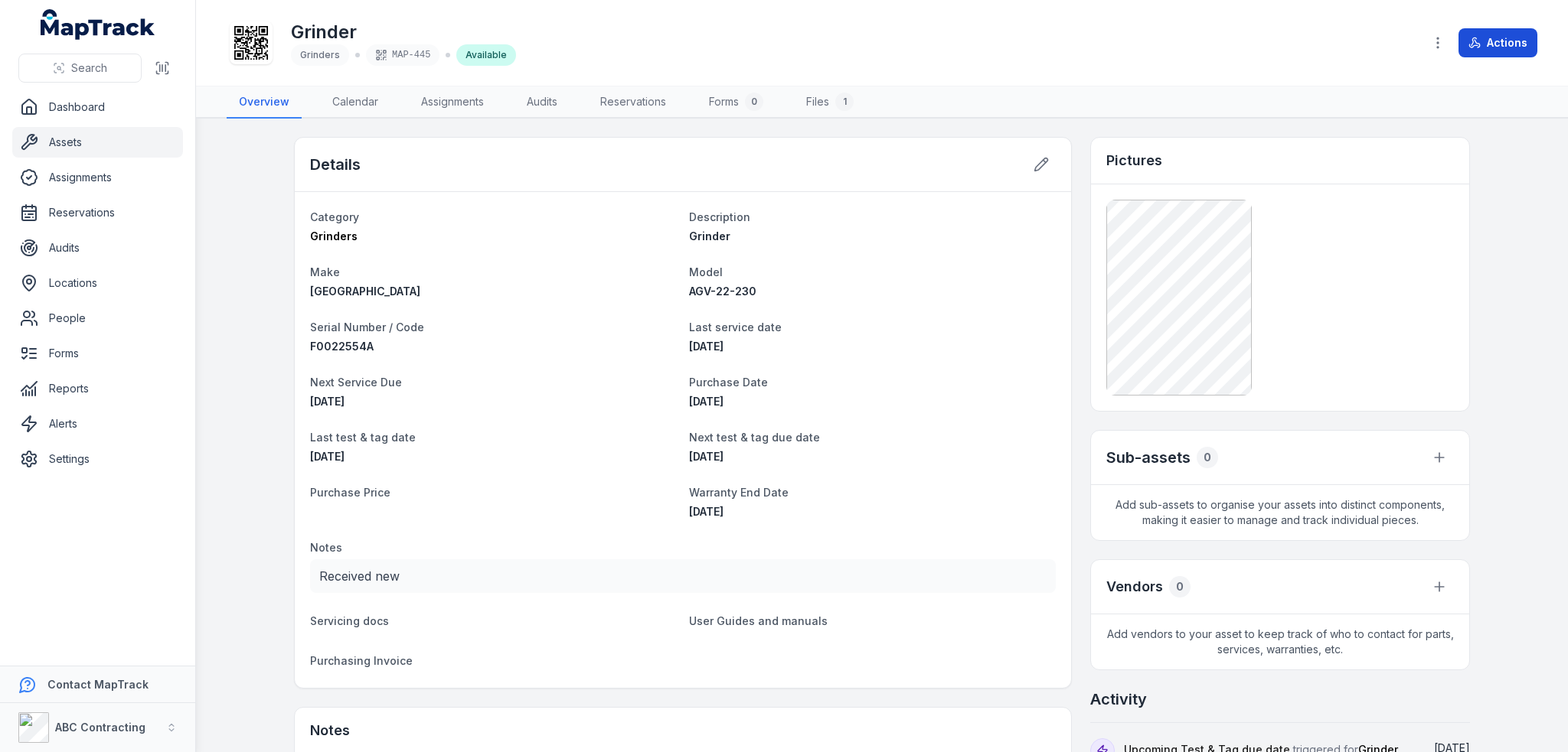
click at [1503, 40] on button "Actions" at bounding box center [1497, 43] width 78 height 29
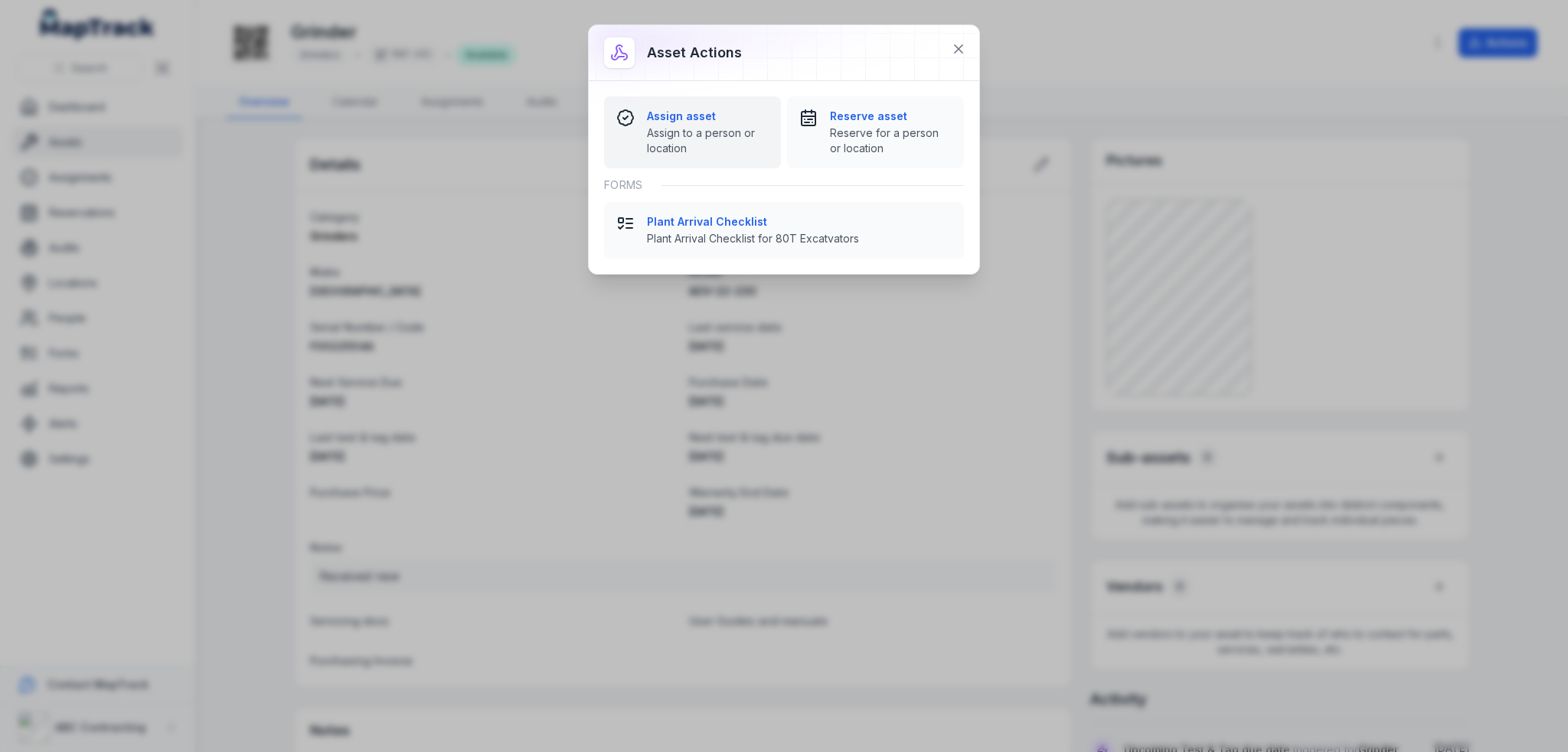
click at [726, 140] on span "Assign to a person or location" at bounding box center [708, 140] width 122 height 31
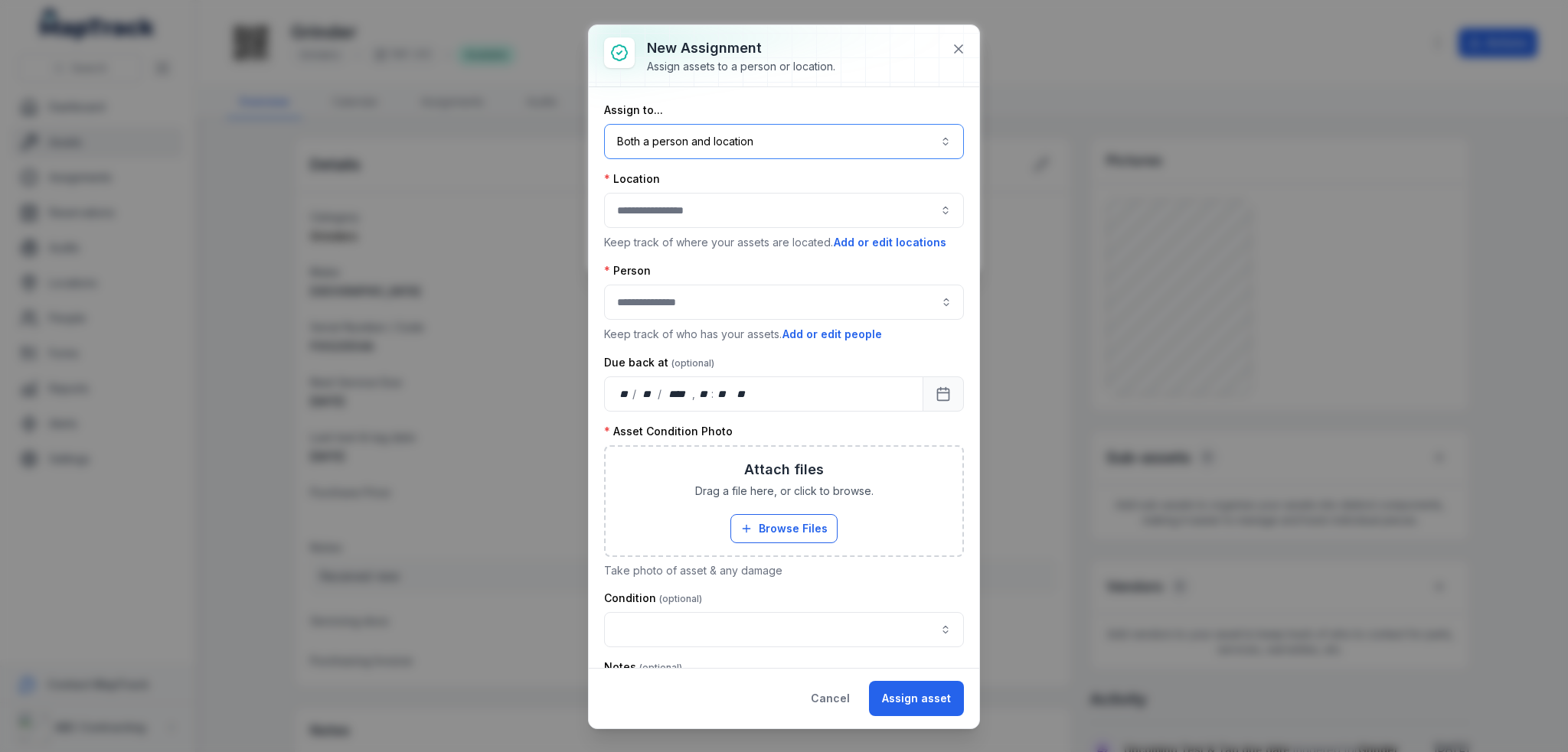
click at [809, 137] on button "Both a person and location ****" at bounding box center [784, 141] width 360 height 35
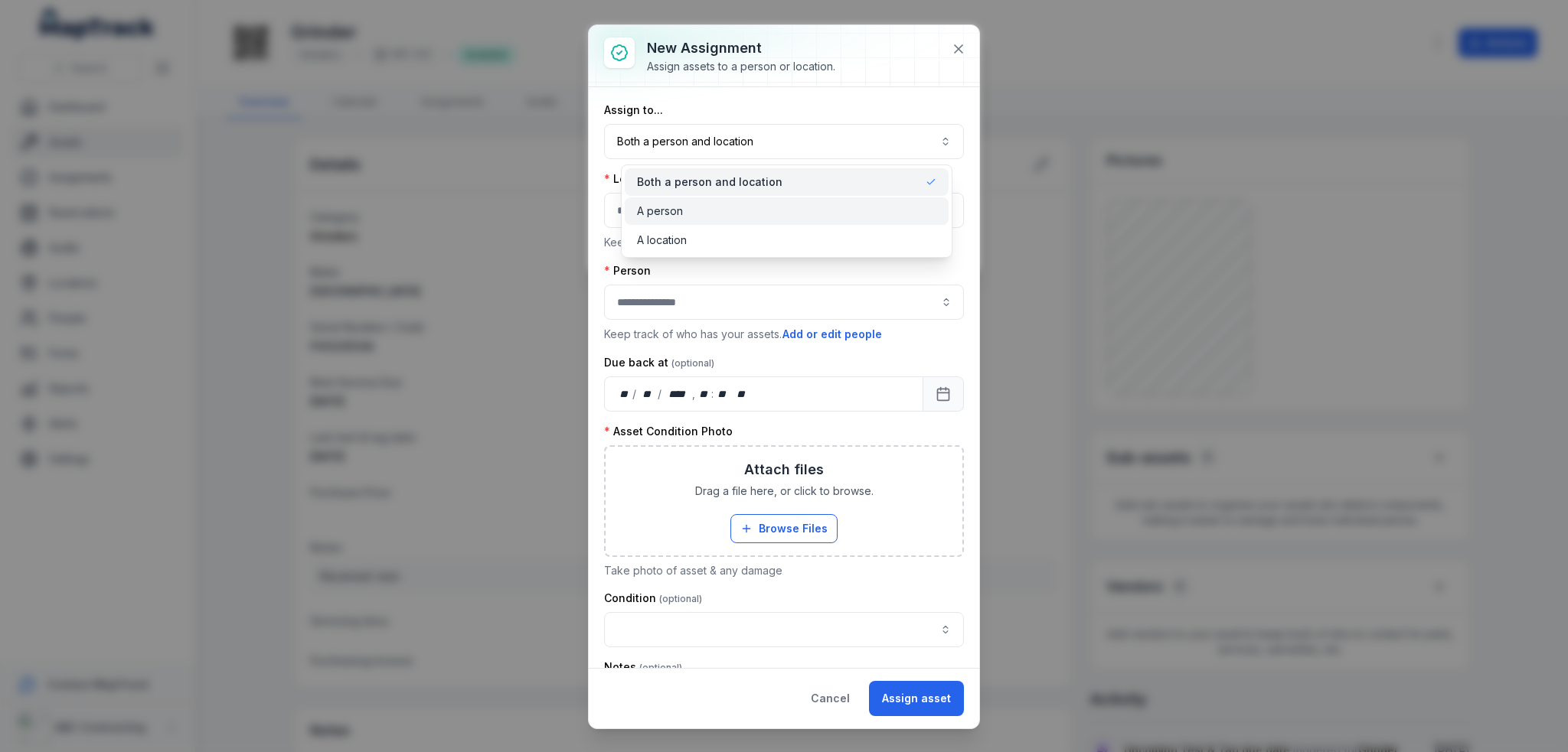
click at [760, 210] on div "A person" at bounding box center [786, 211] width 299 height 15
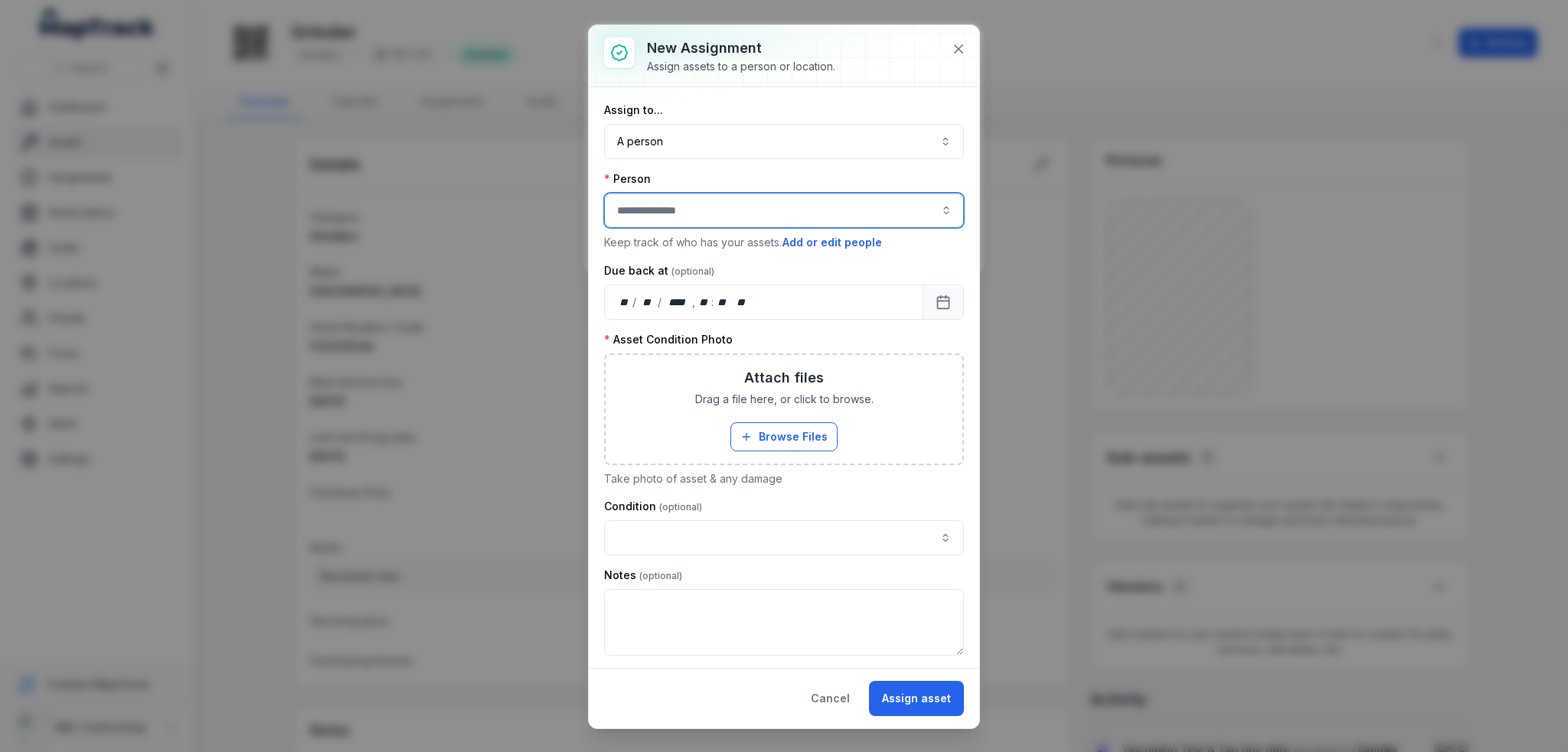
click at [760, 210] on input "assignment-add:person-label" at bounding box center [784, 210] width 360 height 35
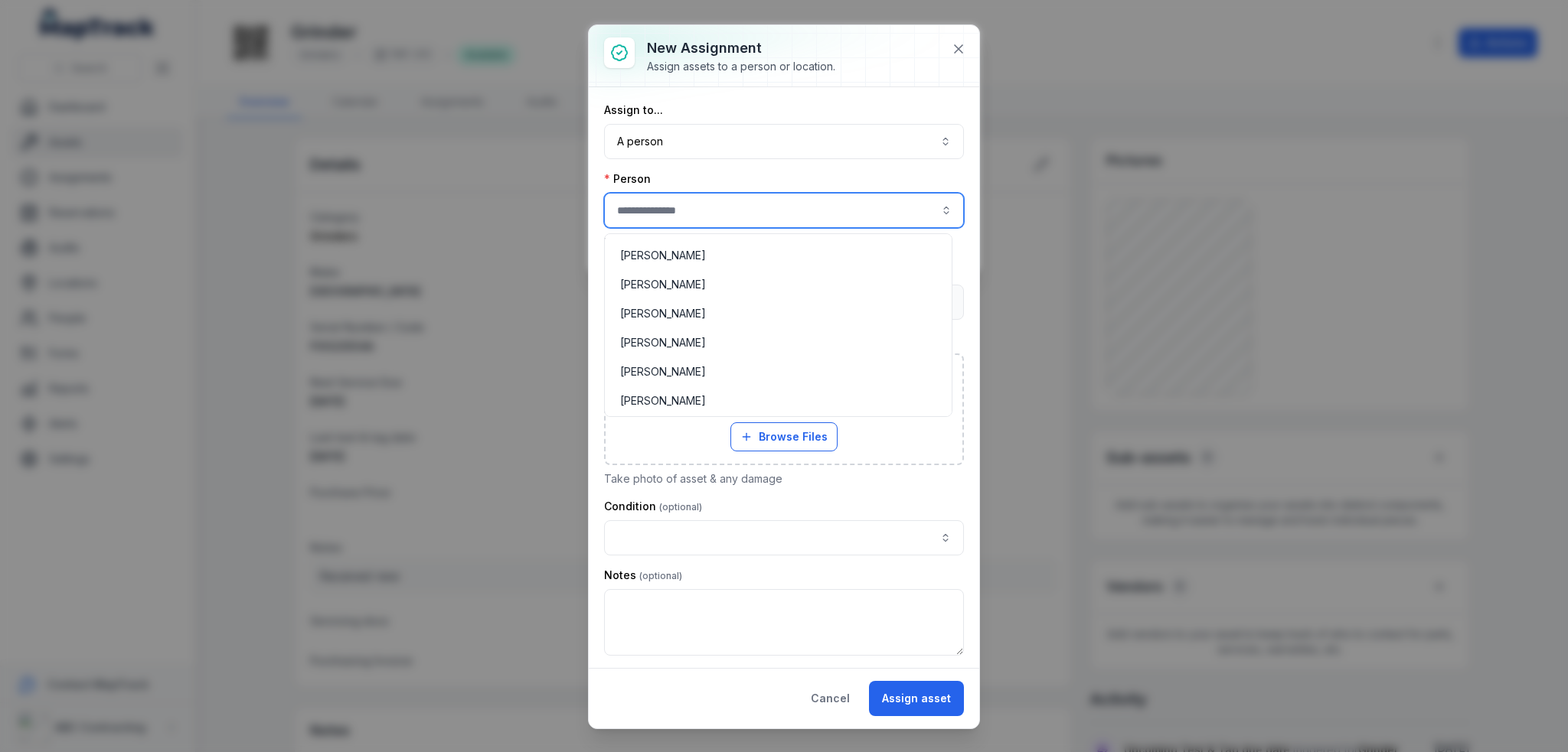
scroll to position [695, 0]
type input "**********"
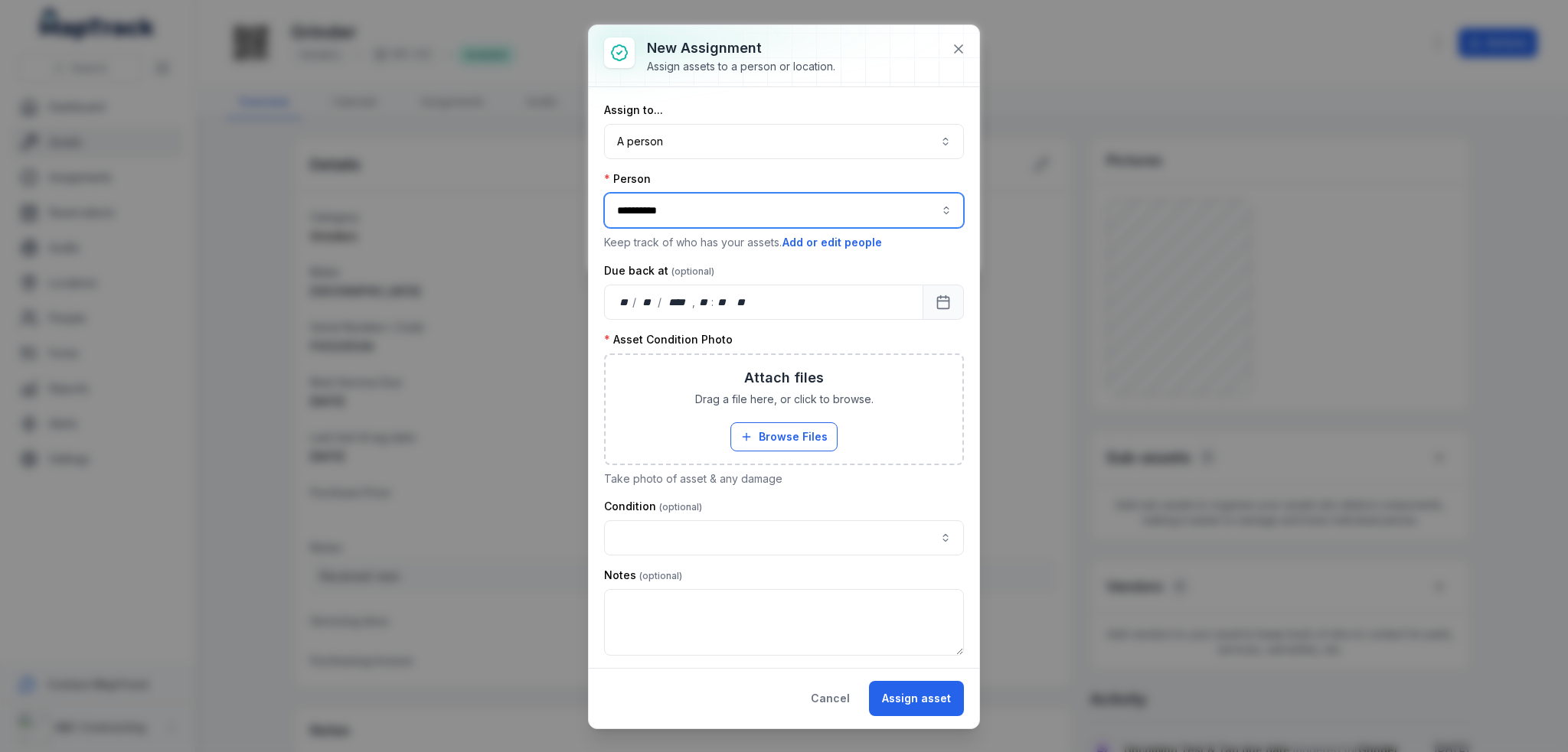
click at [666, 345] on span "[PERSON_NAME]" at bounding box center [663, 341] width 86 height 15
click at [923, 296] on button "Calendar" at bounding box center [943, 302] width 41 height 35
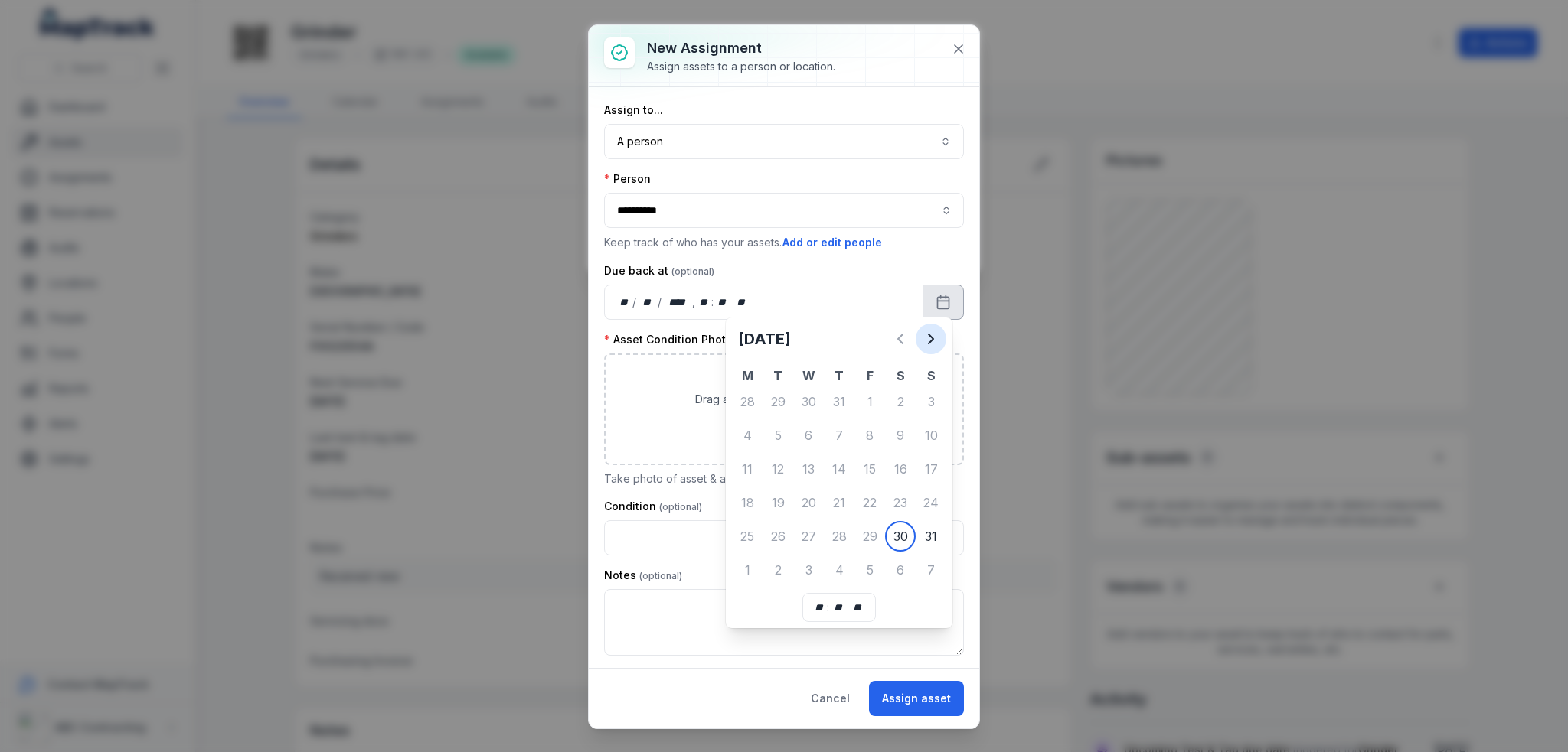
click at [938, 332] on icon "Next" at bounding box center [931, 338] width 18 height 18
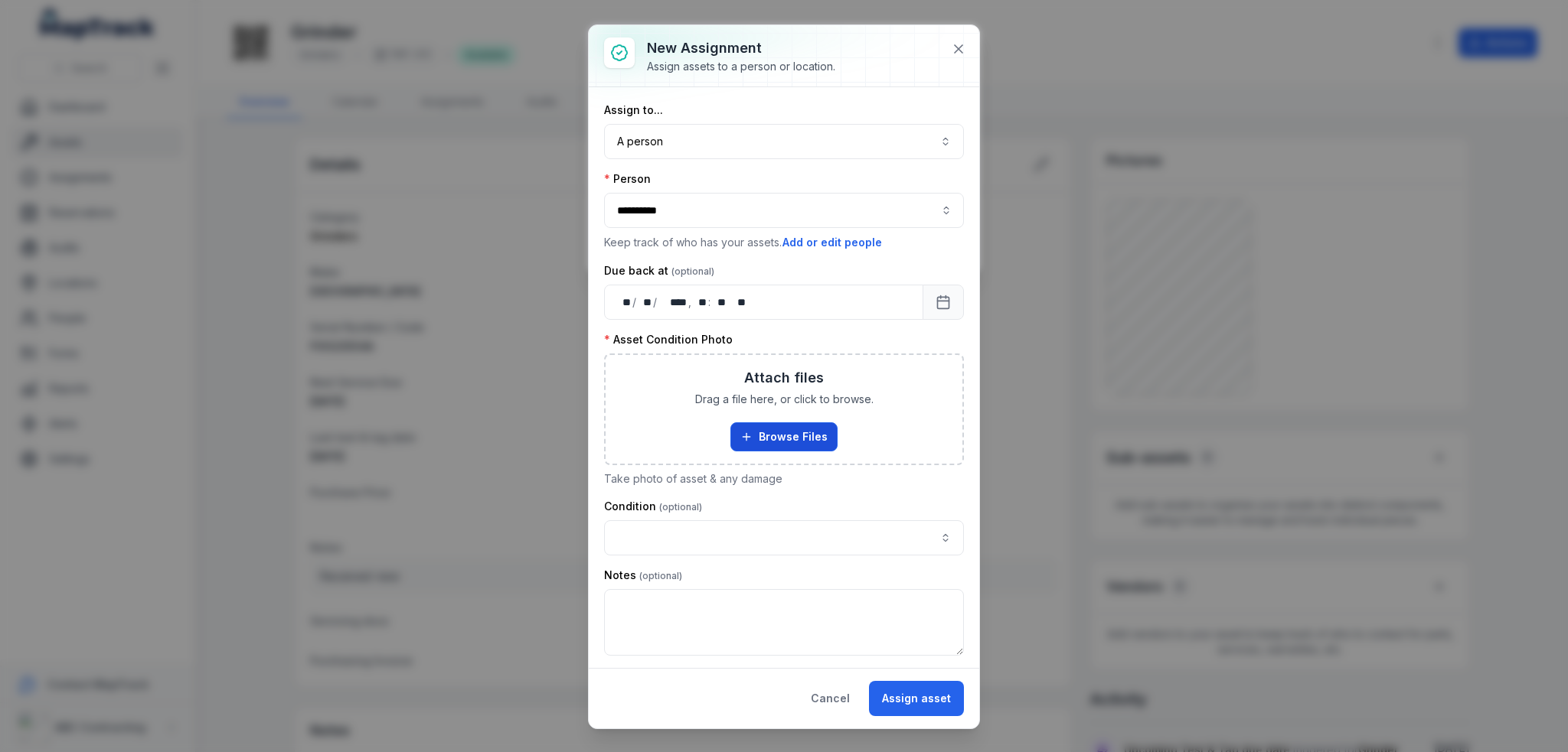
click at [779, 429] on button "Browse Files" at bounding box center [783, 437] width 107 height 29
click at [787, 428] on button "Browse Files" at bounding box center [783, 437] width 107 height 29
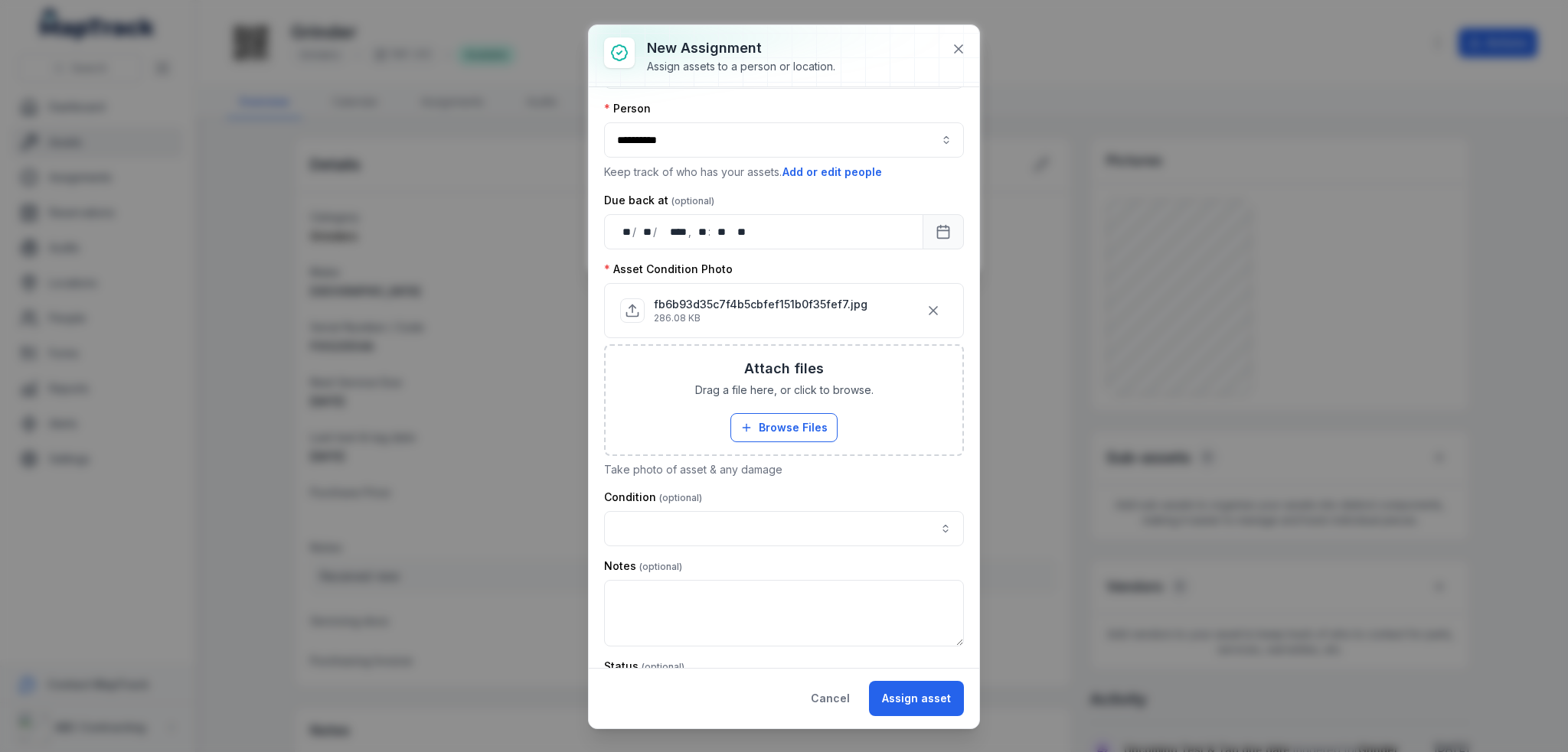
scroll to position [160, 0]
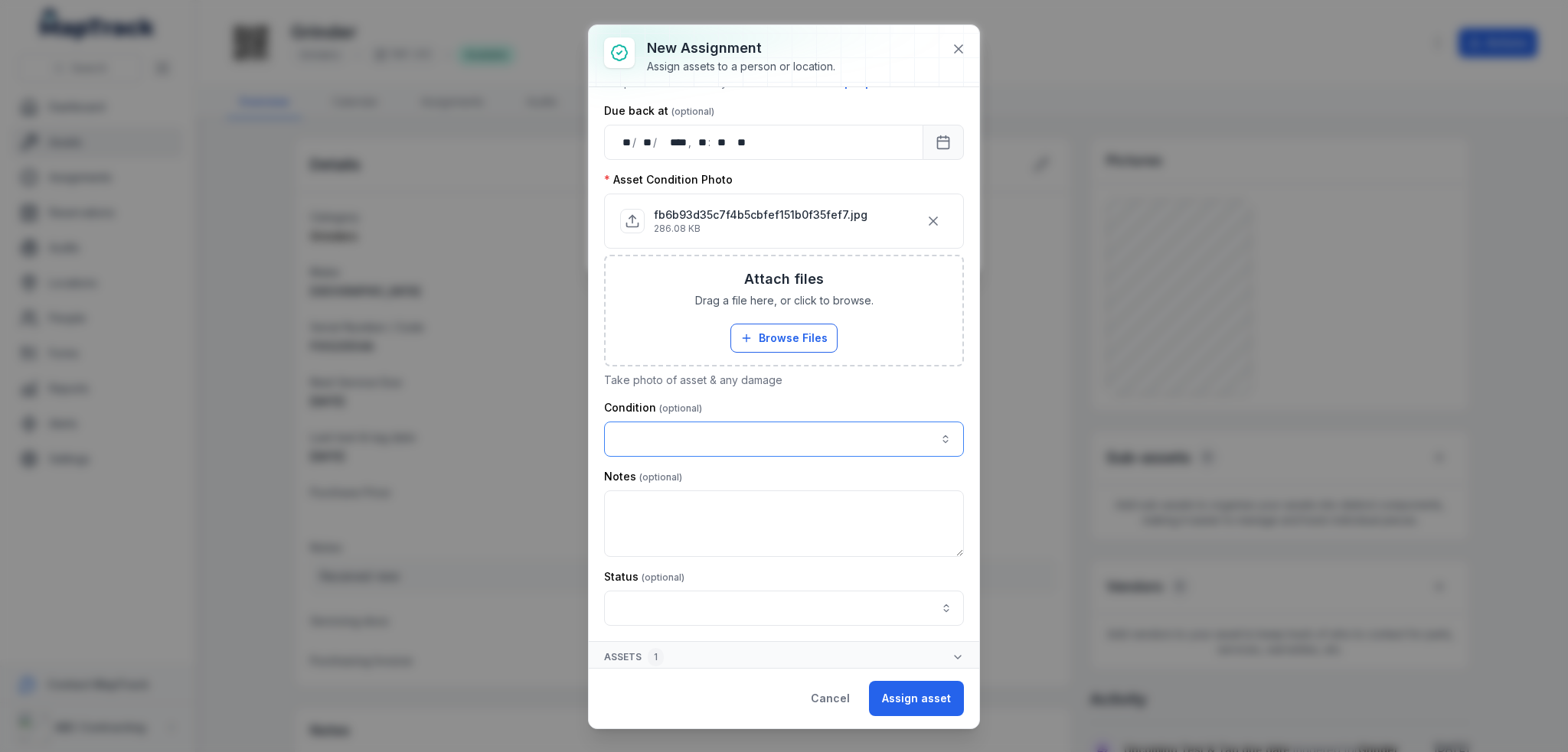
click at [725, 423] on button "button" at bounding box center [784, 439] width 360 height 35
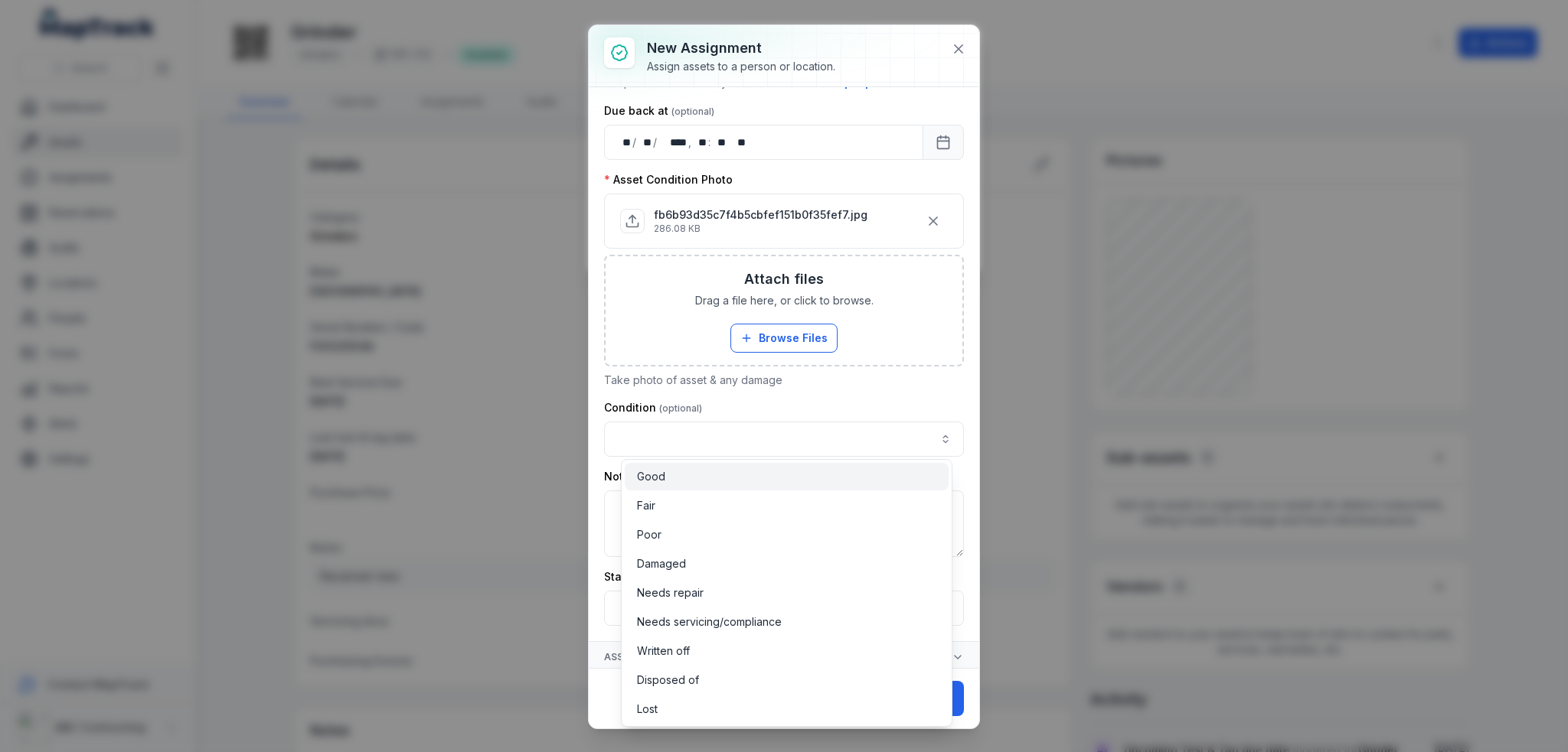
click at [698, 483] on div "Good" at bounding box center [786, 476] width 299 height 15
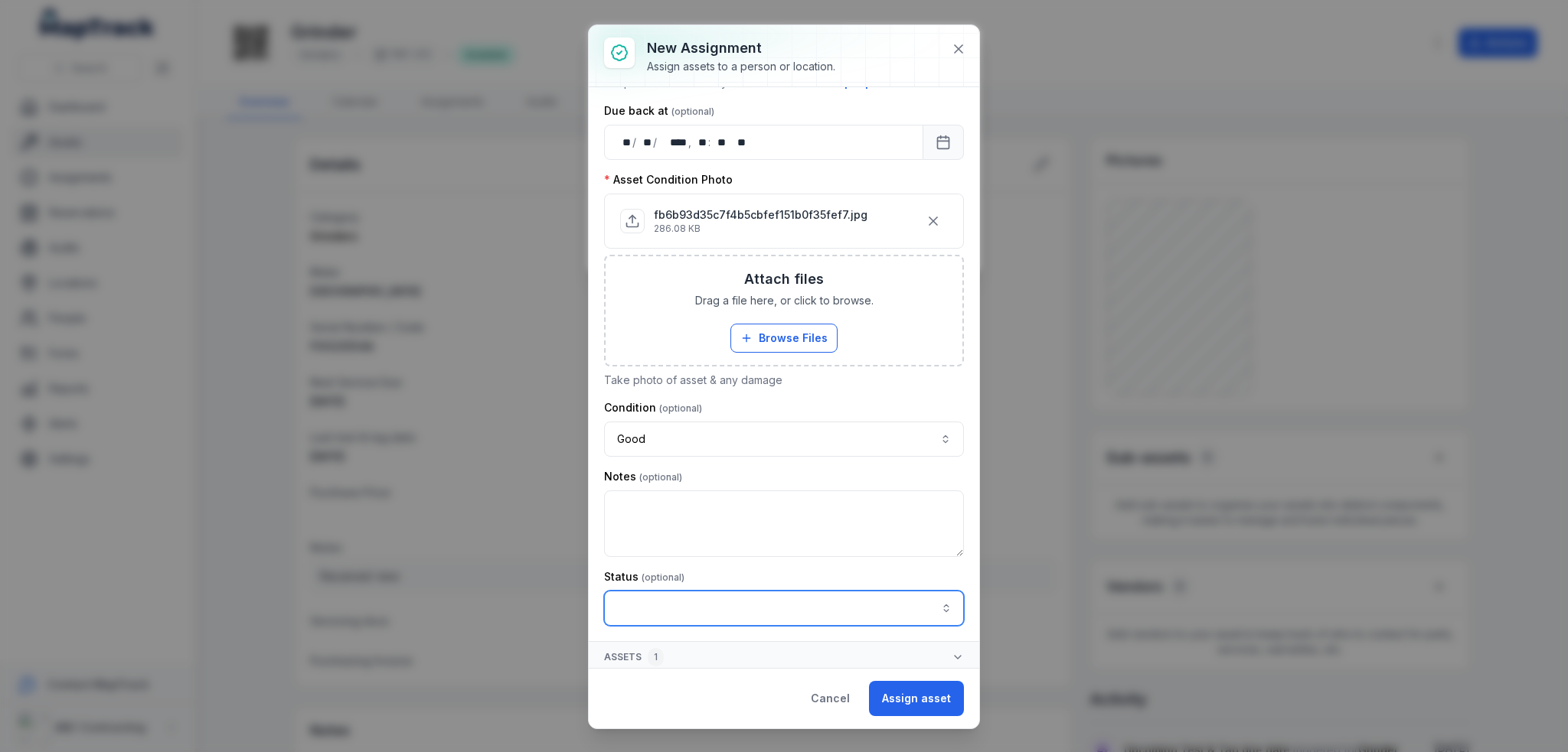
click at [757, 599] on input "assignment-add:cf[1a526681-56ed-4d33-a366-272b18425df2]-label" at bounding box center [784, 609] width 360 height 35
click at [751, 599] on input "assignment-add:cf[1a526681-56ed-4d33-a366-272b18425df2]-label" at bounding box center [784, 609] width 360 height 35
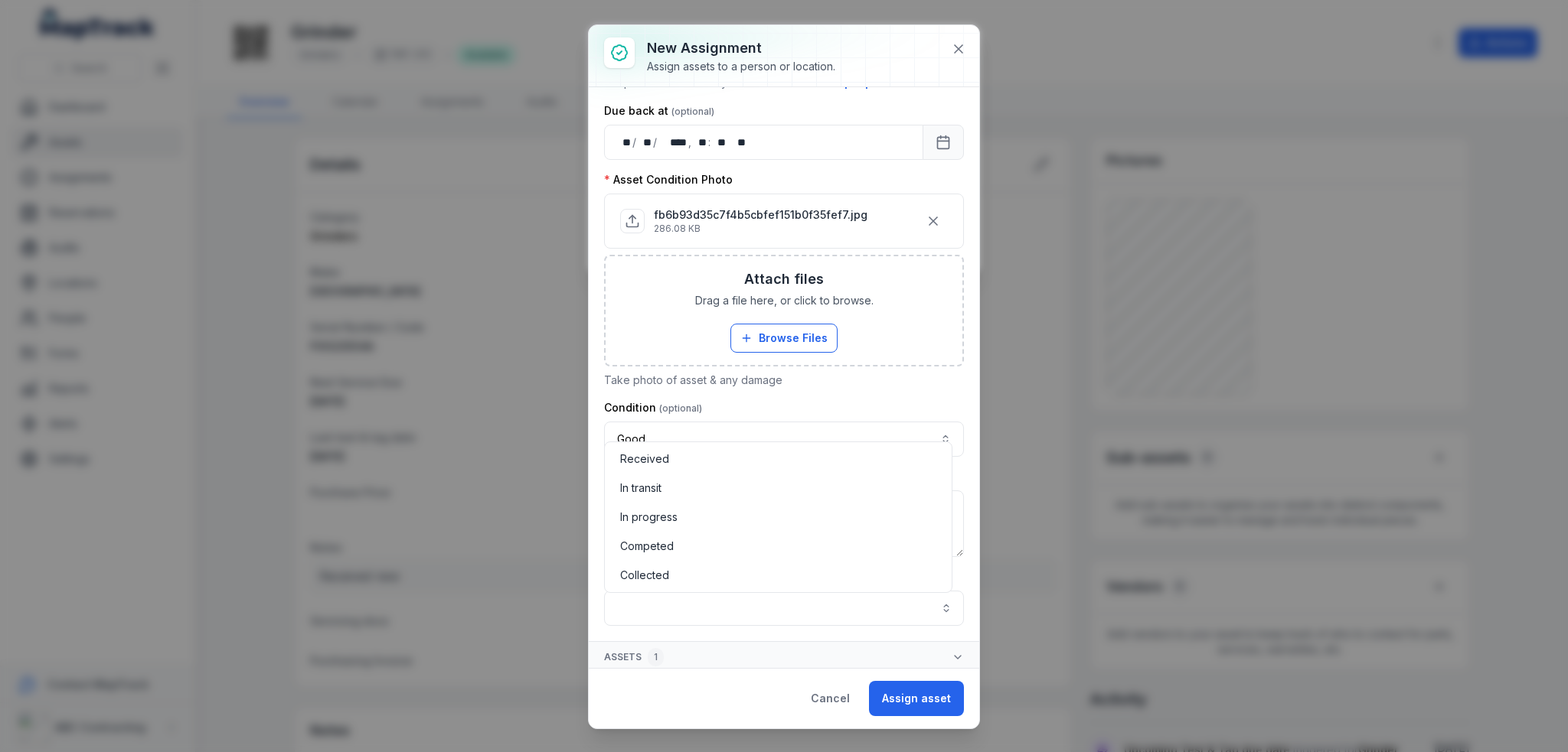
click at [594, 534] on div "**********" at bounding box center [784, 377] width 391 height 581
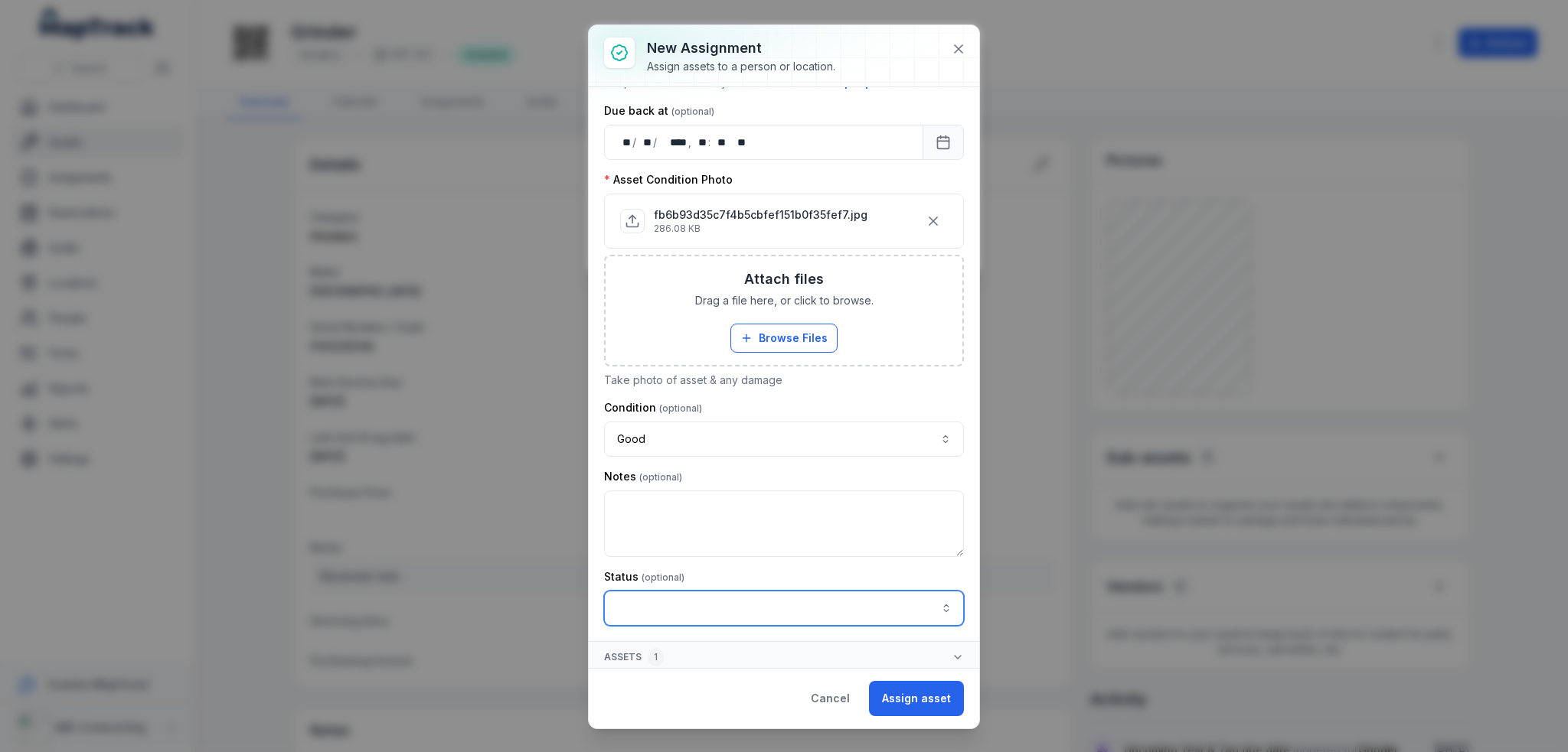
click at [820, 603] on input "assignment-add:cf[1a526681-56ed-4d33-a366-272b18425df2]-label" at bounding box center [784, 609] width 360 height 35
click at [591, 498] on div "**********" at bounding box center [784, 377] width 391 height 581
click at [906, 660] on button "Assets 1" at bounding box center [784, 657] width 391 height 31
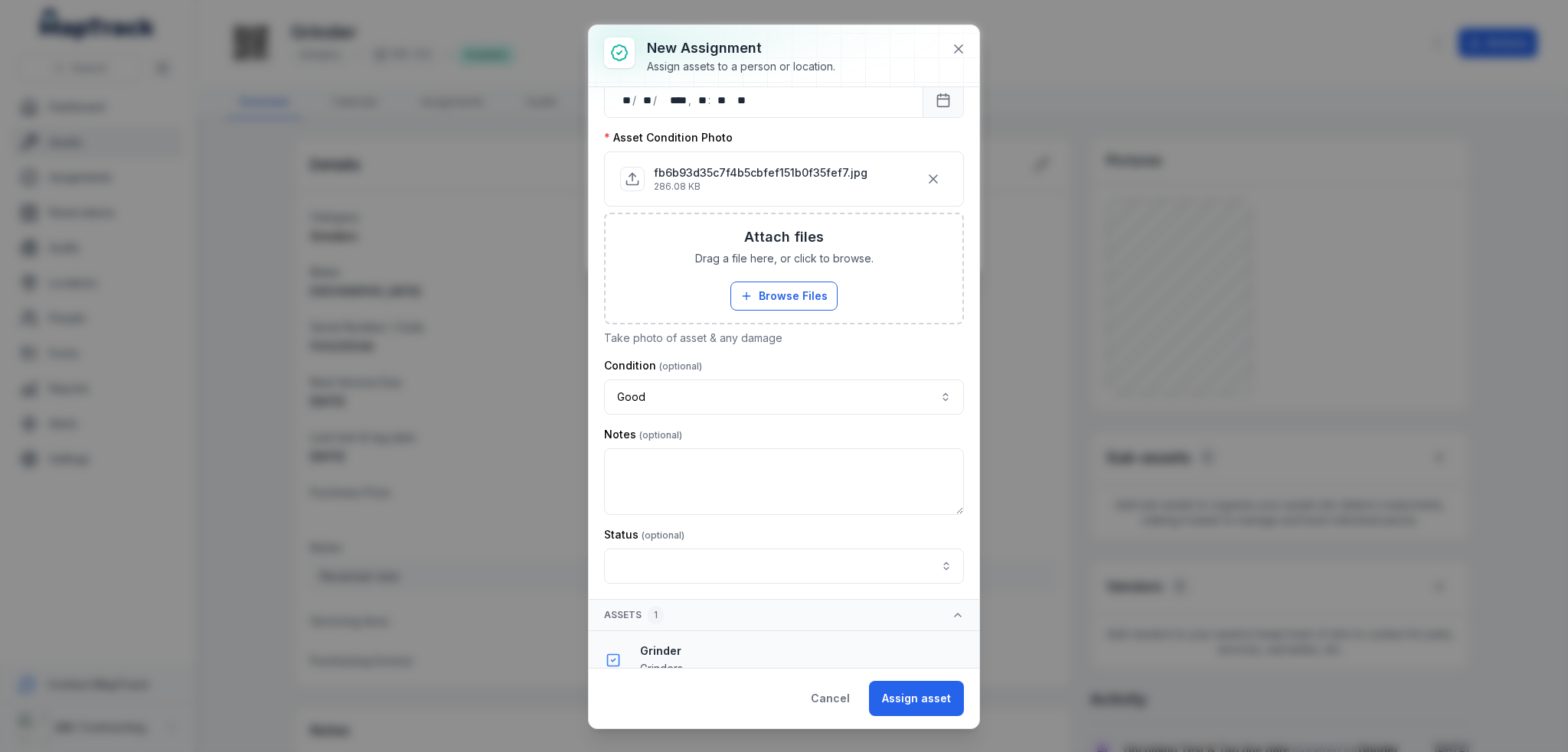
scroll to position [219, 0]
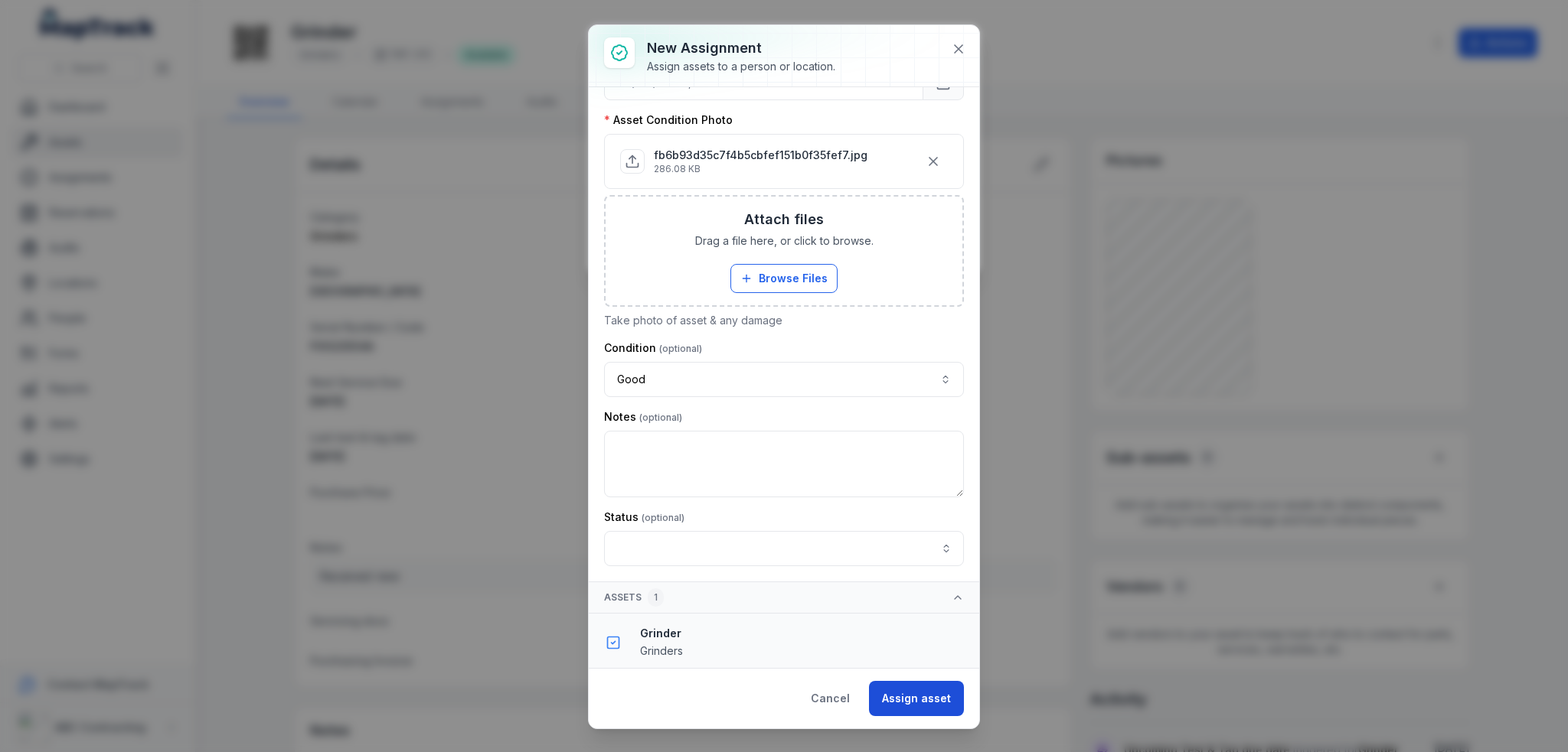
click at [892, 686] on button "Assign asset" at bounding box center [916, 698] width 95 height 35
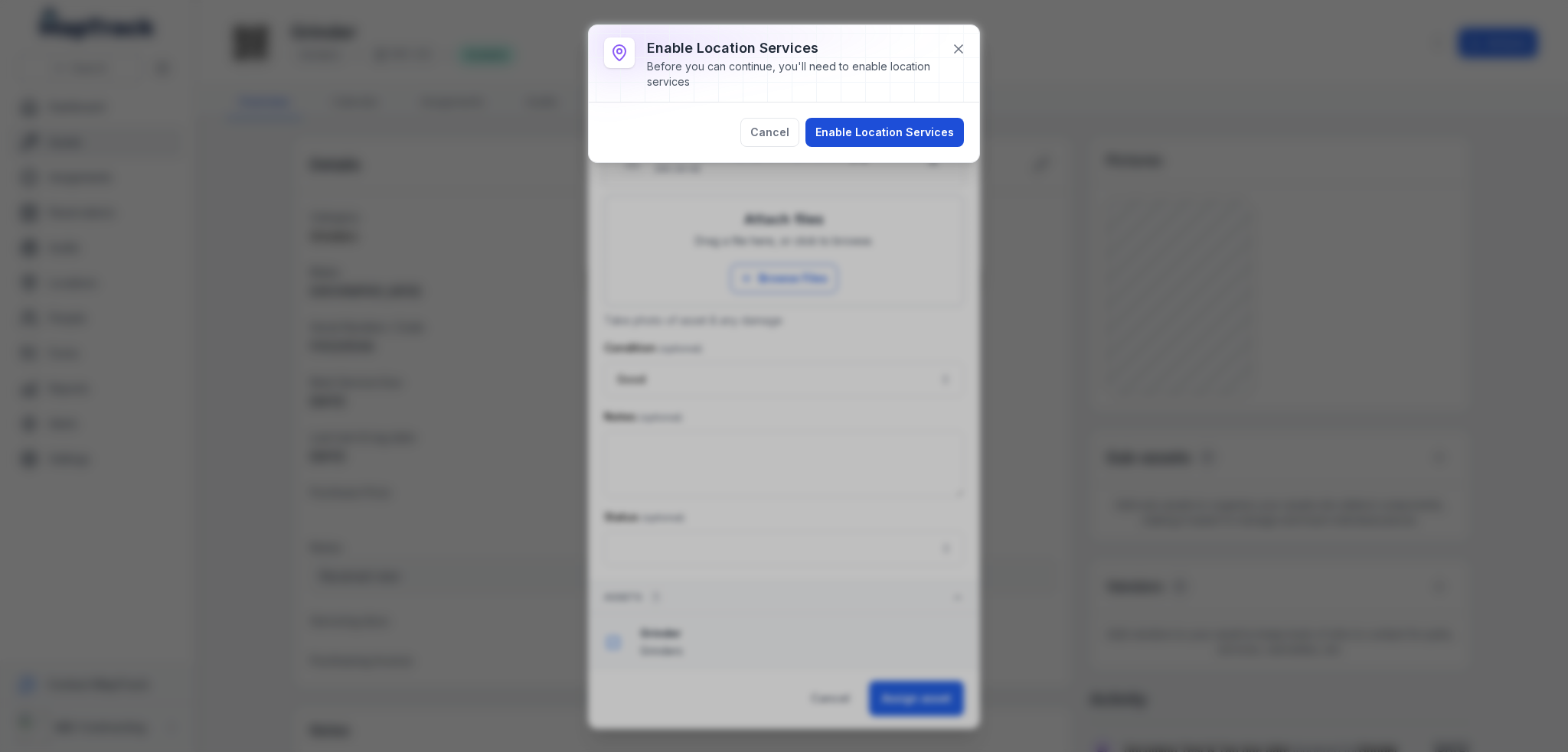
click at [860, 140] on button "Enable Location Services" at bounding box center [885, 132] width 159 height 29
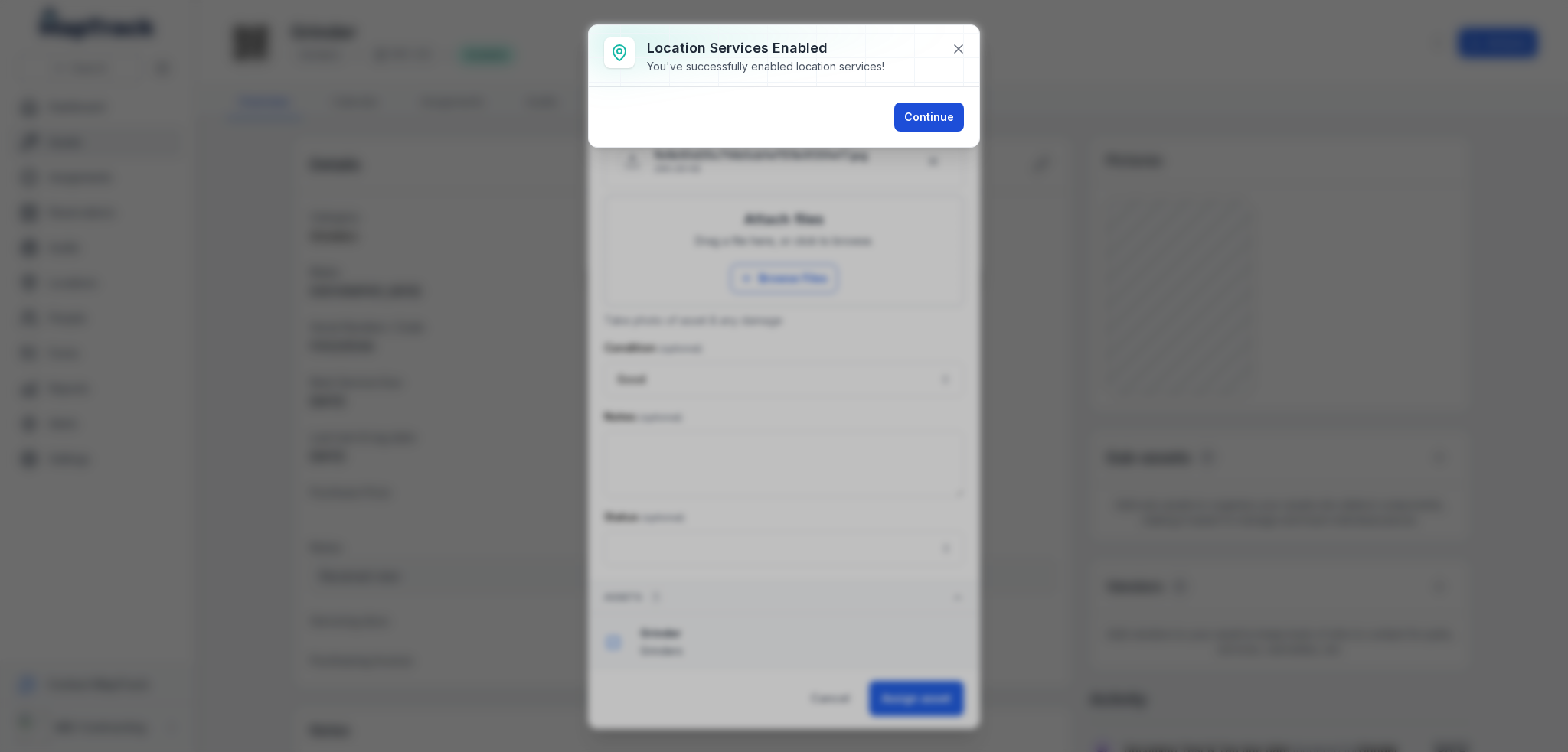
click at [916, 122] on button "Continue" at bounding box center [929, 116] width 70 height 29
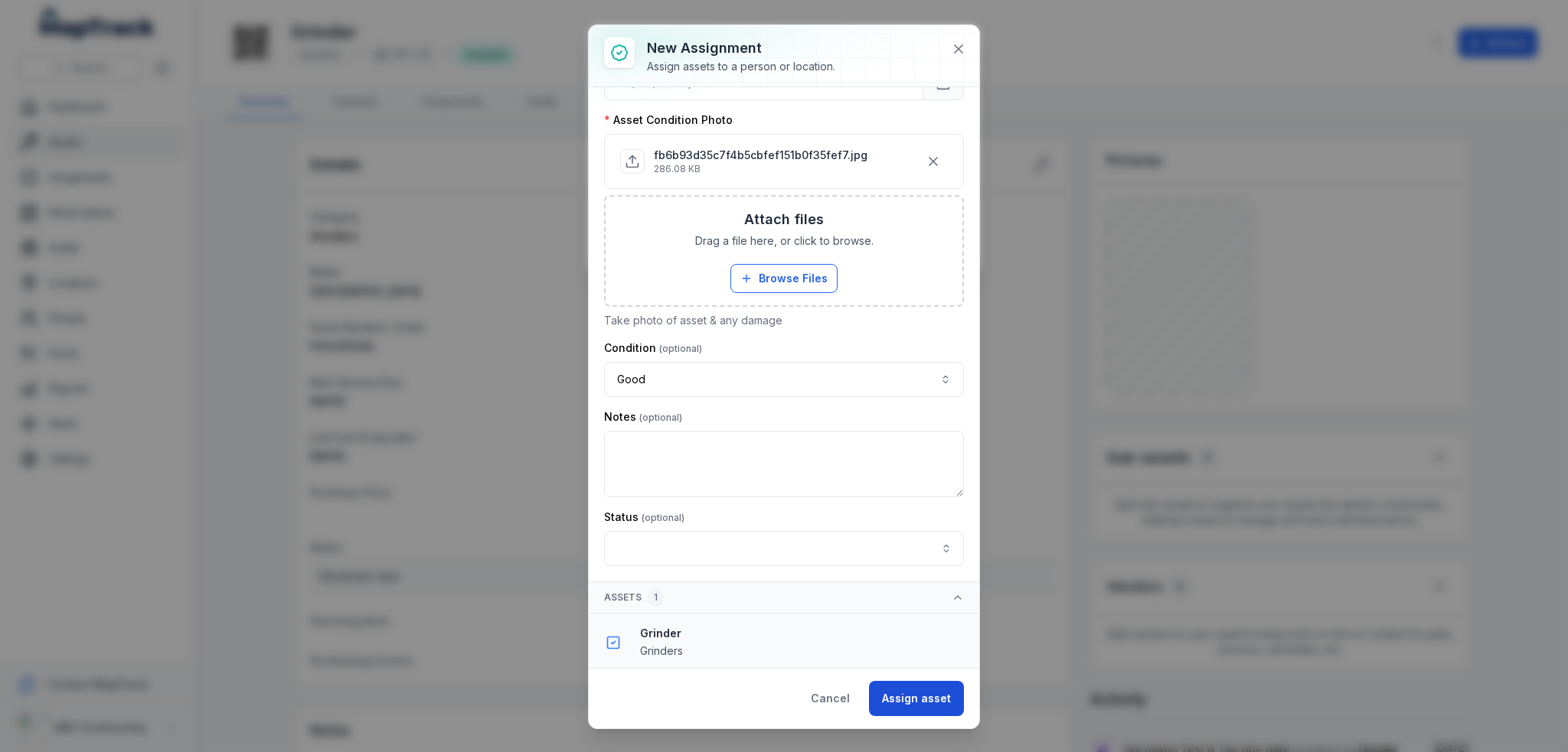
click at [931, 708] on button "Assign asset" at bounding box center [916, 698] width 95 height 35
